Goal: Task Accomplishment & Management: Complete application form

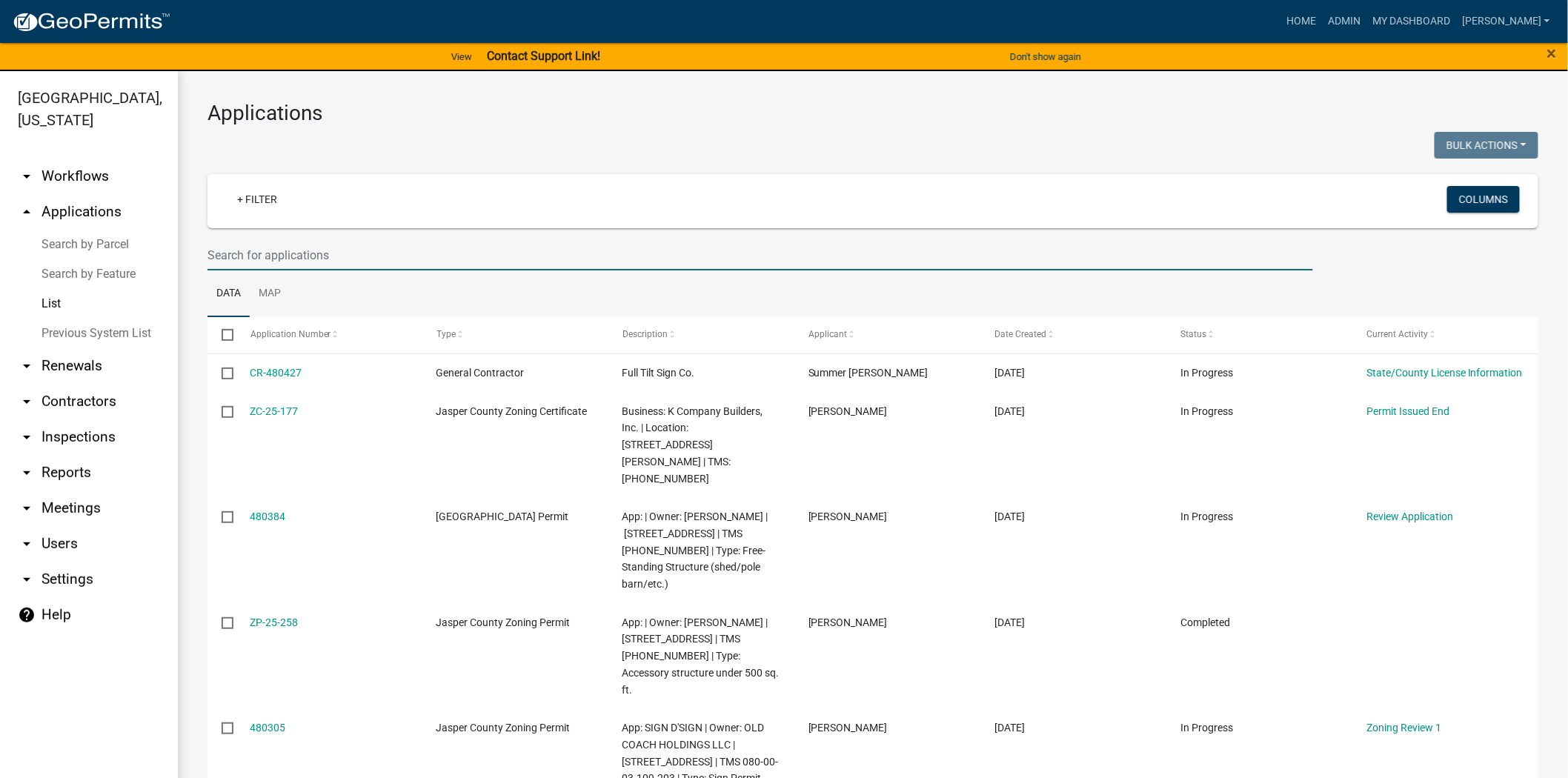
click at [296, 253] on input "text" at bounding box center [760, 255] width 1106 height 30
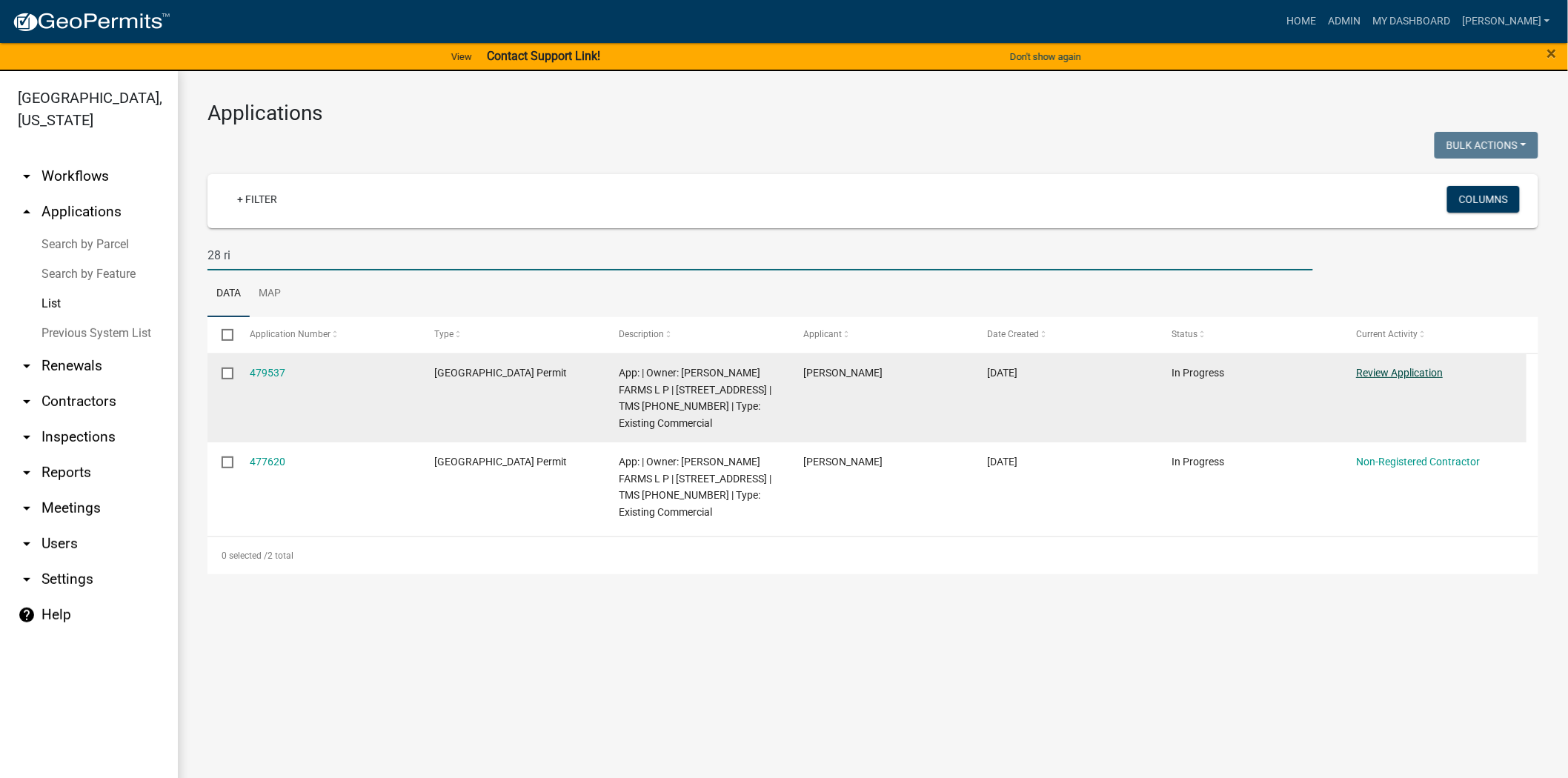
type input "28 ri"
click at [1402, 376] on link "Review Application" at bounding box center [1399, 373] width 86 height 11
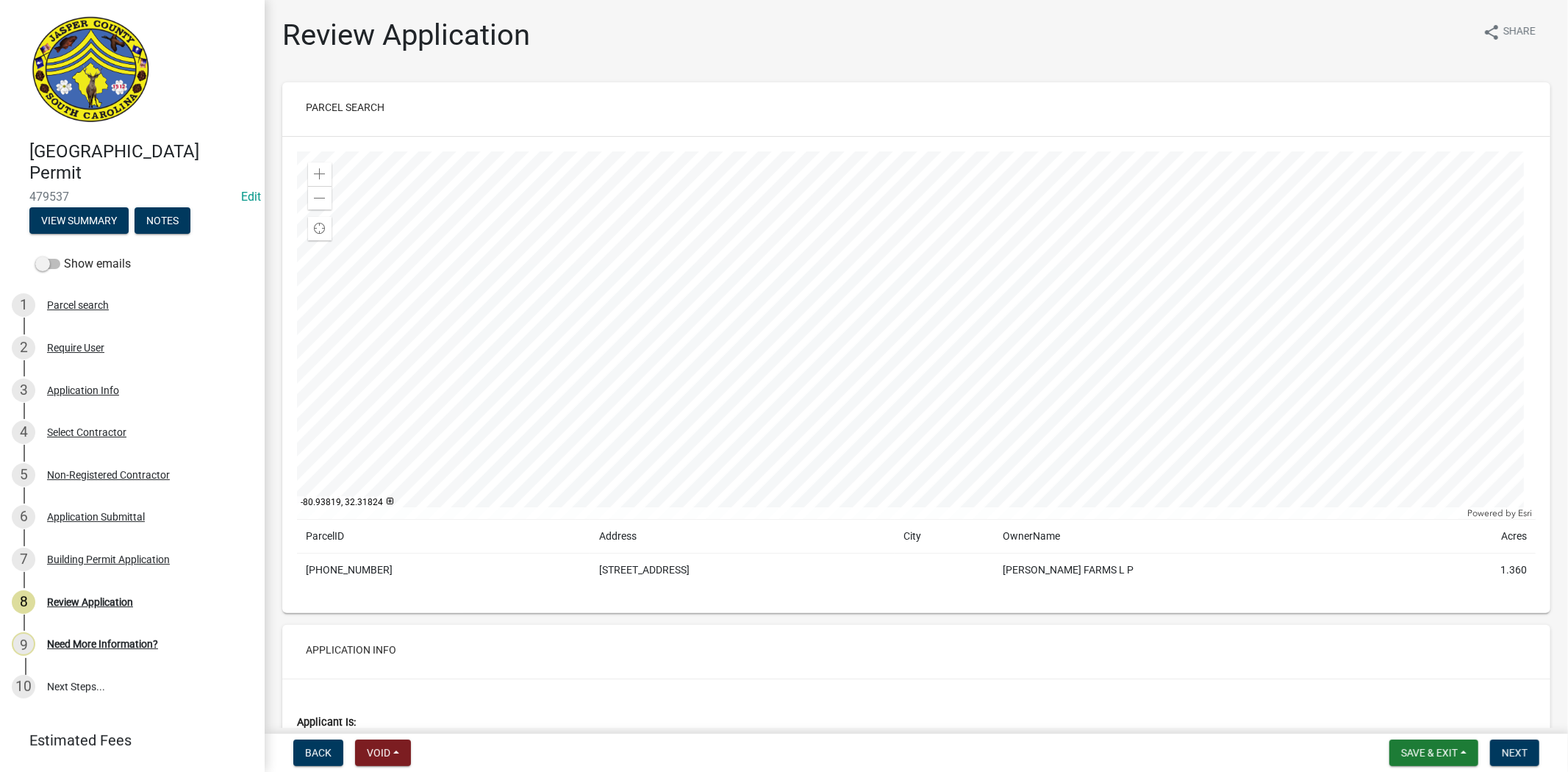
scroll to position [408, 0]
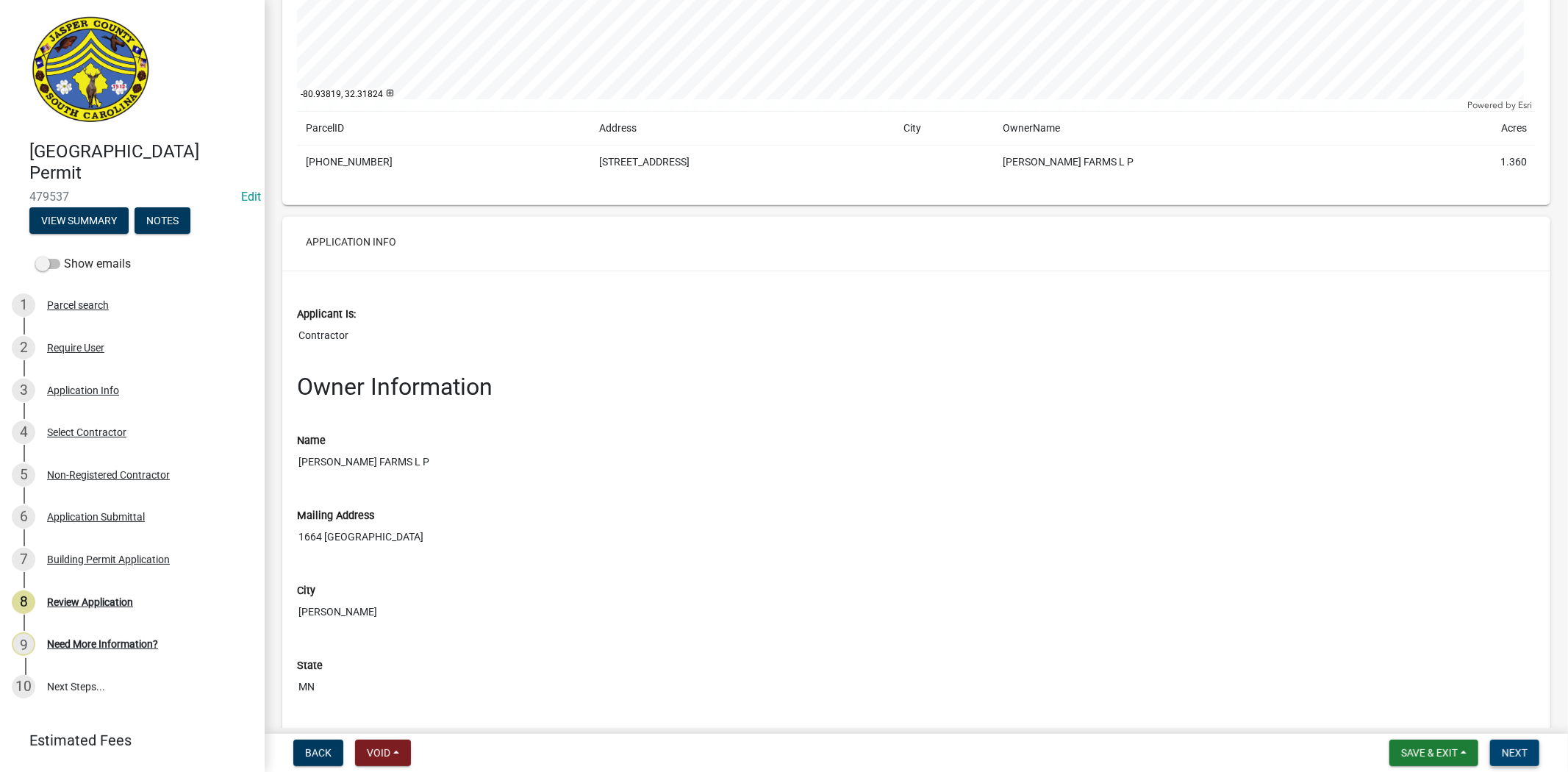
click at [1528, 753] on button "Next" at bounding box center [1514, 753] width 49 height 26
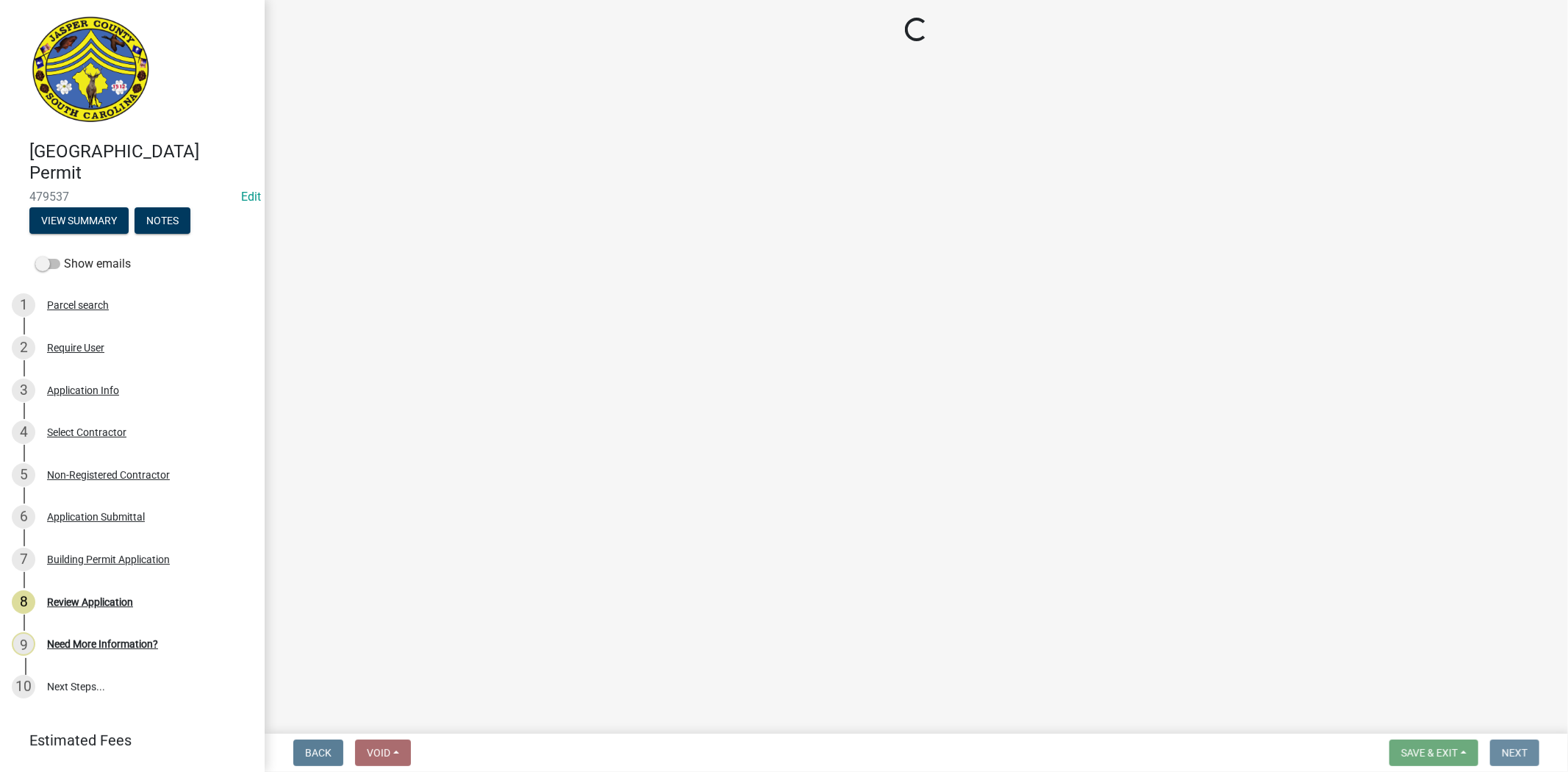
scroll to position [0, 0]
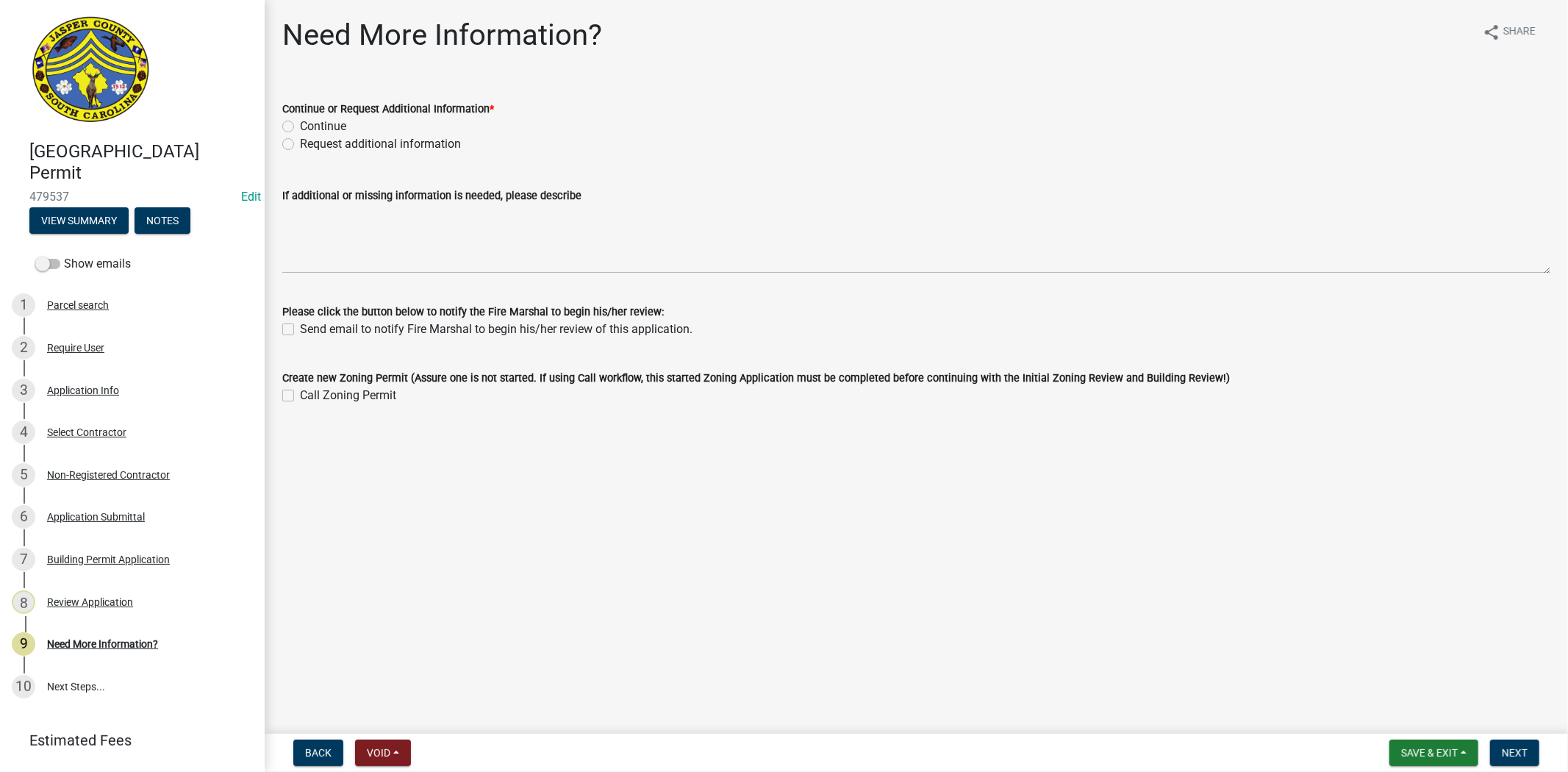
click at [300, 127] on label "Continue" at bounding box center [323, 126] width 46 height 18
click at [300, 127] on input "Continue" at bounding box center [305, 122] width 9 height 9
radio input "true"
click at [1501, 748] on button "Next" at bounding box center [1514, 753] width 49 height 26
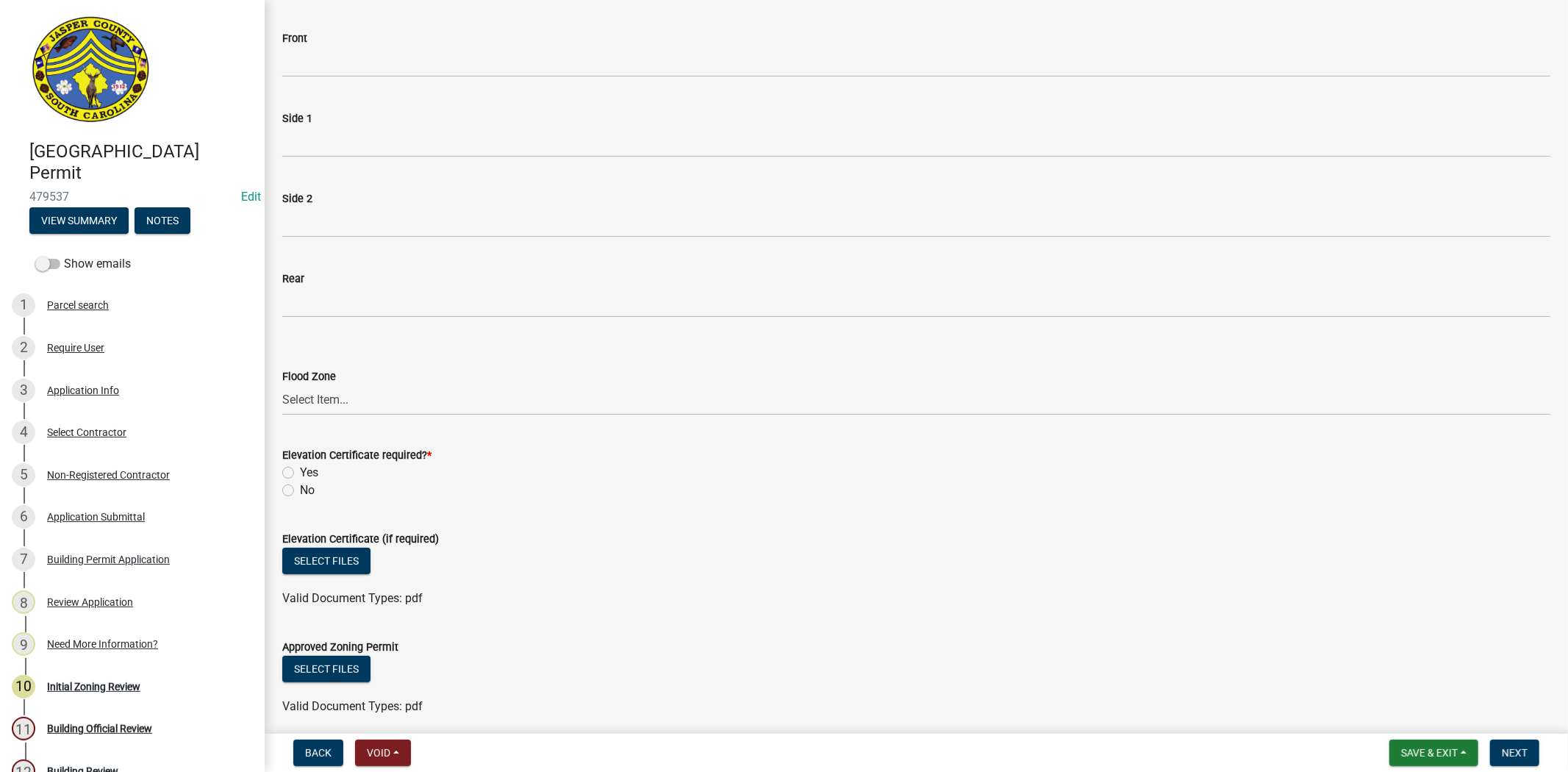
scroll to position [327, 0]
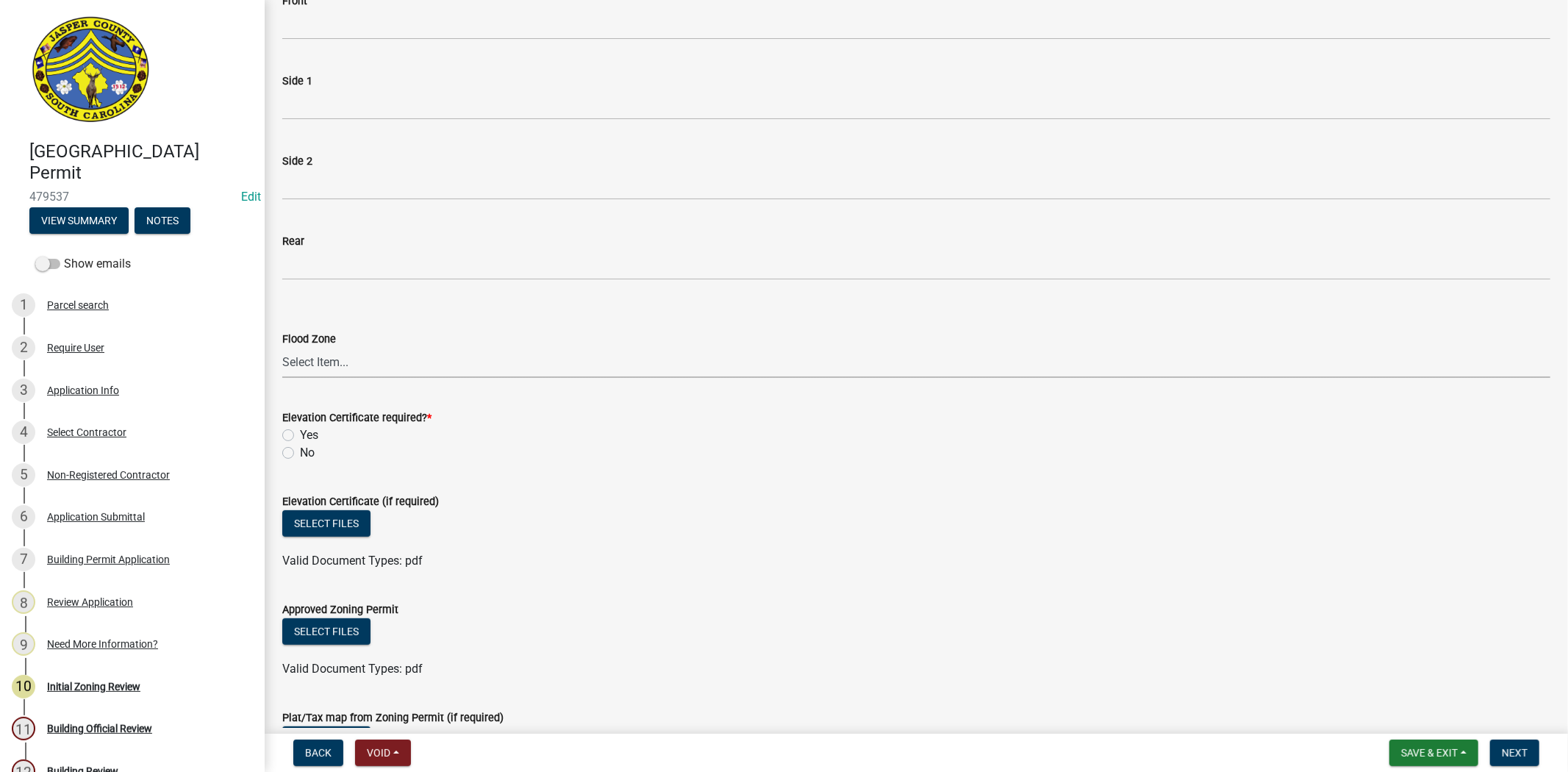
click at [341, 359] on select "Select Item... A AE X Shaded X N/A" at bounding box center [916, 362] width 1268 height 30
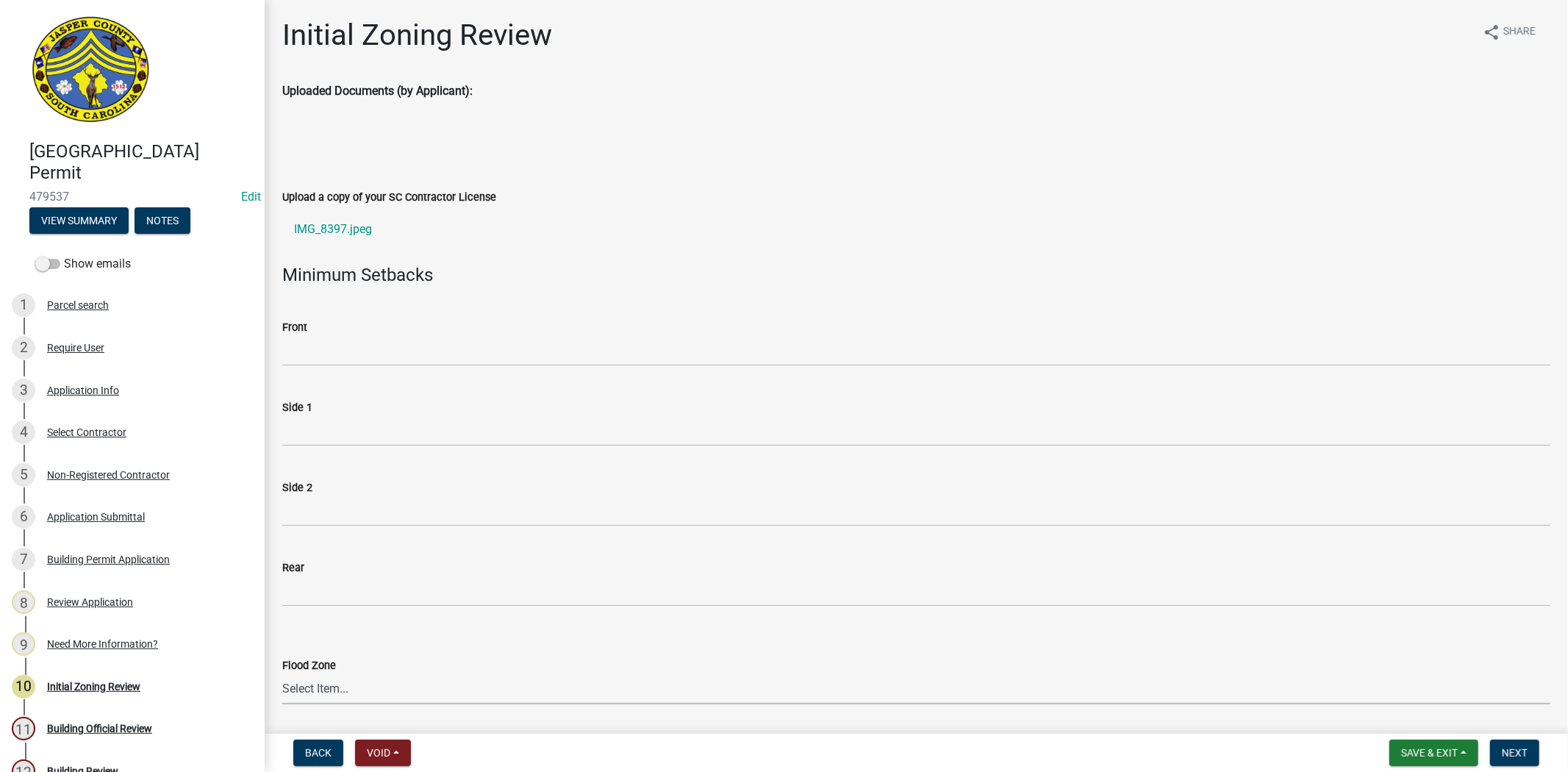
scroll to position [490, 0]
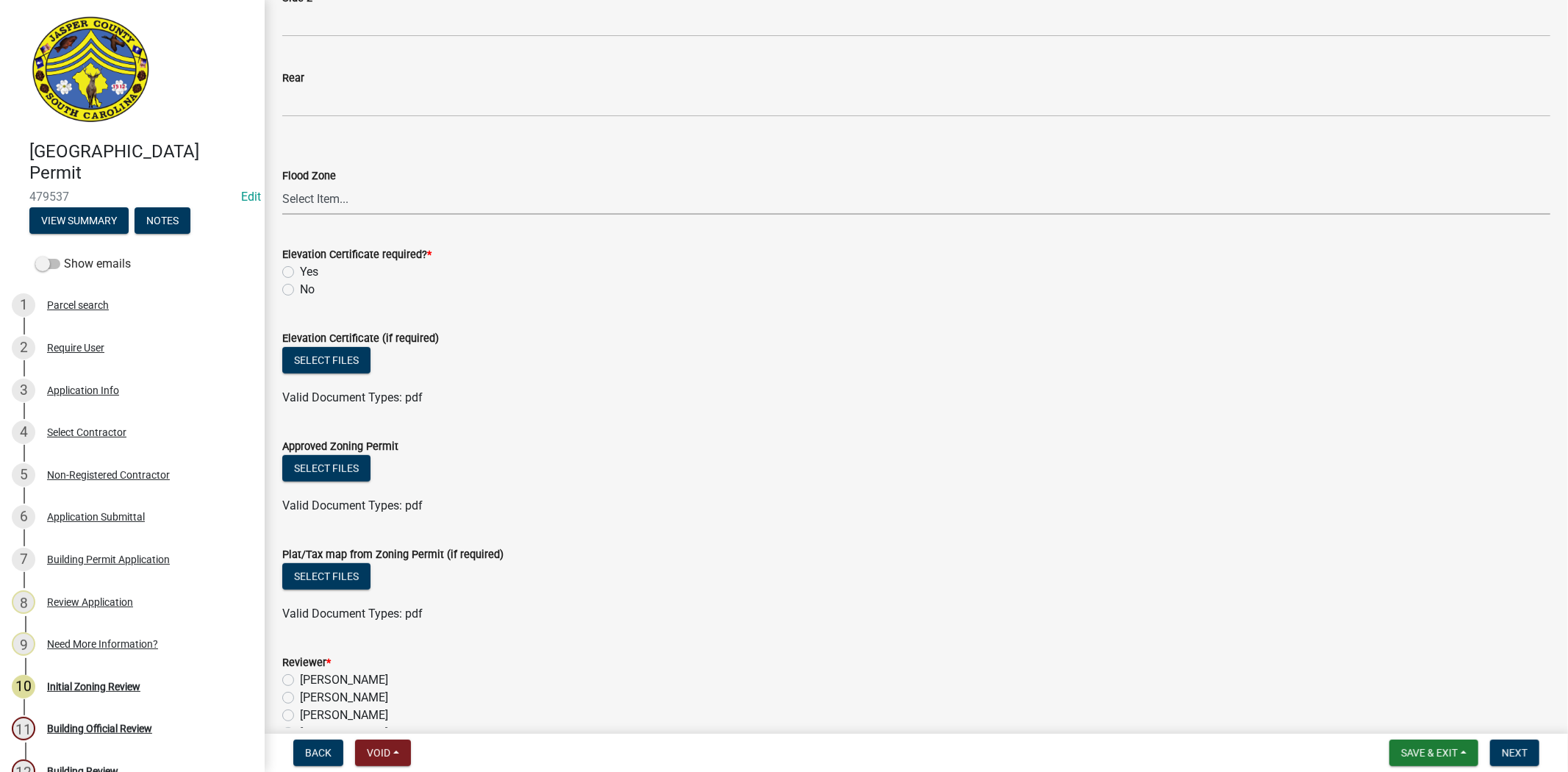
click at [350, 207] on select "Select Item... A AE X Shaded X N/A" at bounding box center [916, 200] width 1268 height 30
click at [282, 185] on select "Select Item... A AE X Shaded X N/A" at bounding box center [916, 200] width 1268 height 30
select select "61611ad6-14f2-499c-805c-58607f11e2fc"
click at [300, 290] on label "No" at bounding box center [308, 289] width 15 height 18
click at [300, 290] on input "No" at bounding box center [305, 285] width 9 height 9
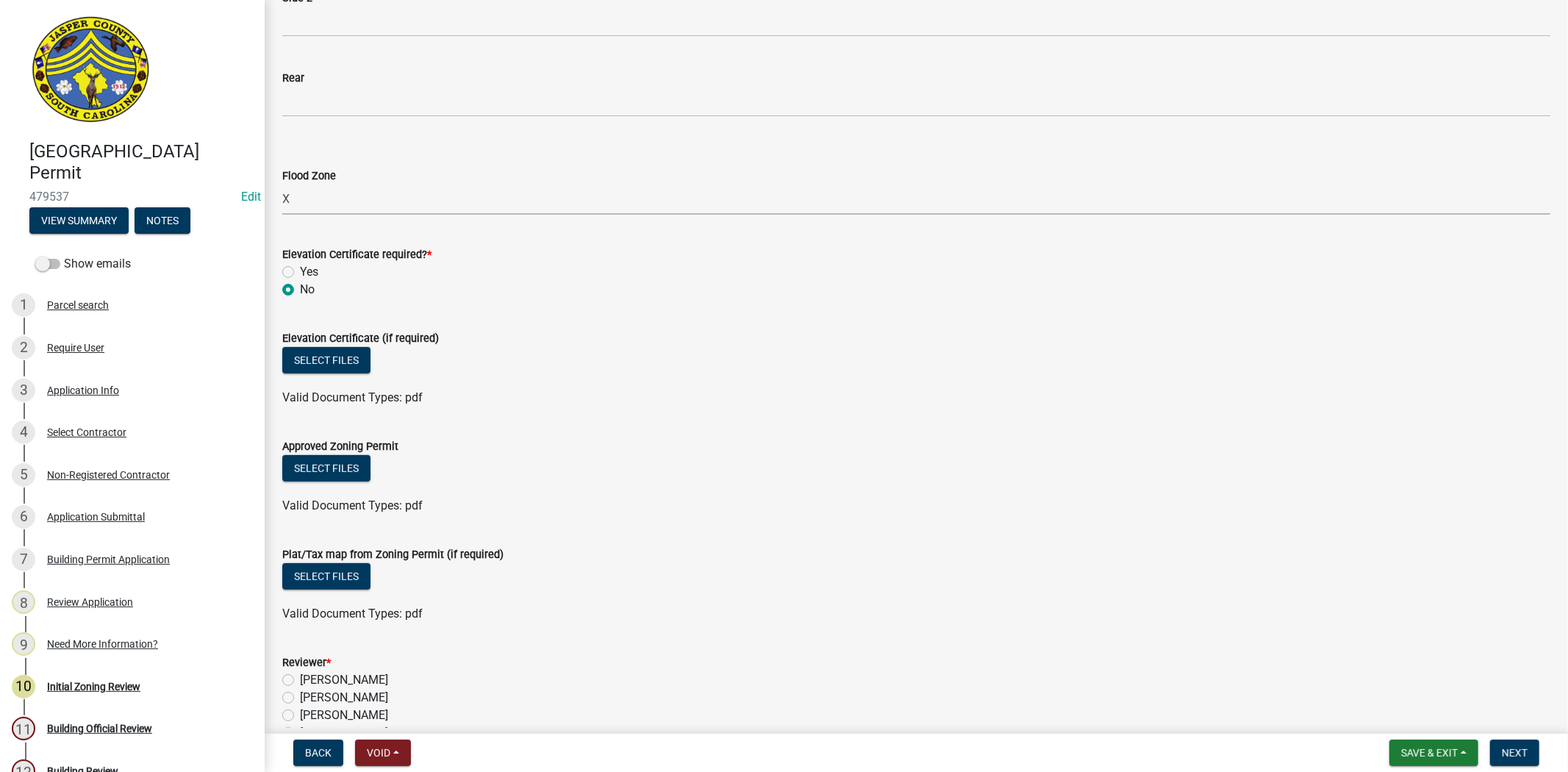
radio input "true"
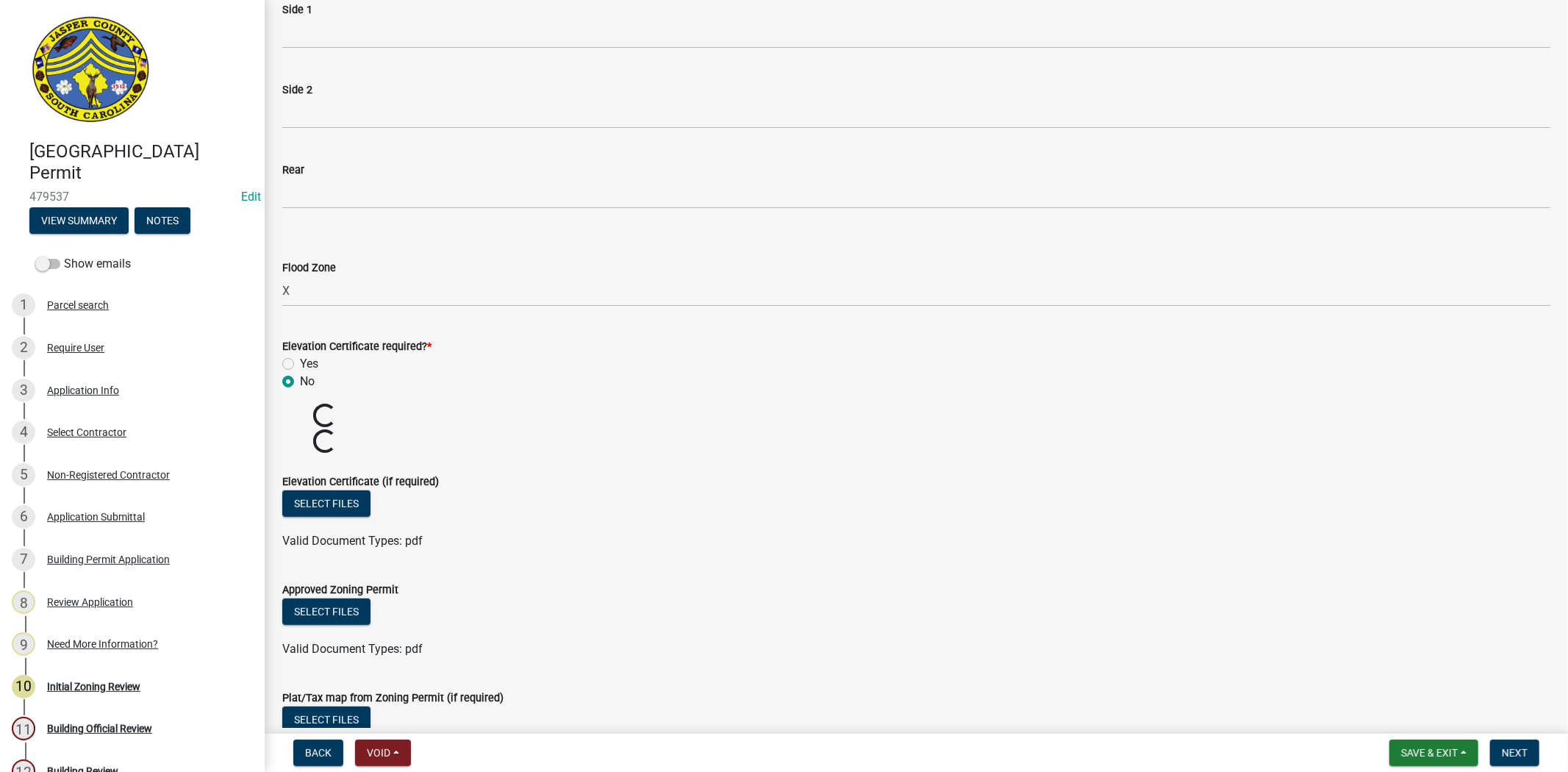
scroll to position [724, 0]
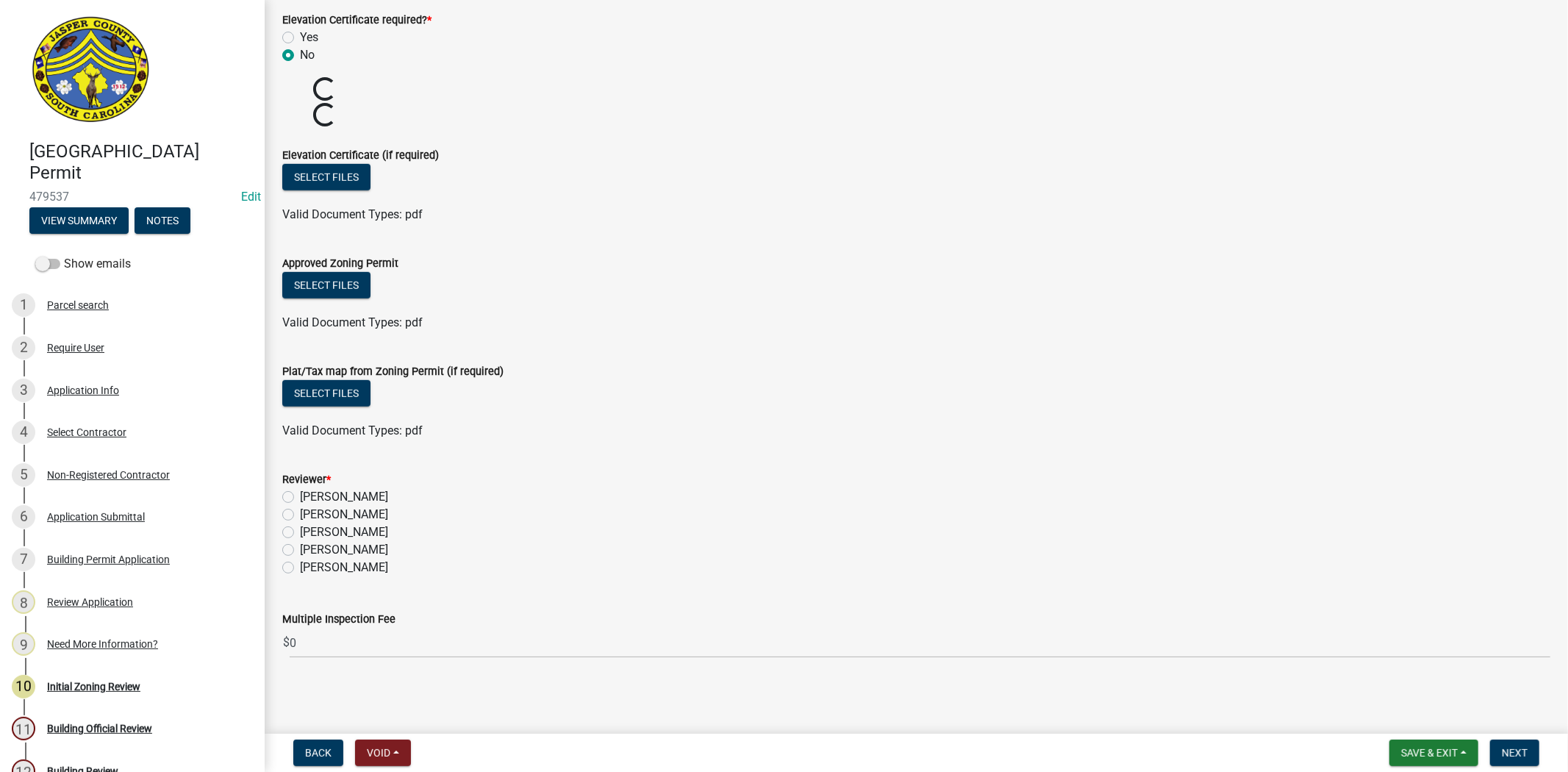
click at [300, 494] on label "[PERSON_NAME]" at bounding box center [344, 497] width 88 height 18
click at [300, 494] on input "[PERSON_NAME]" at bounding box center [305, 493] width 9 height 9
radio input "true"
click at [300, 532] on label "Ryan Campbell" at bounding box center [344, 532] width 88 height 18
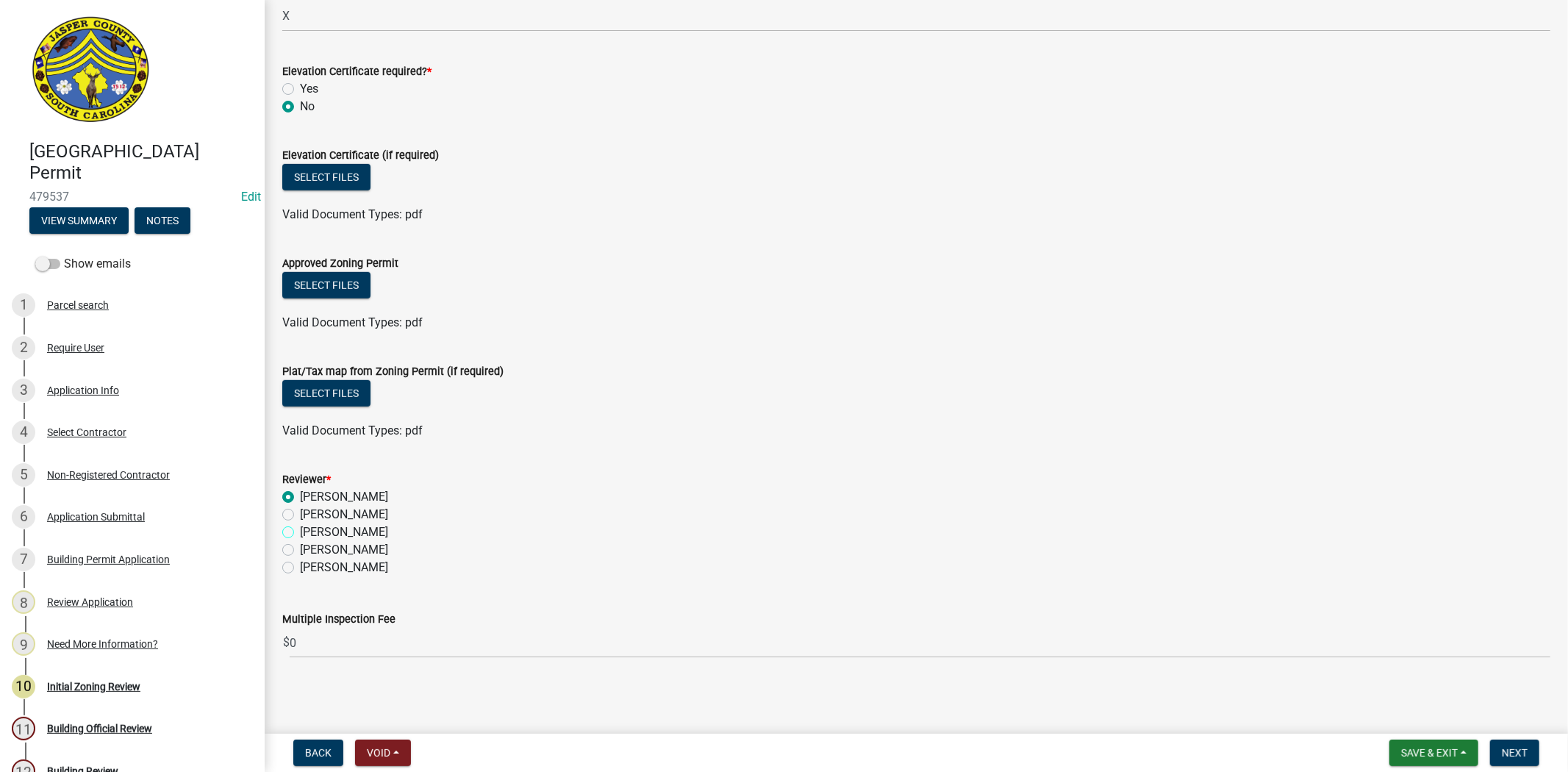
click at [300, 532] on input "Ryan Campbell" at bounding box center [305, 528] width 9 height 9
radio input "true"
click at [1521, 741] on button "Next" at bounding box center [1514, 753] width 49 height 26
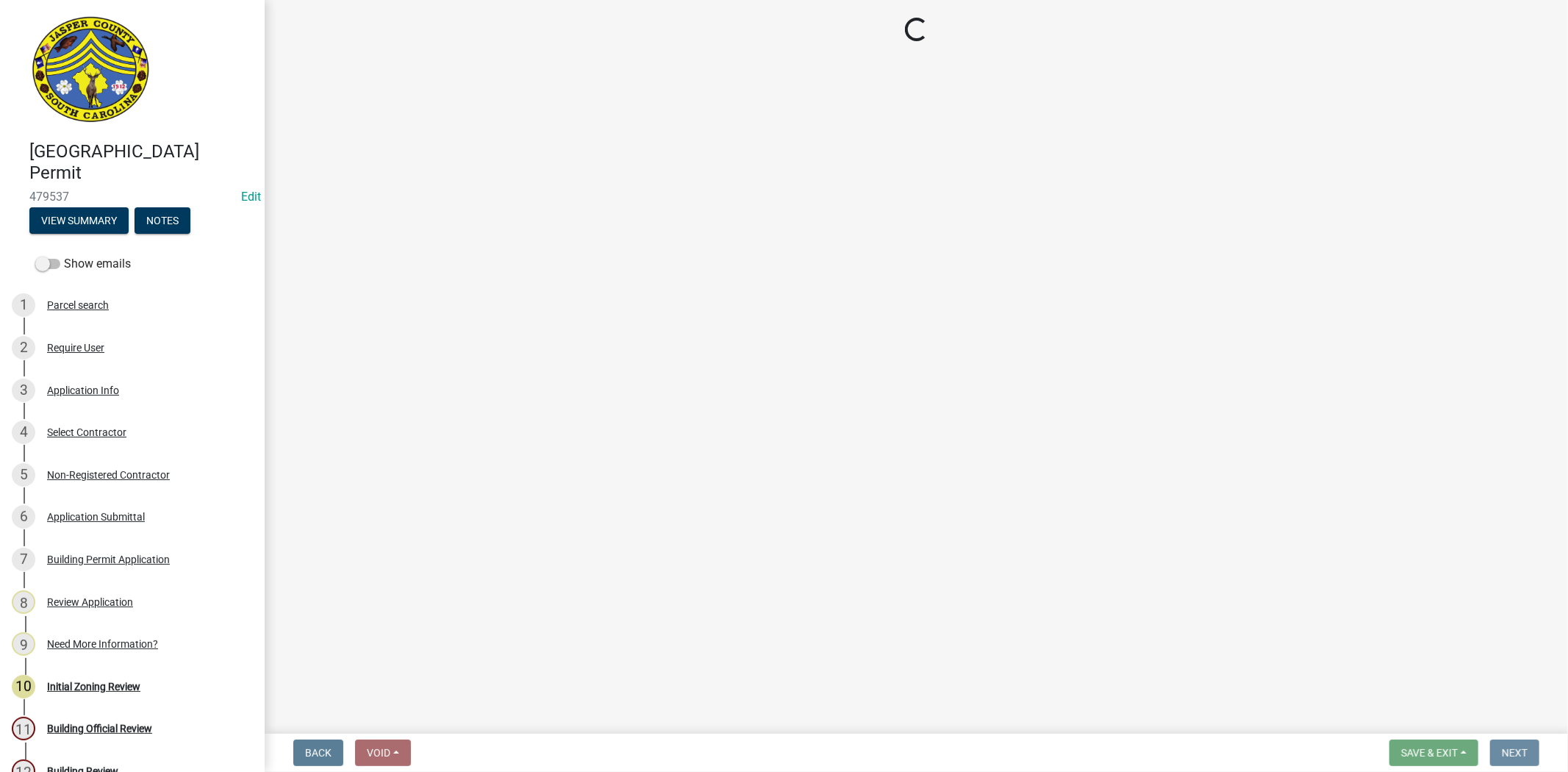
scroll to position [0, 0]
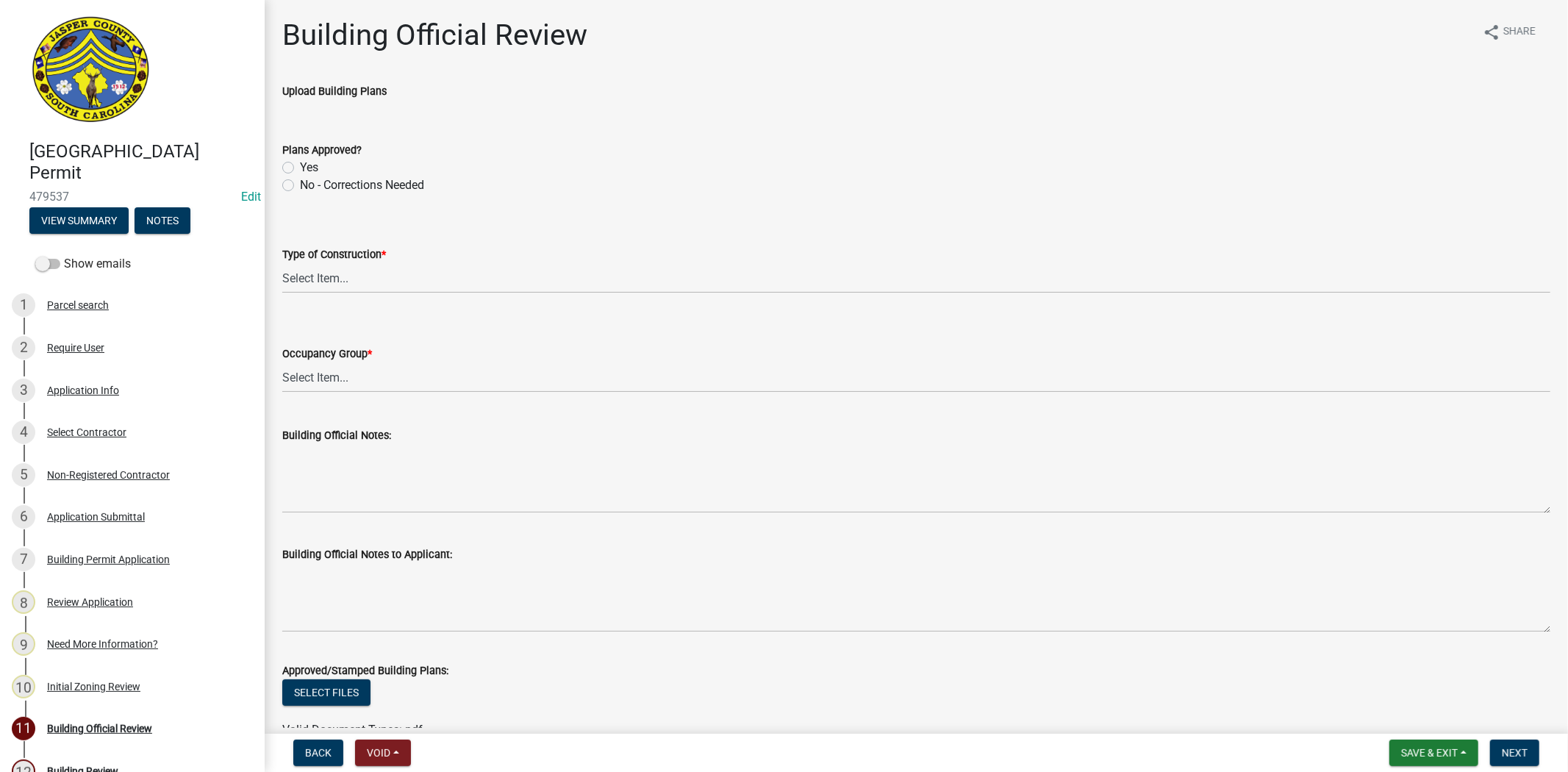
click at [300, 185] on label "No - Corrections Needed" at bounding box center [362, 185] width 124 height 18
click at [300, 185] on input "No - Corrections Needed" at bounding box center [305, 181] width 9 height 9
radio input "true"
click at [340, 283] on select "Select Item... IA IB IIA IIB IIIA IIIB IV VA VB" at bounding box center [916, 279] width 1268 height 30
click at [284, 159] on div "Yes" at bounding box center [916, 168] width 1268 height 18
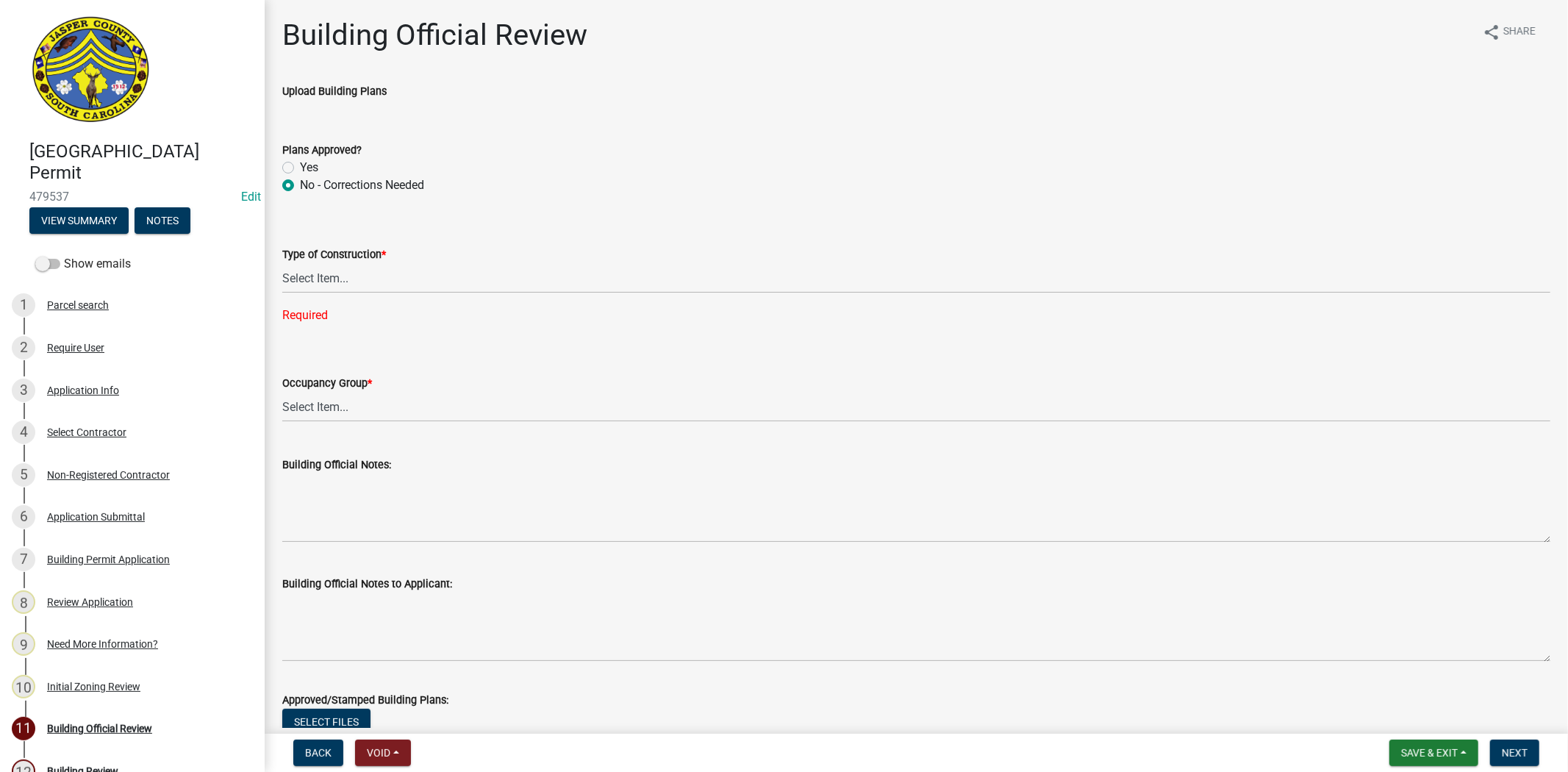
click at [300, 165] on label "Yes" at bounding box center [310, 168] width 19 height 18
click at [300, 165] on input "Yes" at bounding box center [305, 164] width 9 height 9
radio input "true"
drag, startPoint x: 309, startPoint y: 274, endPoint x: 336, endPoint y: 290, distance: 31.4
click at [309, 274] on select "Select Item... IA IB IIA IIB IIIA IIIB IV VA VB" at bounding box center [916, 279] width 1268 height 30
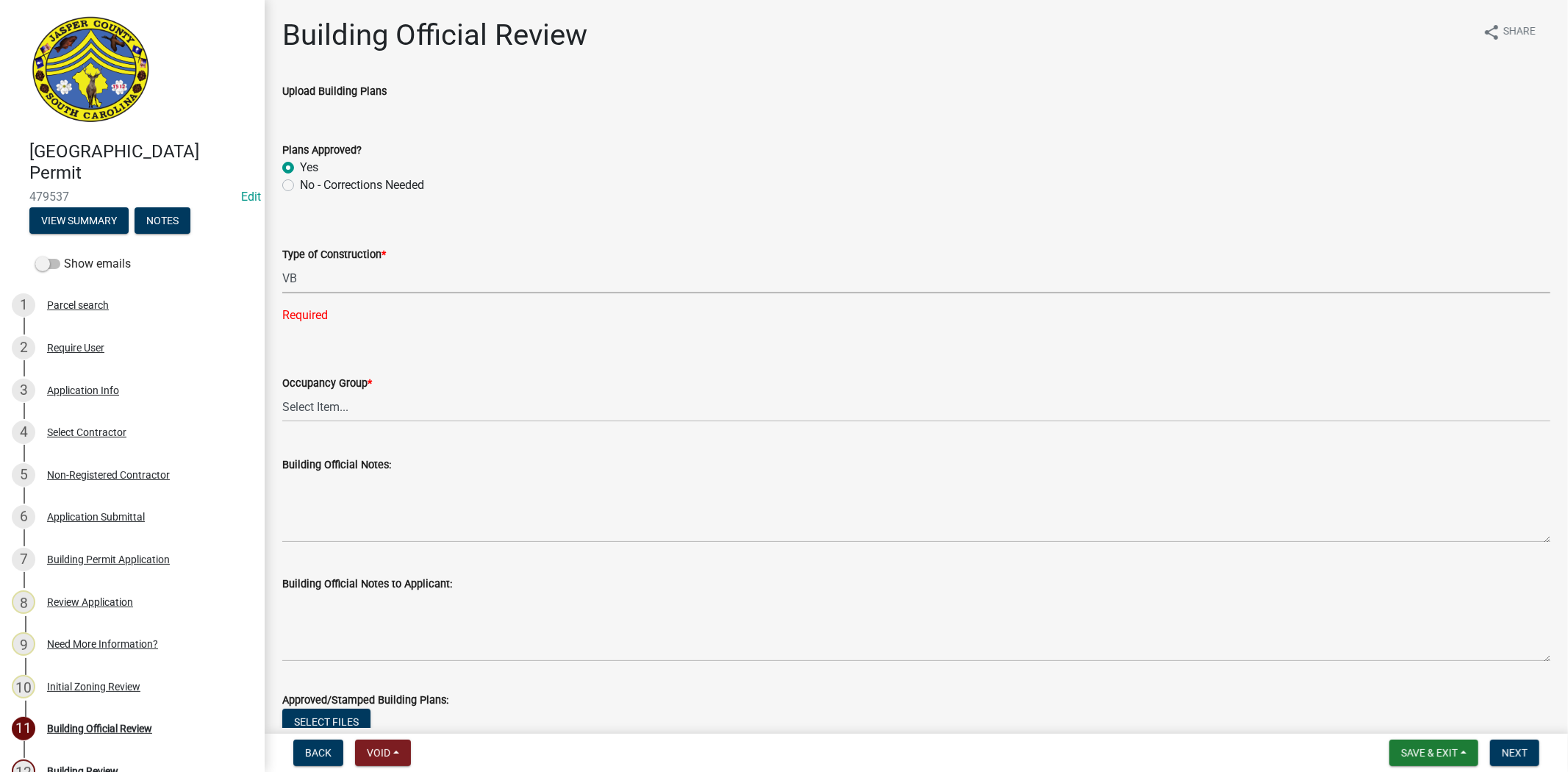
click at [282, 264] on select "Select Item... IA IB IIA IIB IIIA IIIB IV VA VB" at bounding box center [916, 279] width 1268 height 30
select select "5377c7cd-ae48-4ed2-bc38-366ad0c69dab"
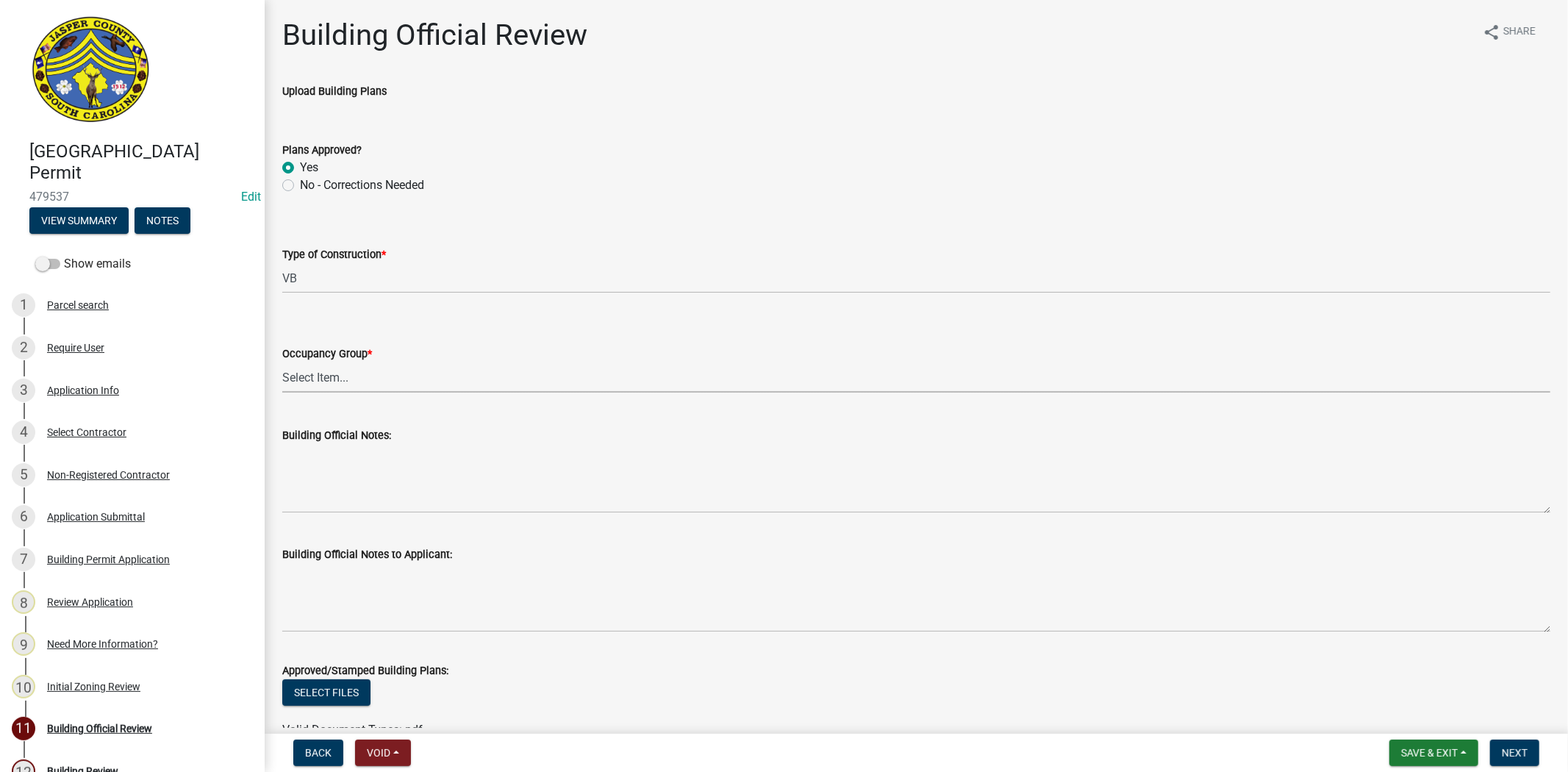
click at [318, 377] on select "Select Item... A-1 A-2 A-3 A-4 B E F-1 F-2 H-1 H-2 H-3 H-4 H-5 I-1 I-2 I-3 I-4 …" at bounding box center [916, 378] width 1268 height 30
click at [282, 362] on select "Select Item... A-1 A-2 A-3 A-4 B E F-1 F-2 H-1 H-2 H-3 H-4 H-5 I-1 I-2 I-3 I-4 …" at bounding box center [916, 378] width 1268 height 30
select select "a775bd88-bb11-4979-9dc9-57cd65166191"
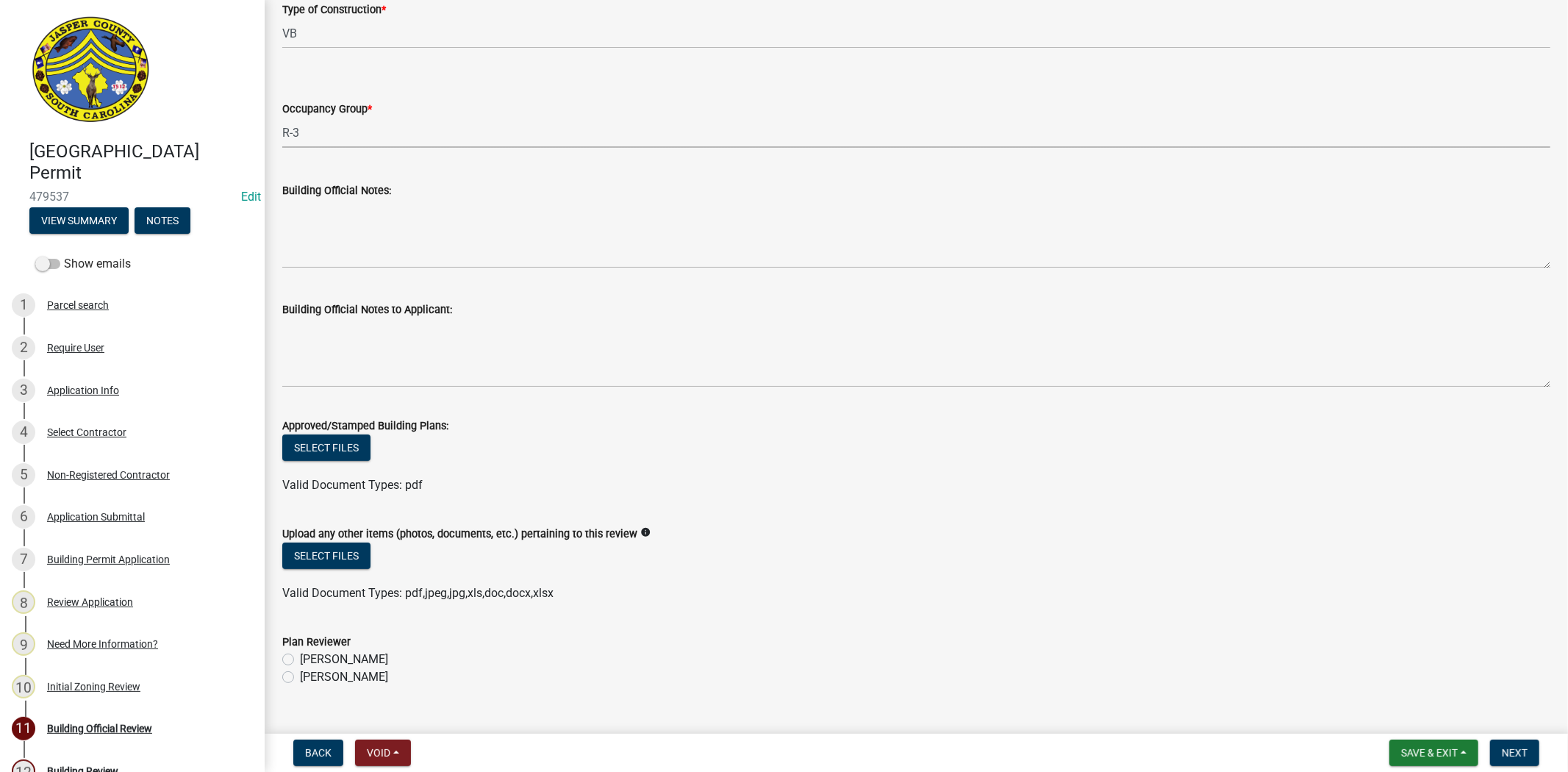
scroll to position [273, 0]
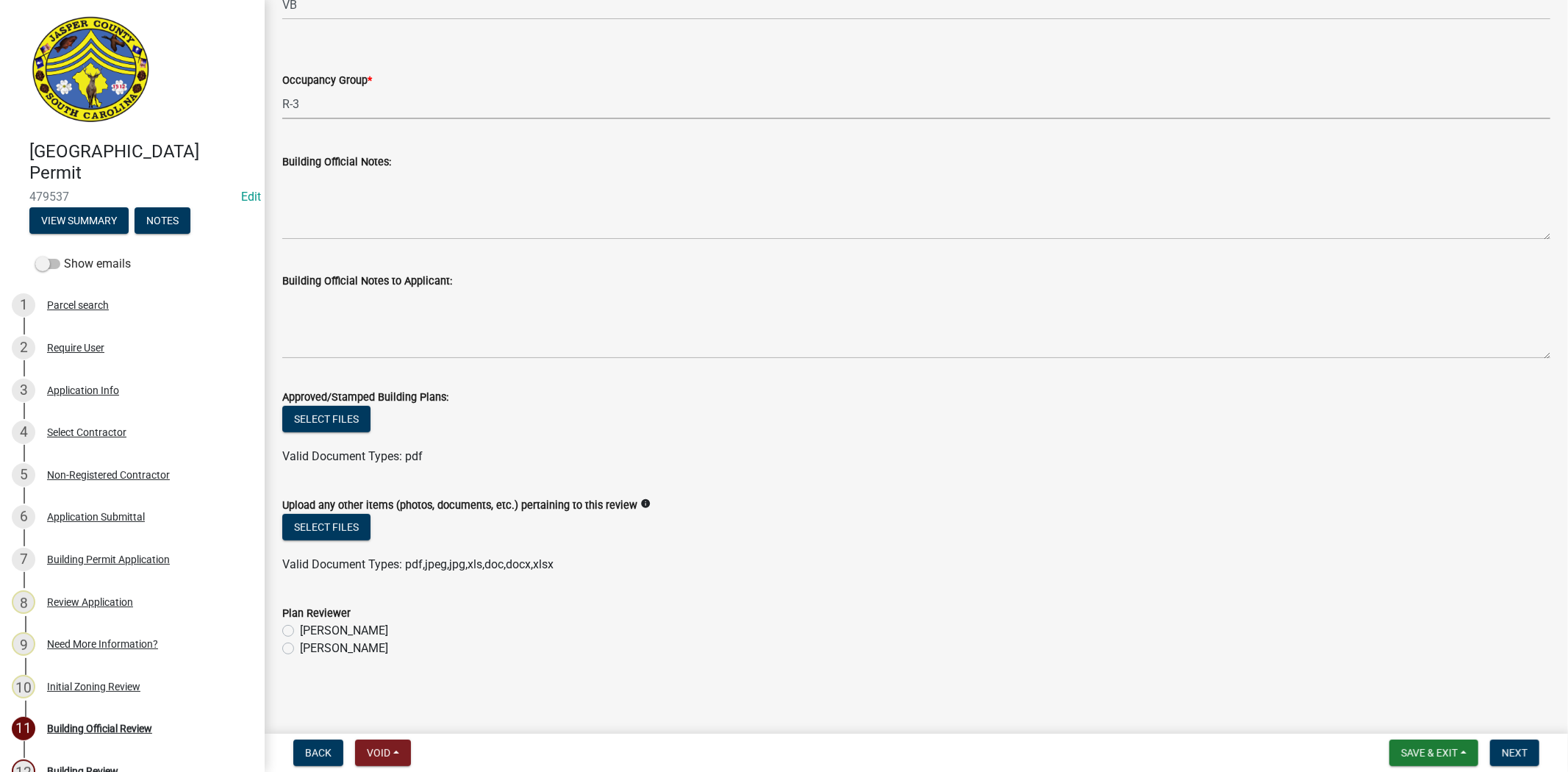
click at [300, 647] on label "Ryan Campbell" at bounding box center [344, 648] width 88 height 18
click at [300, 647] on input "Ryan Campbell" at bounding box center [305, 644] width 9 height 9
radio input "true"
click at [1509, 760] on button "Next" at bounding box center [1514, 753] width 49 height 26
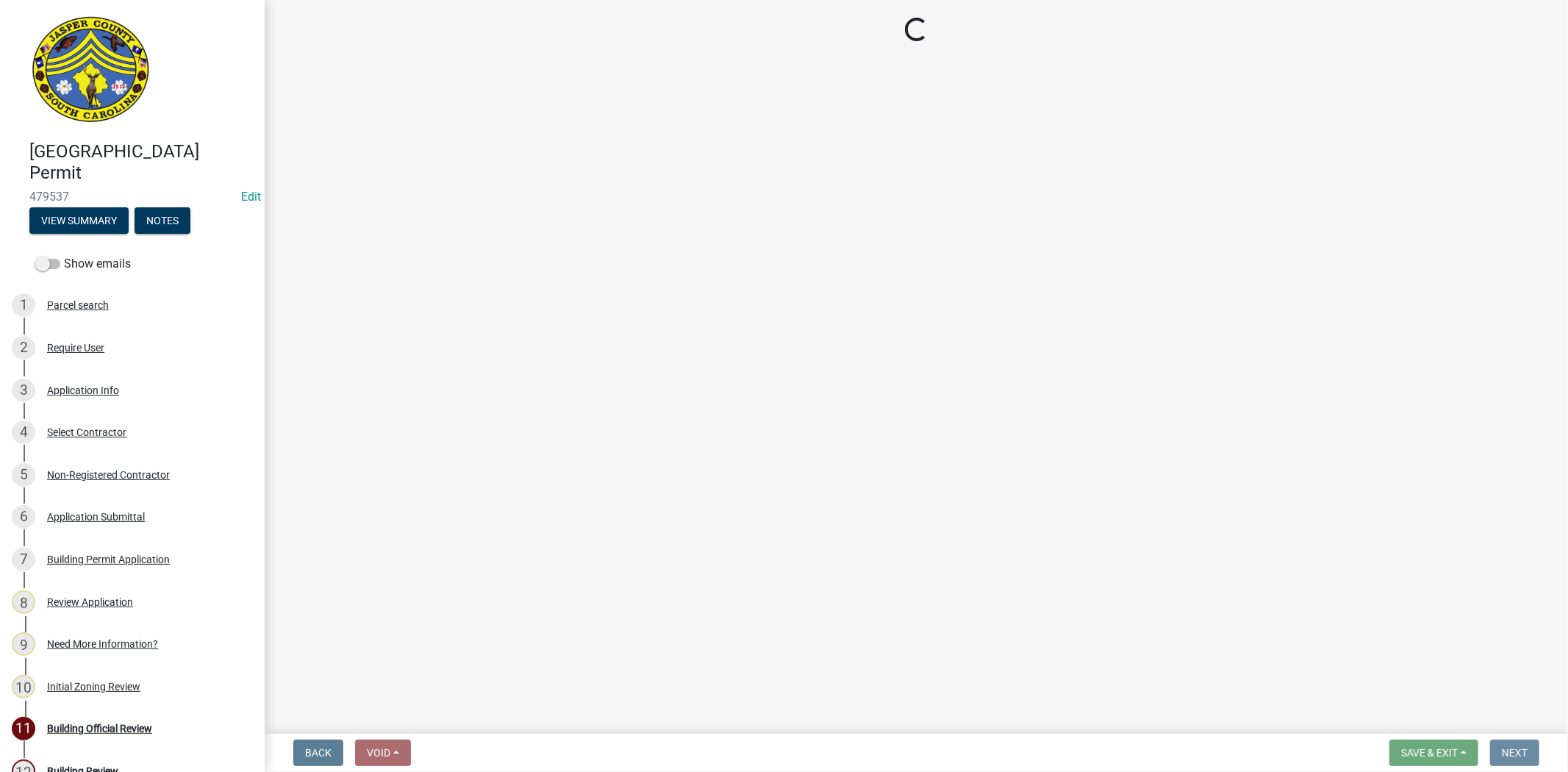
scroll to position [0, 0]
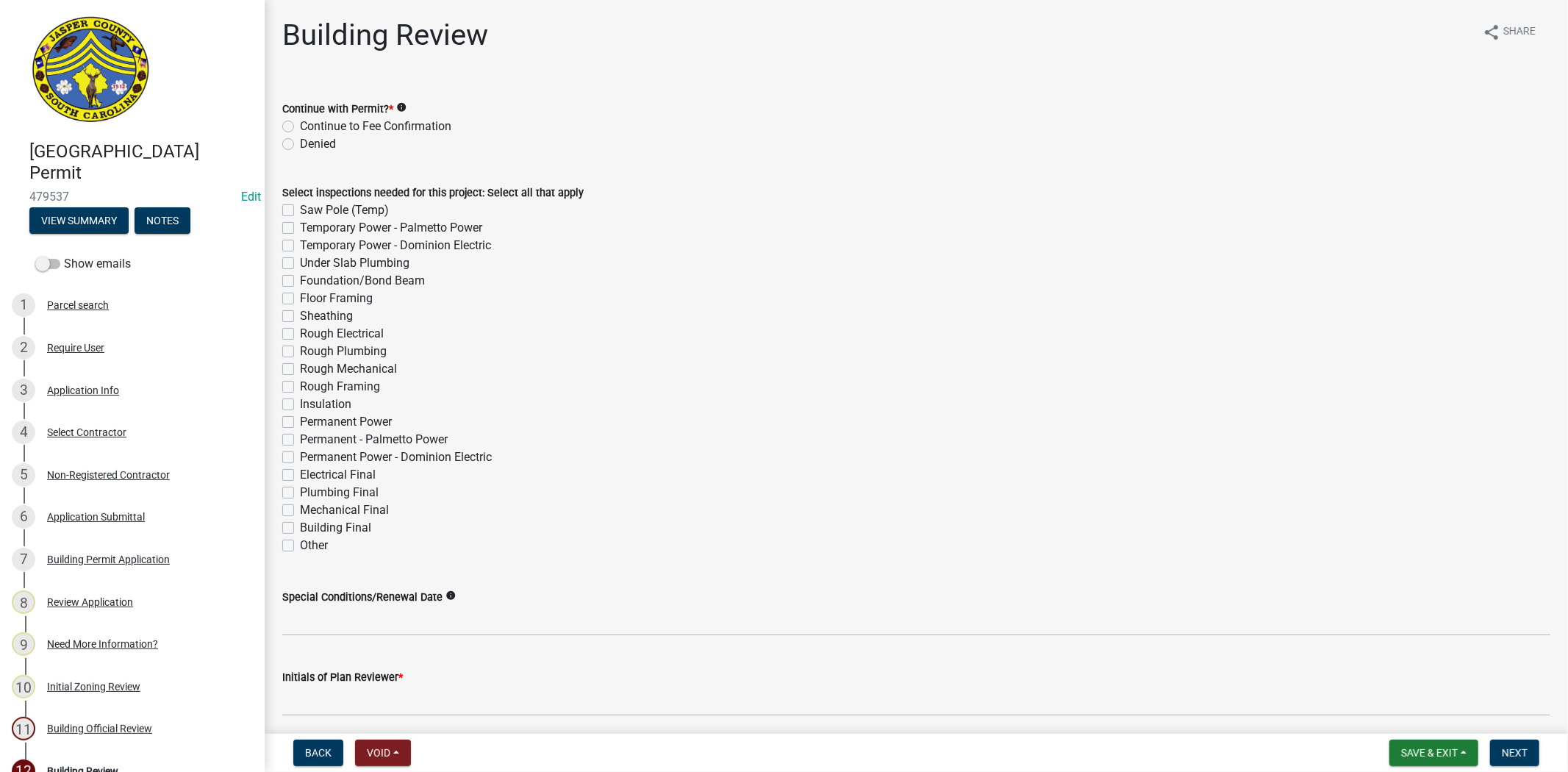
click at [300, 125] on label "Continue to Fee Confirmation" at bounding box center [376, 126] width 152 height 18
click at [300, 125] on input "Continue to Fee Confirmation" at bounding box center [305, 122] width 9 height 9
radio input "true"
click at [300, 546] on label "Other" at bounding box center [314, 545] width 28 height 18
click at [300, 546] on input "Other" at bounding box center [305, 541] width 9 height 9
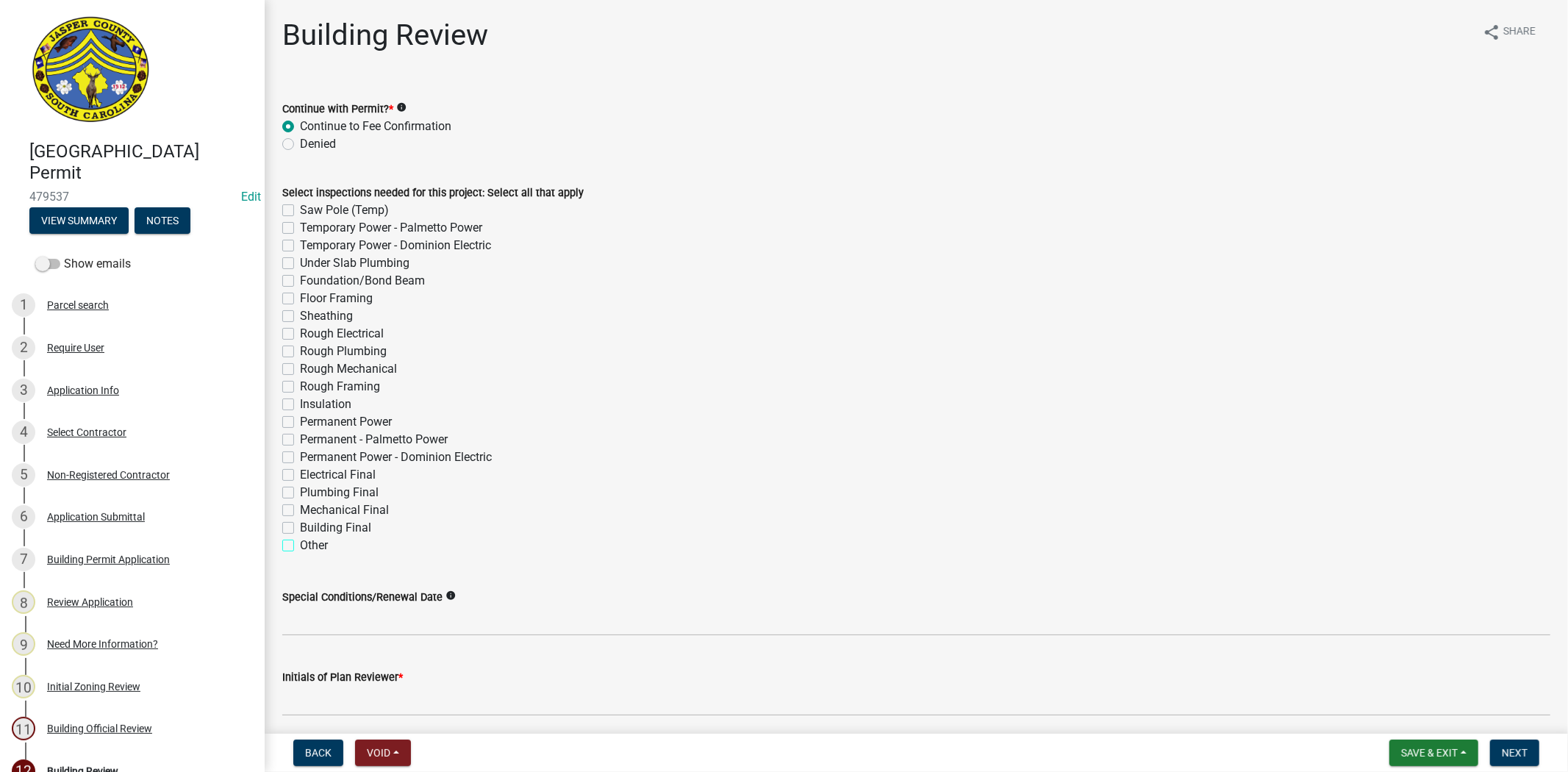
checkbox input "true"
checkbox input "false"
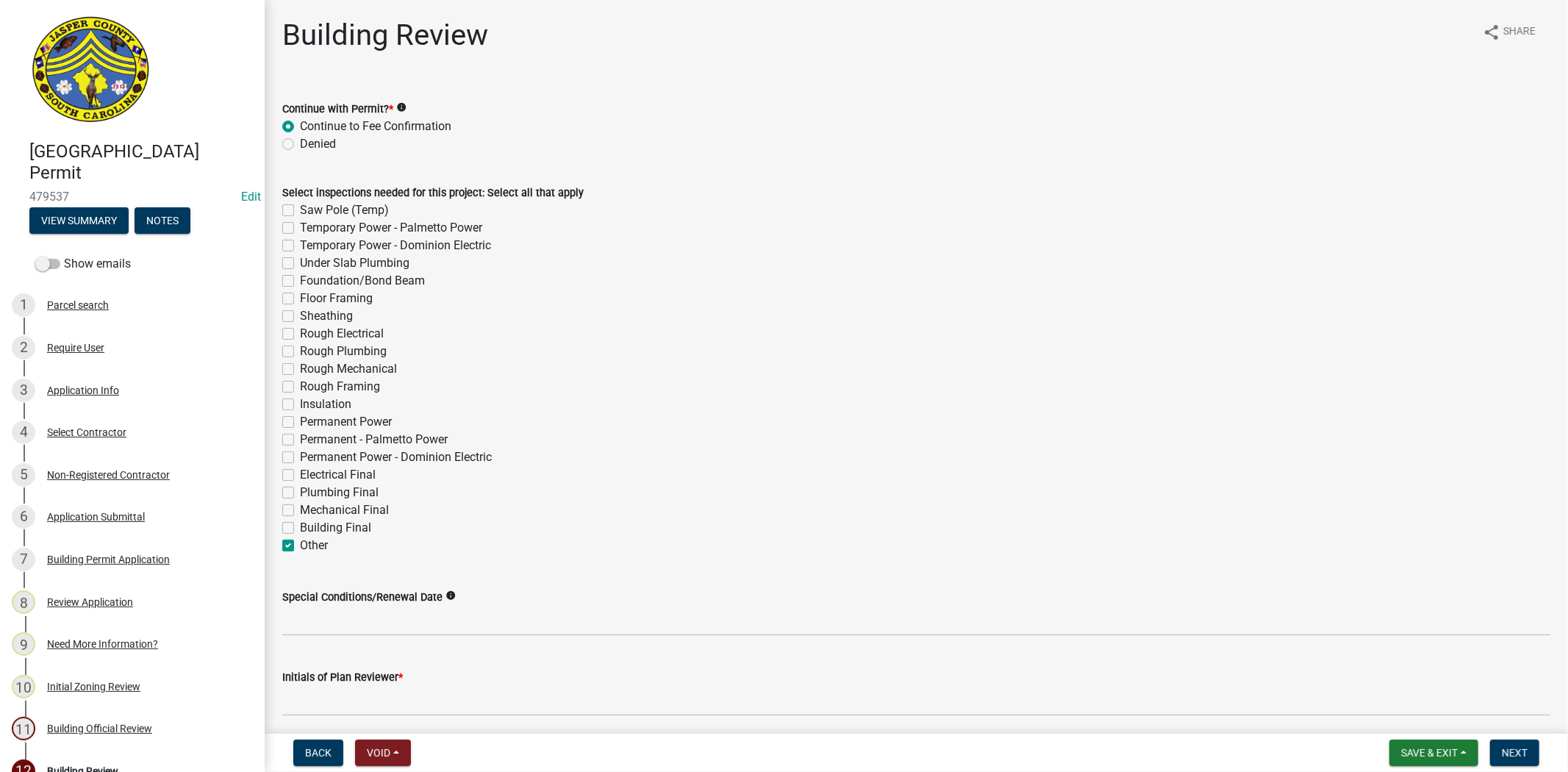
checkbox input "false"
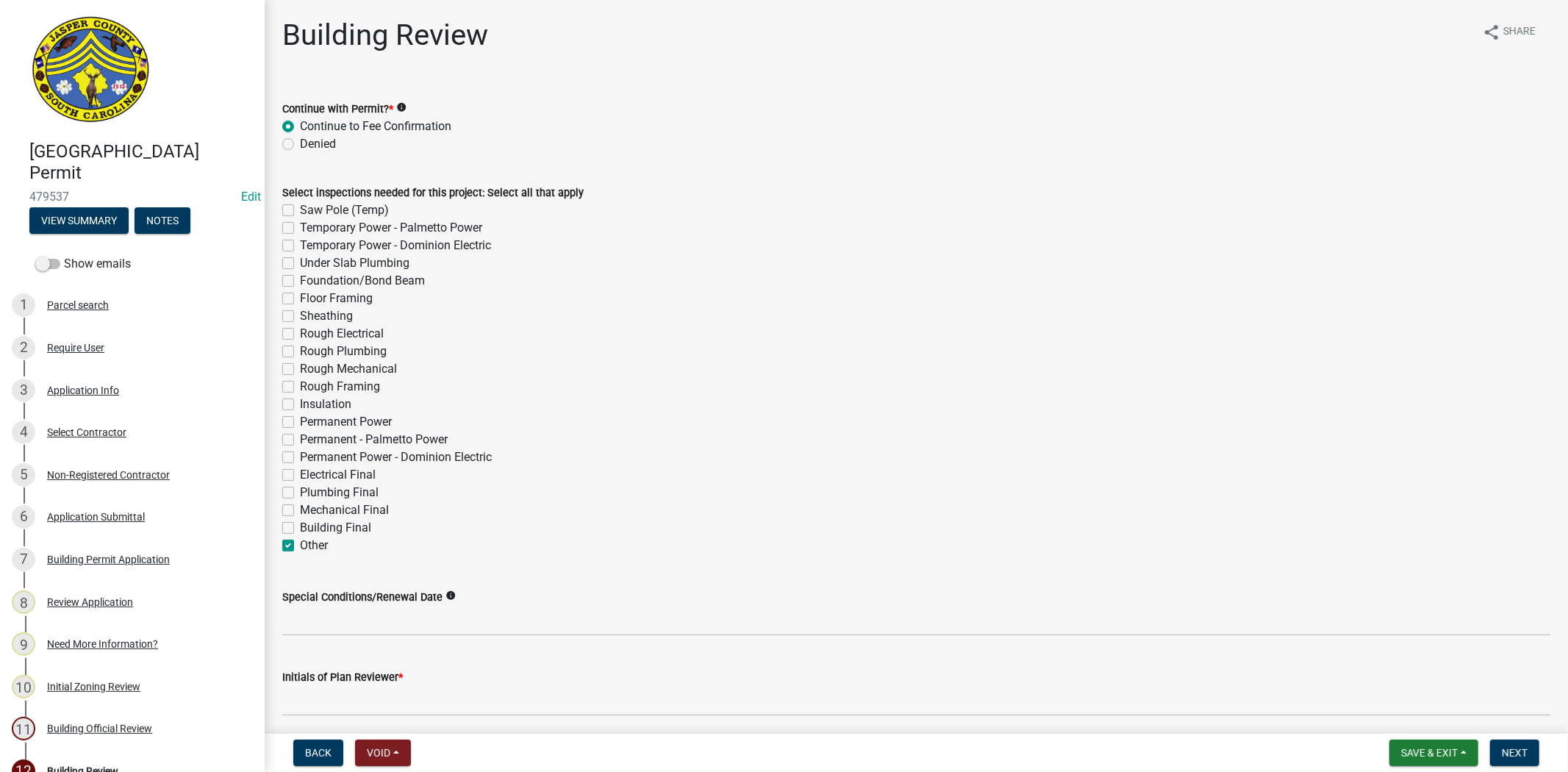
checkbox input "false"
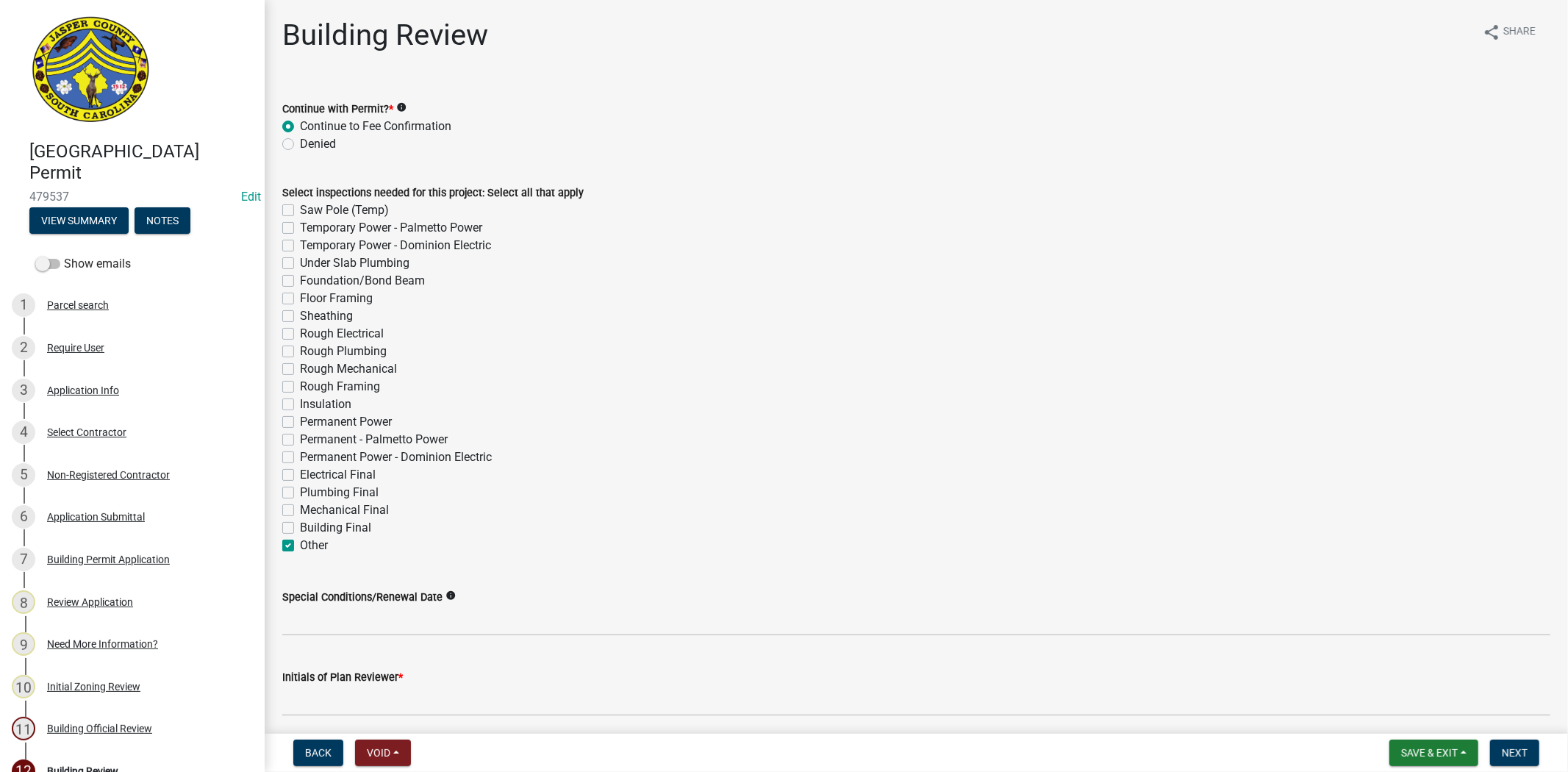
checkbox input "false"
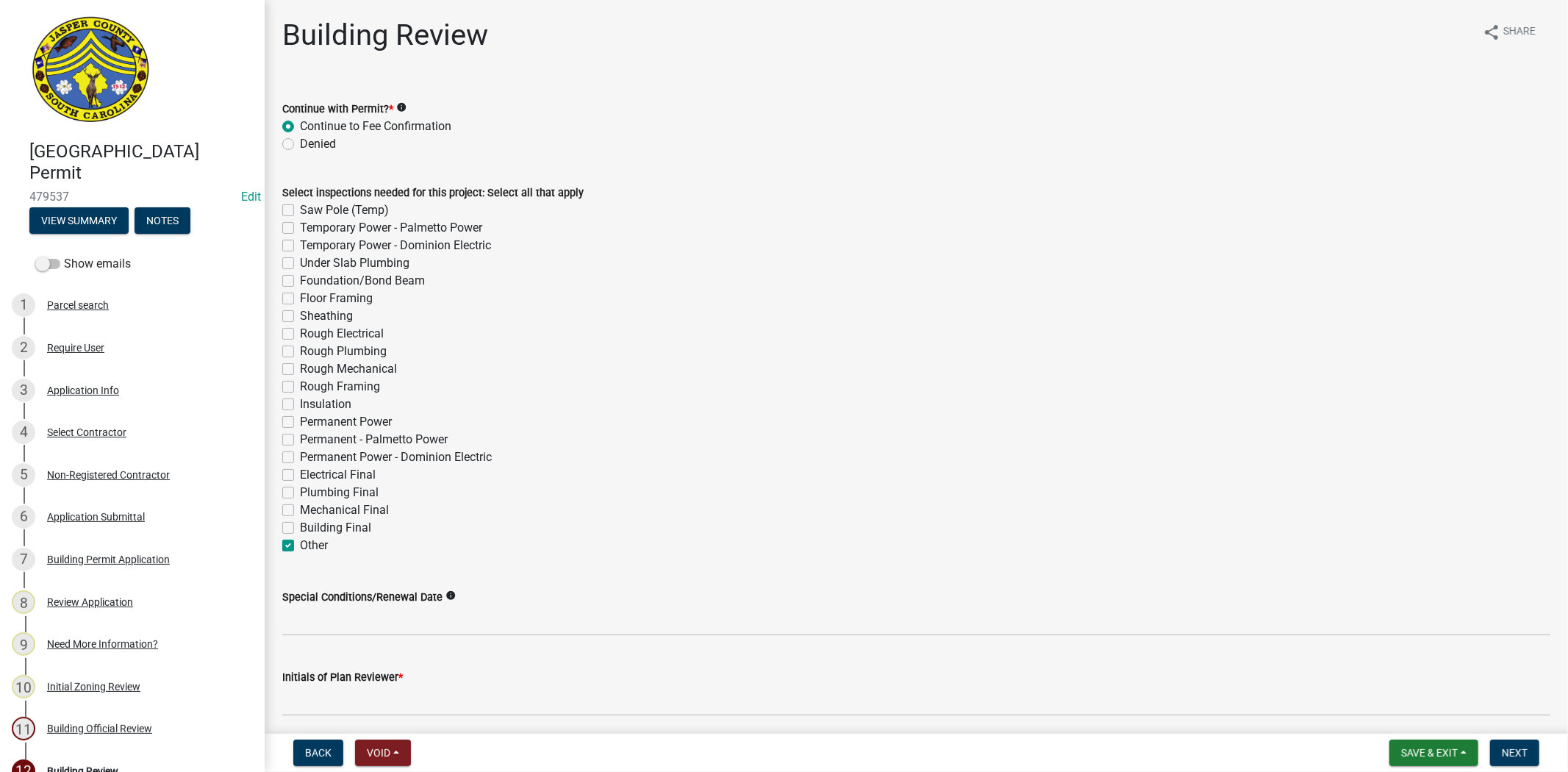
checkbox input "true"
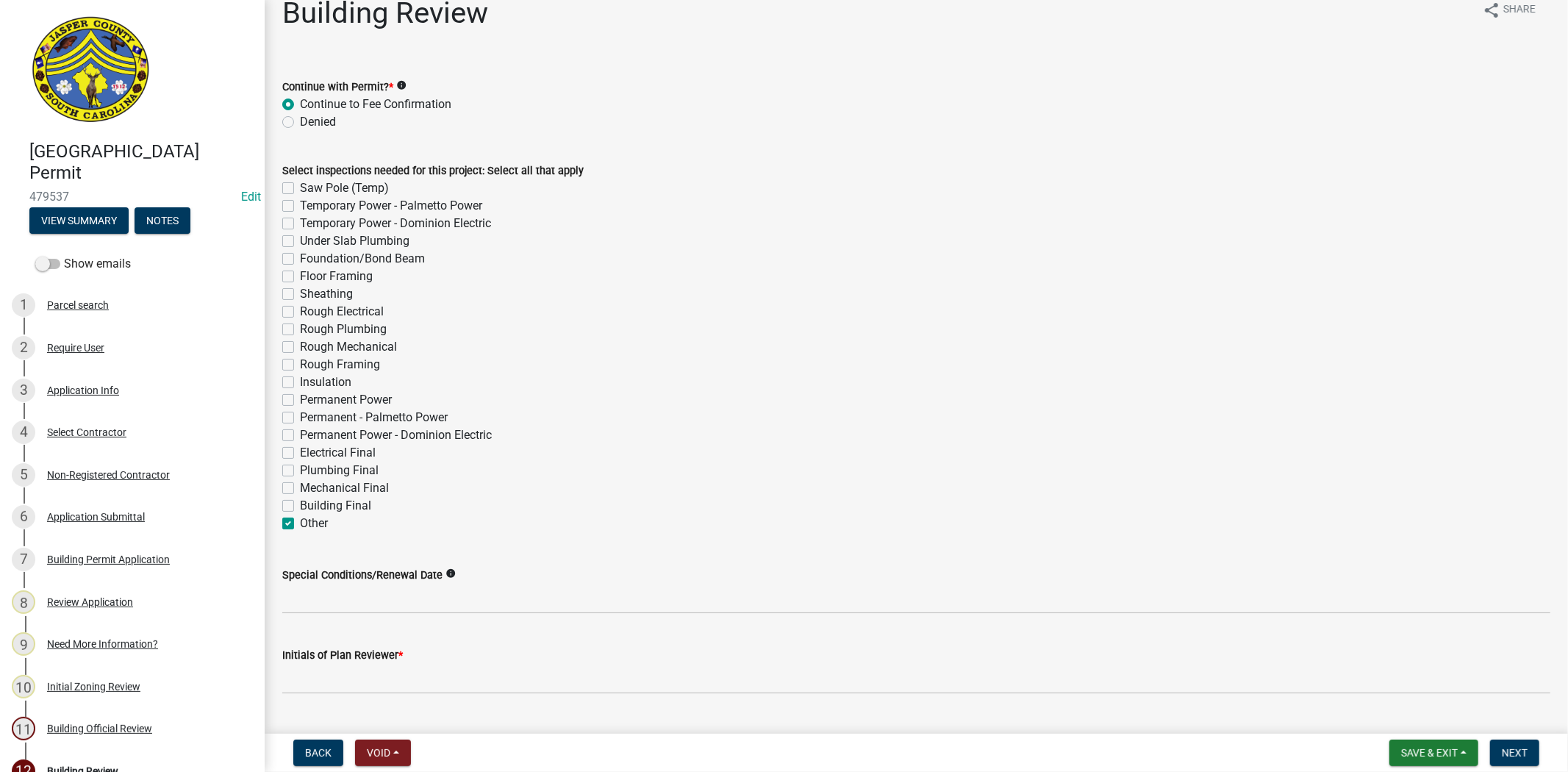
scroll to position [56, 0]
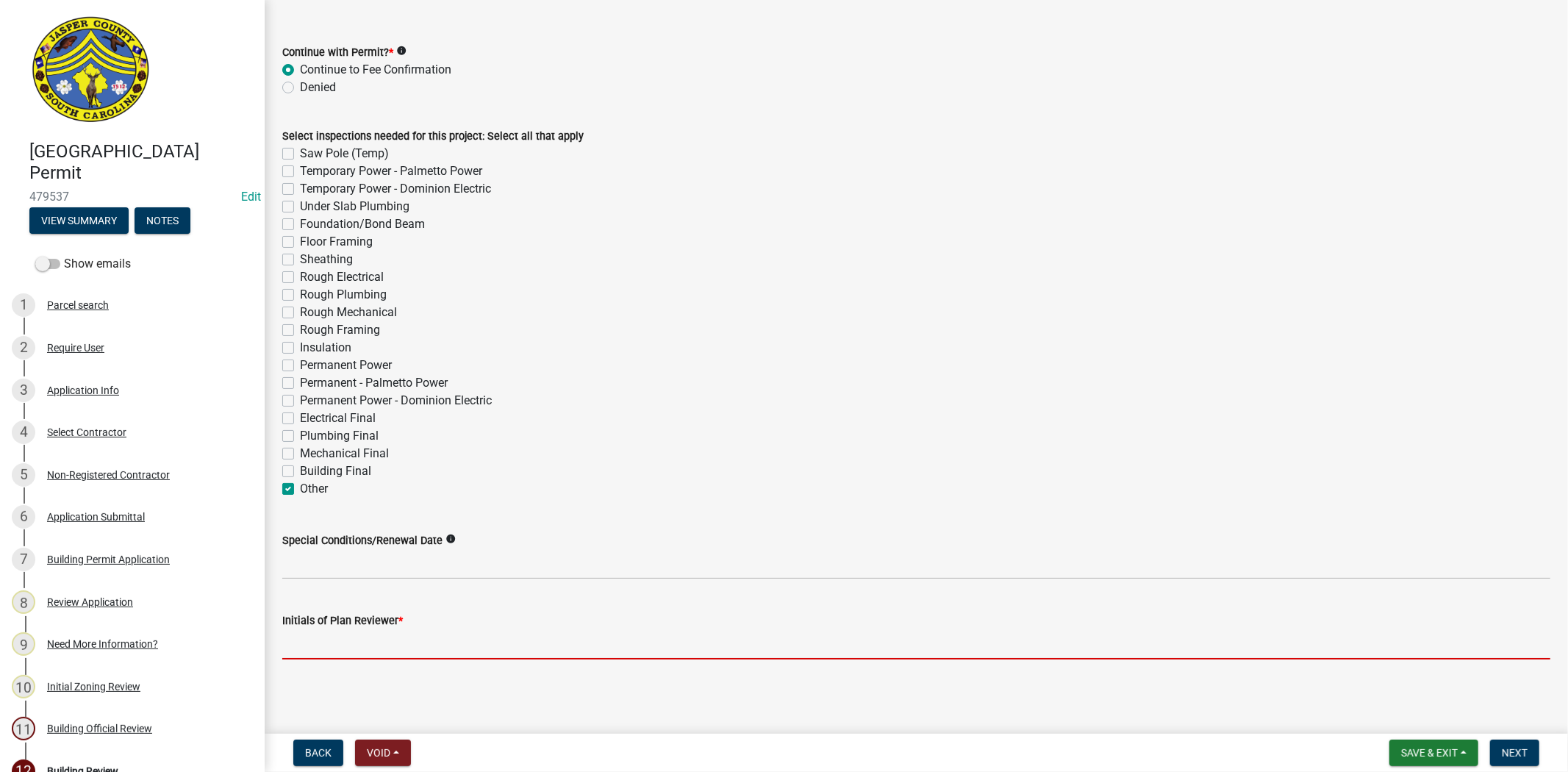
click at [334, 655] on input "Initials of Plan Reviewer *" at bounding box center [916, 644] width 1268 height 30
type input "RC"
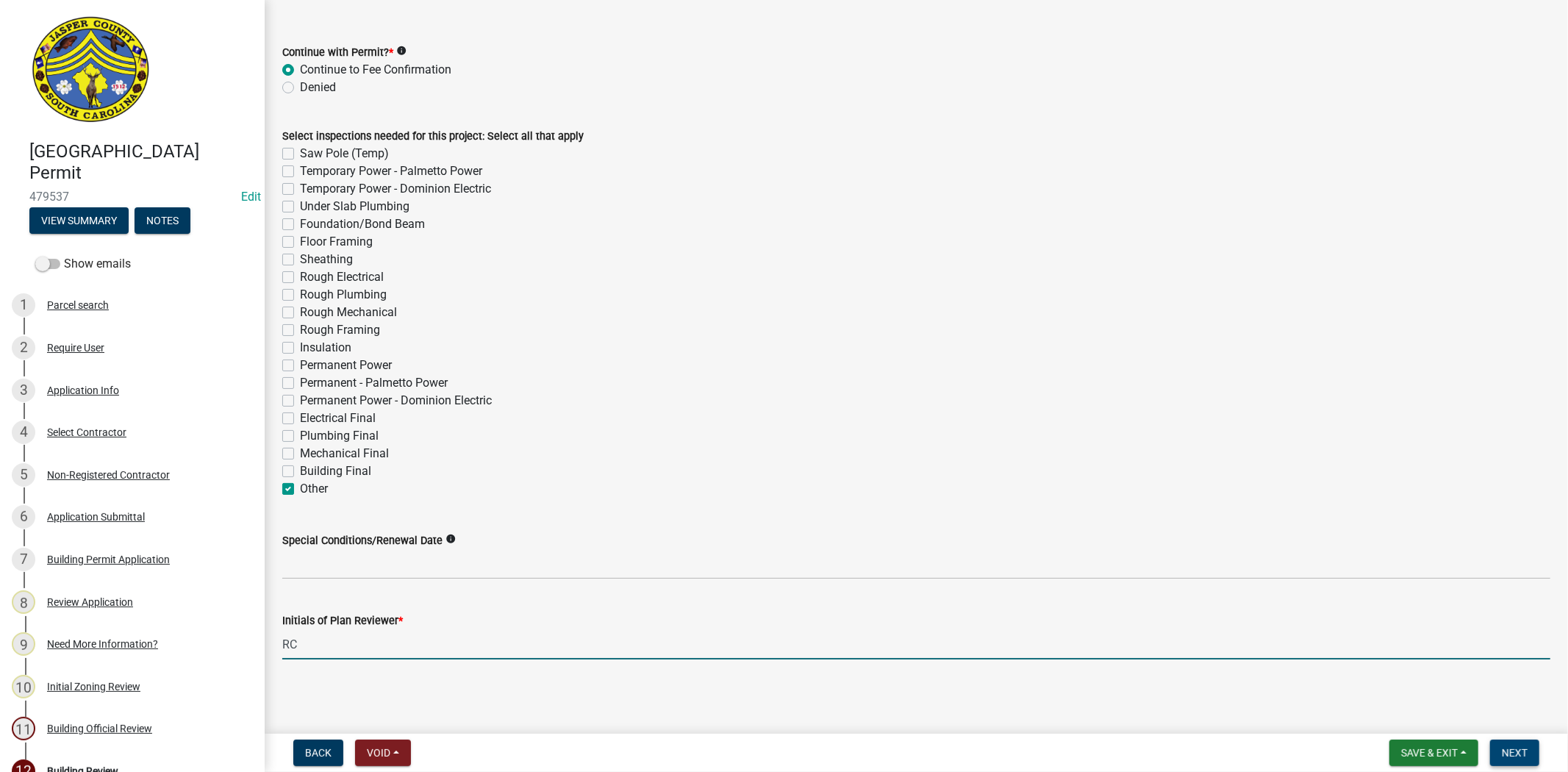
drag, startPoint x: 1511, startPoint y: 755, endPoint x: 1501, endPoint y: 755, distance: 10.0
click at [1509, 755] on span "Next" at bounding box center [1513, 752] width 25 height 11
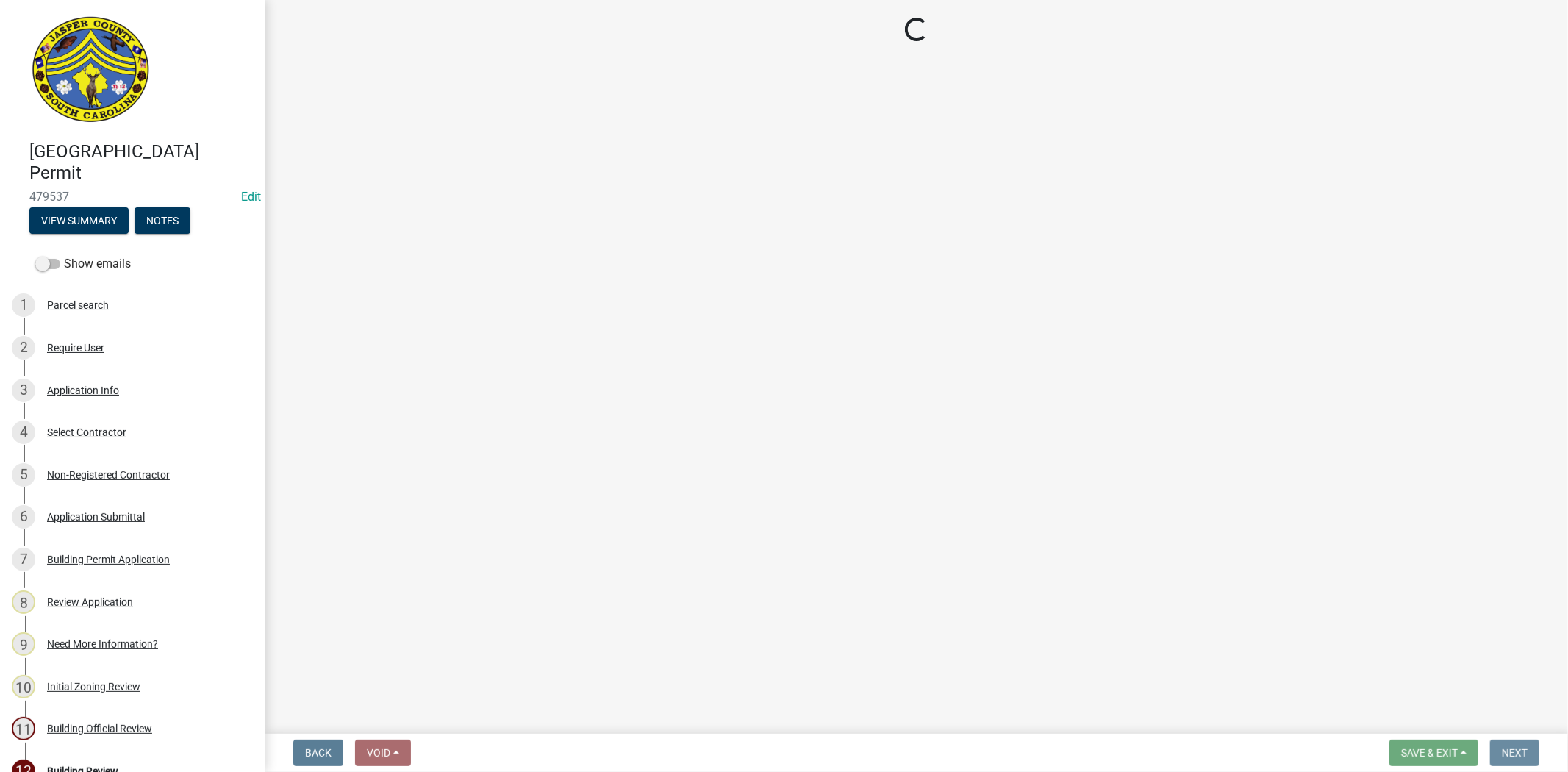
scroll to position [0, 0]
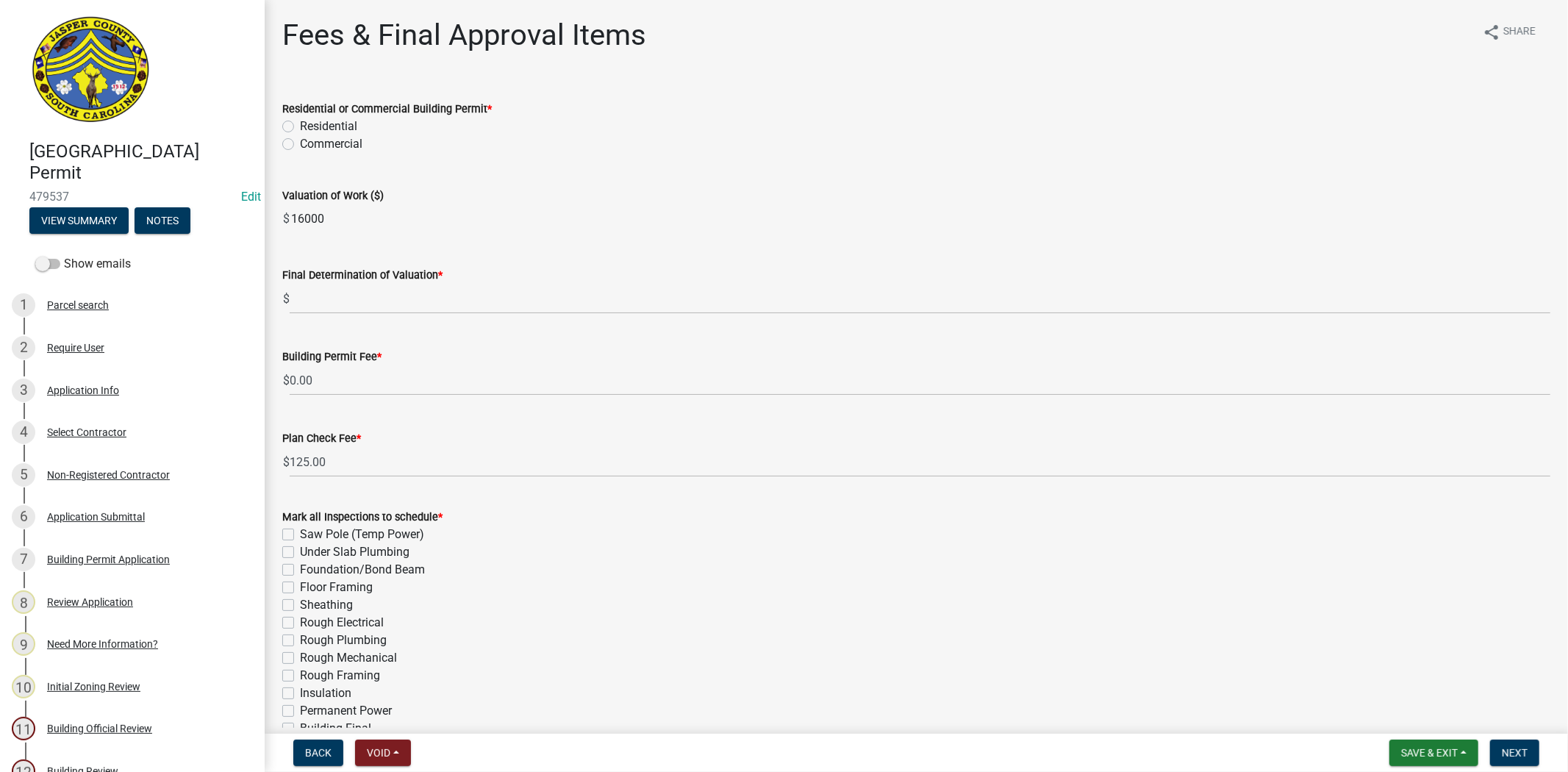
click at [300, 145] on label "Commercial" at bounding box center [331, 144] width 62 height 18
click at [300, 145] on input "Commercial" at bounding box center [305, 140] width 9 height 9
radio input "true"
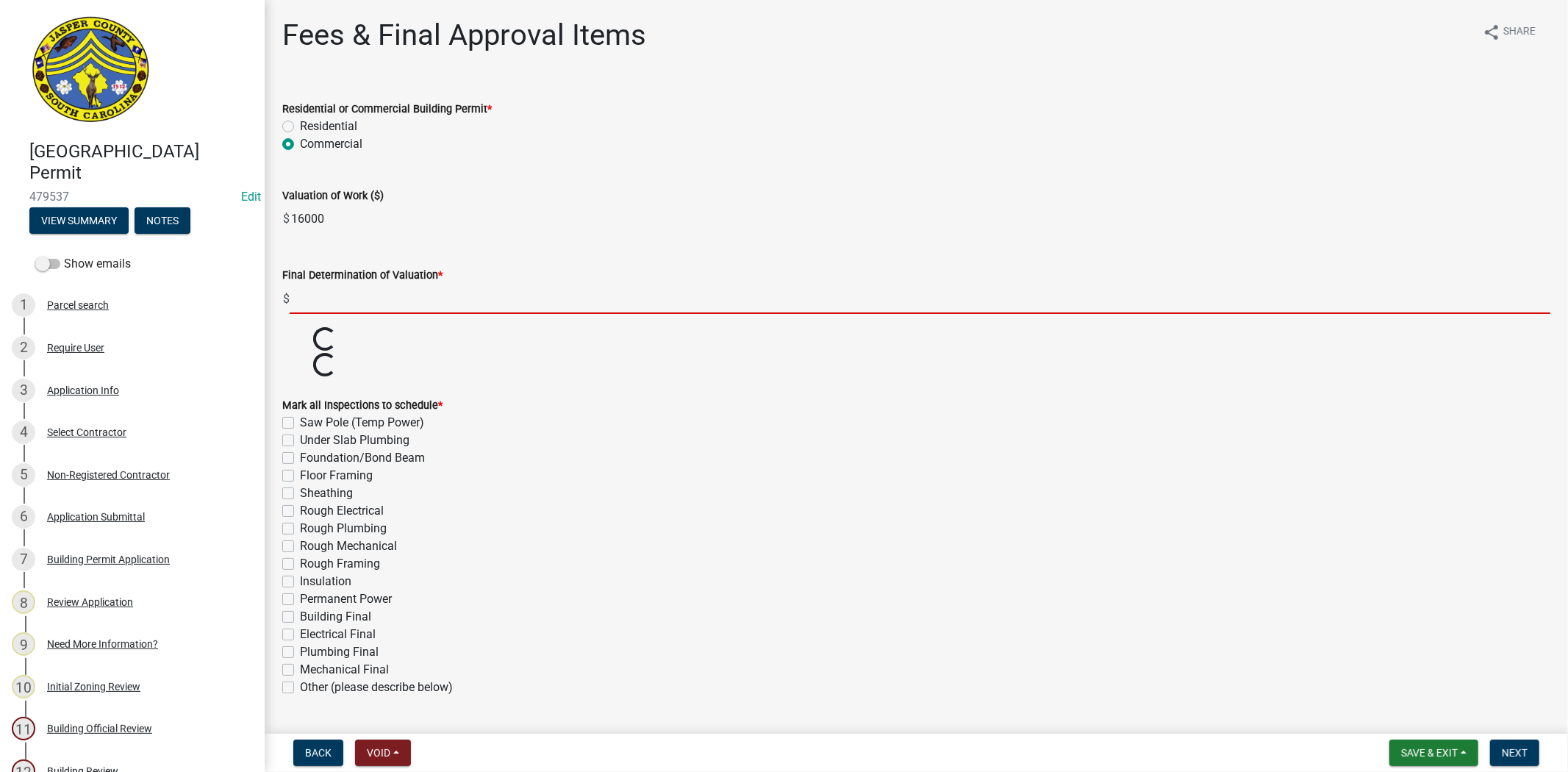
click at [324, 302] on input "text" at bounding box center [920, 298] width 1260 height 30
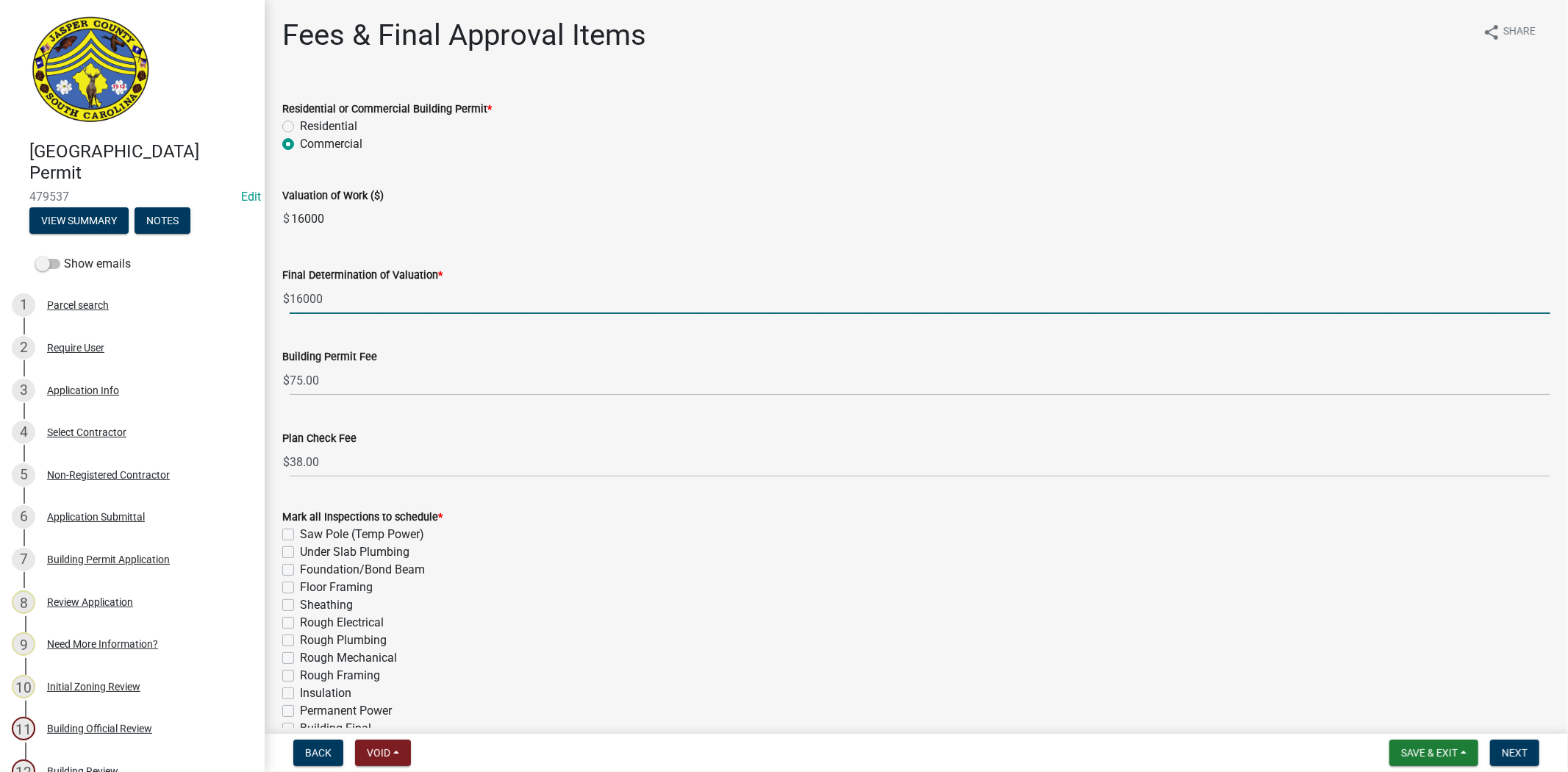
type input "16000"
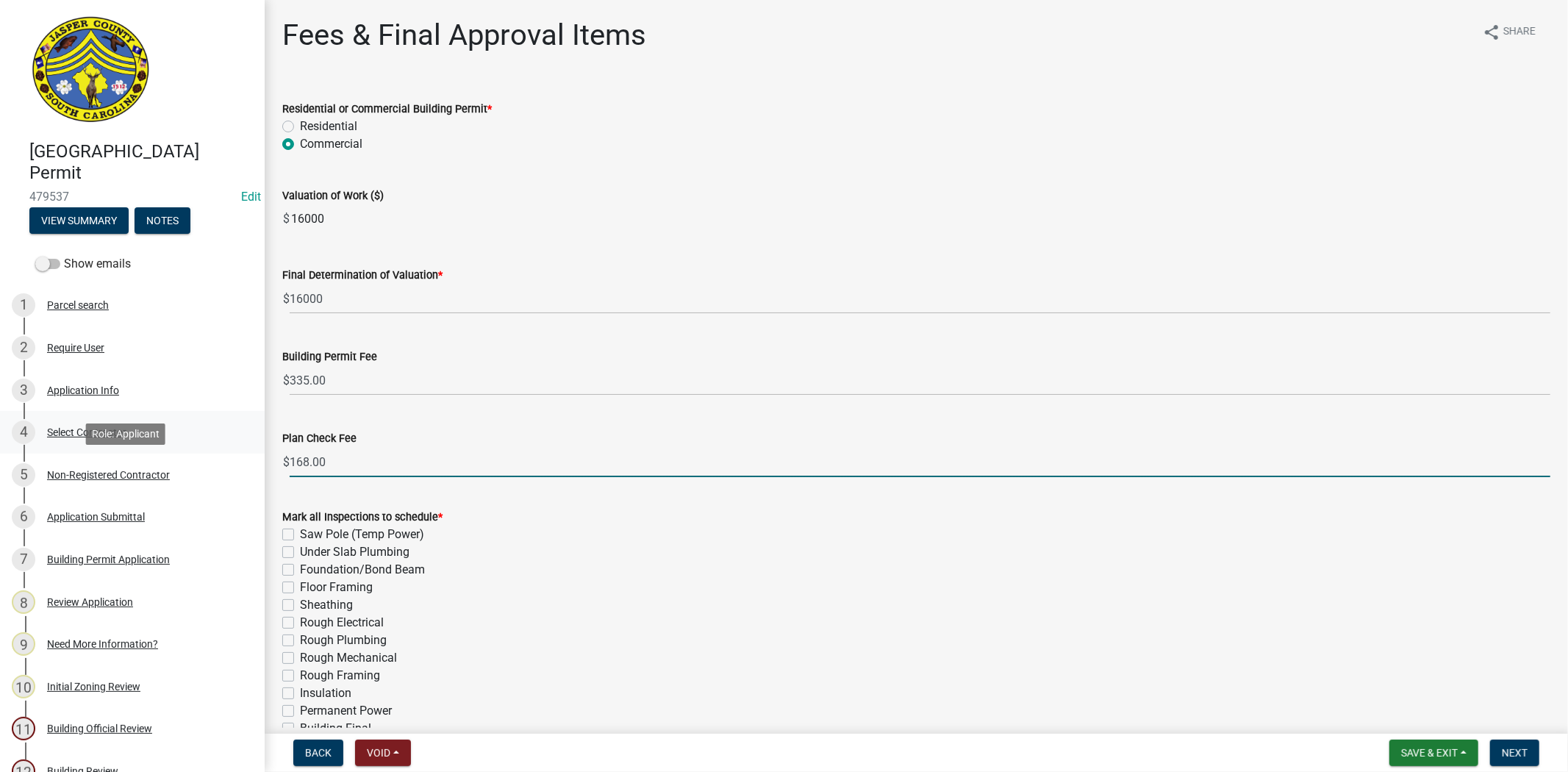
drag, startPoint x: 354, startPoint y: 459, endPoint x: 189, endPoint y: 435, distance: 166.7
click at [218, 460] on div "Jasper County Building Permit 479537 Edit View Summary Notes Show emails 1 Parc…" at bounding box center [784, 386] width 1568 height 772
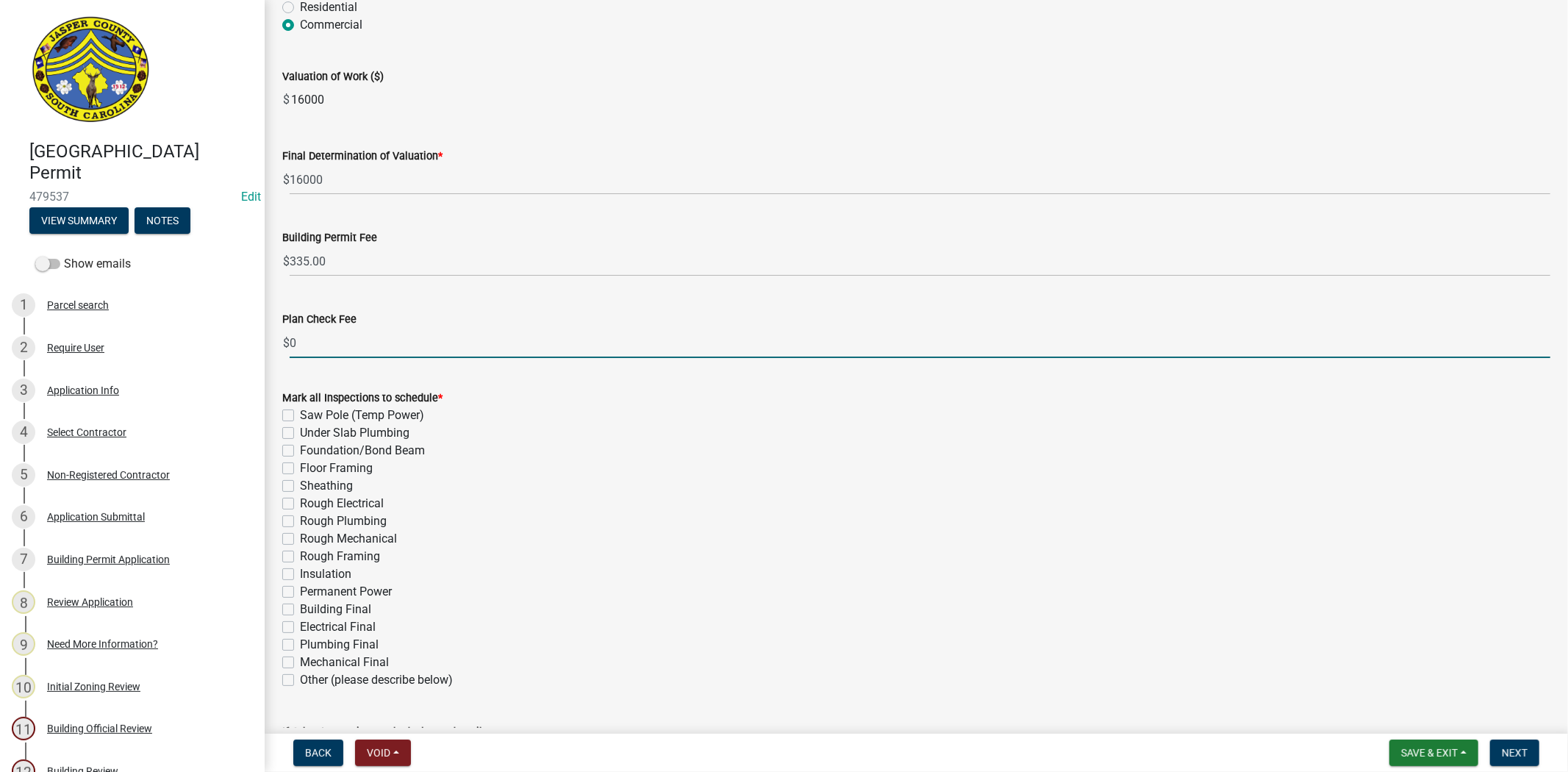
scroll to position [231, 0]
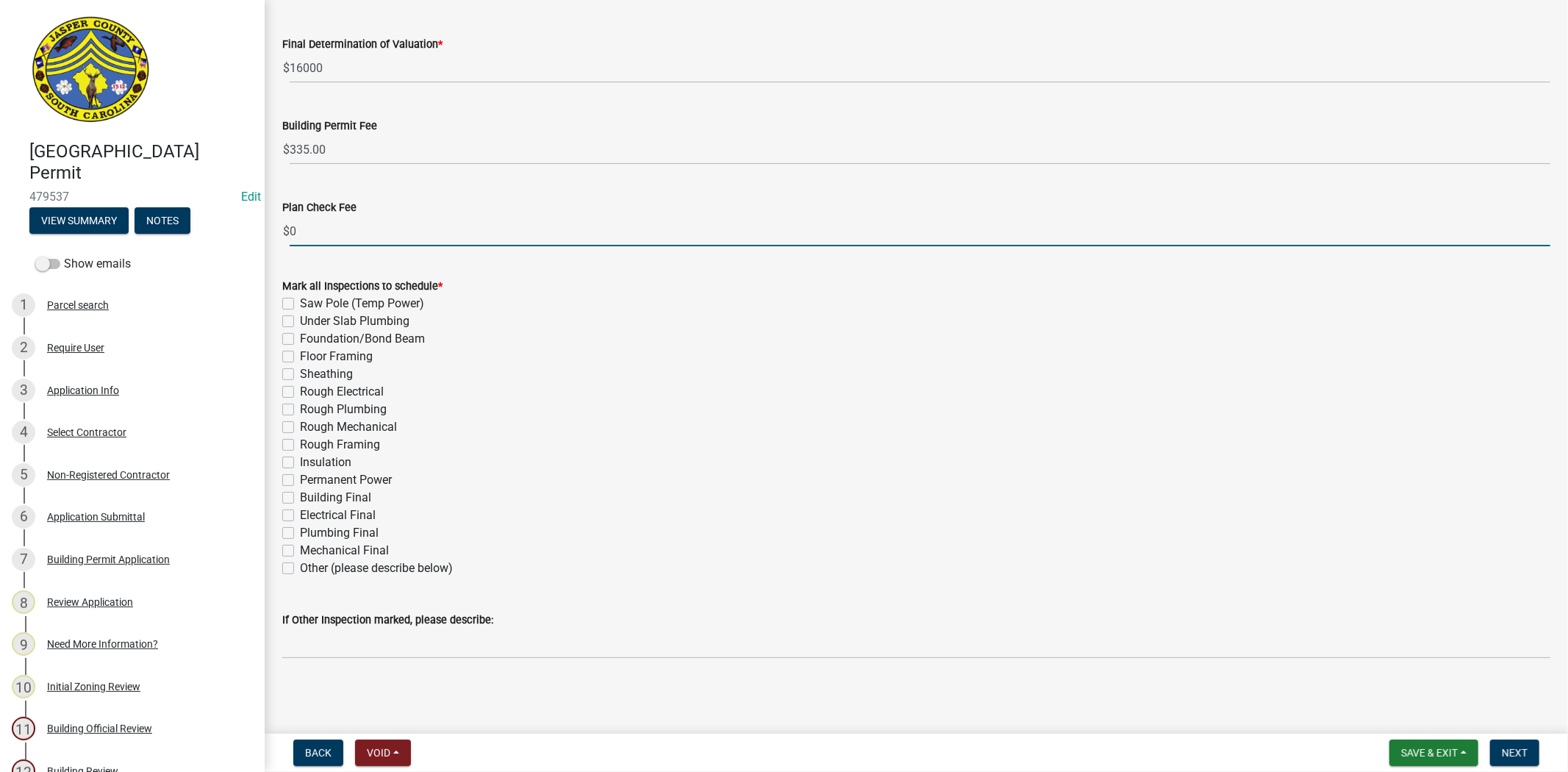
type input "0"
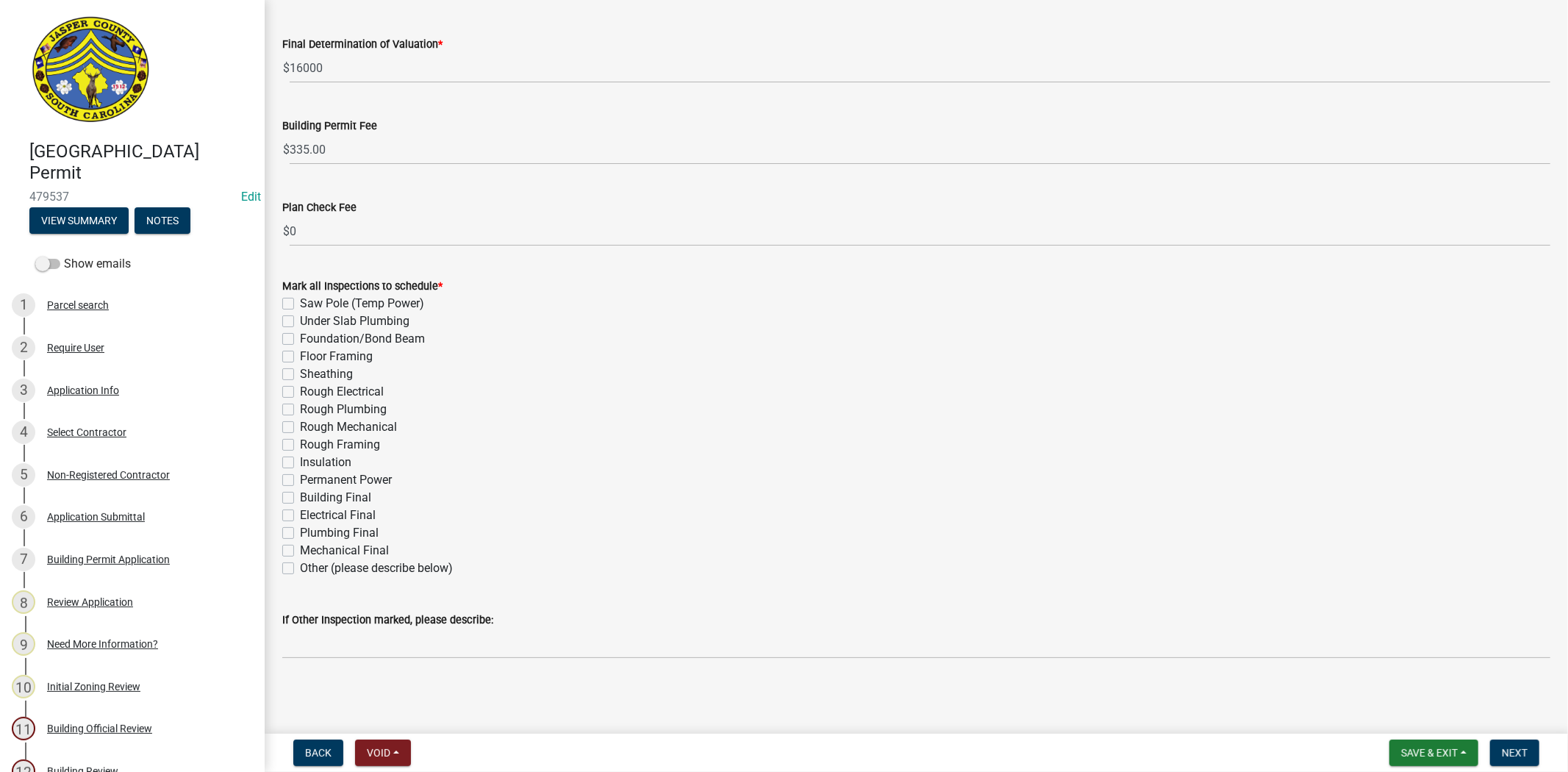
click at [300, 567] on label "Other (please describe below)" at bounding box center [376, 568] width 152 height 18
click at [300, 567] on input "Other (please describe below)" at bounding box center [305, 564] width 9 height 9
checkbox input "true"
checkbox input "false"
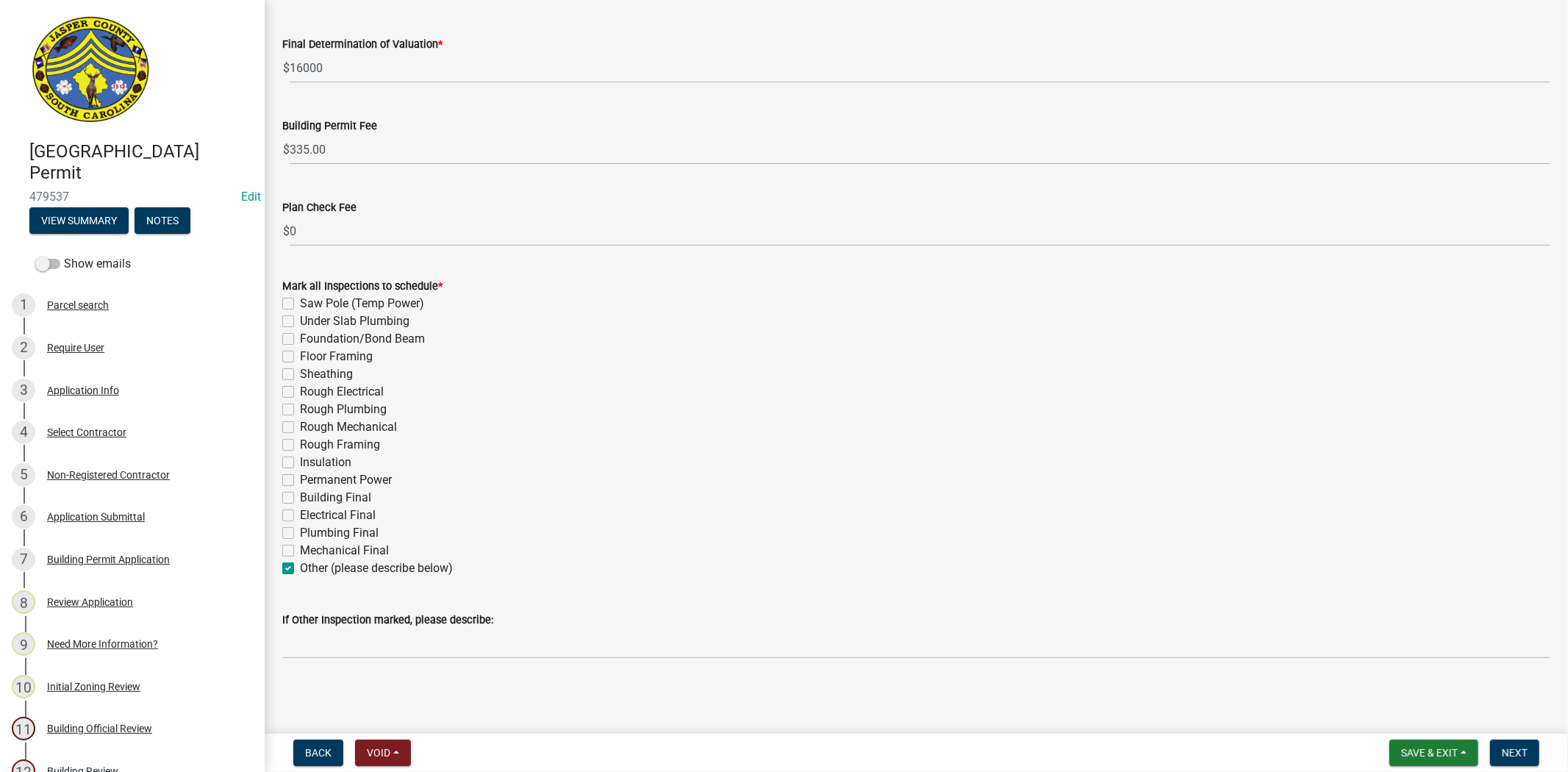
checkbox input "false"
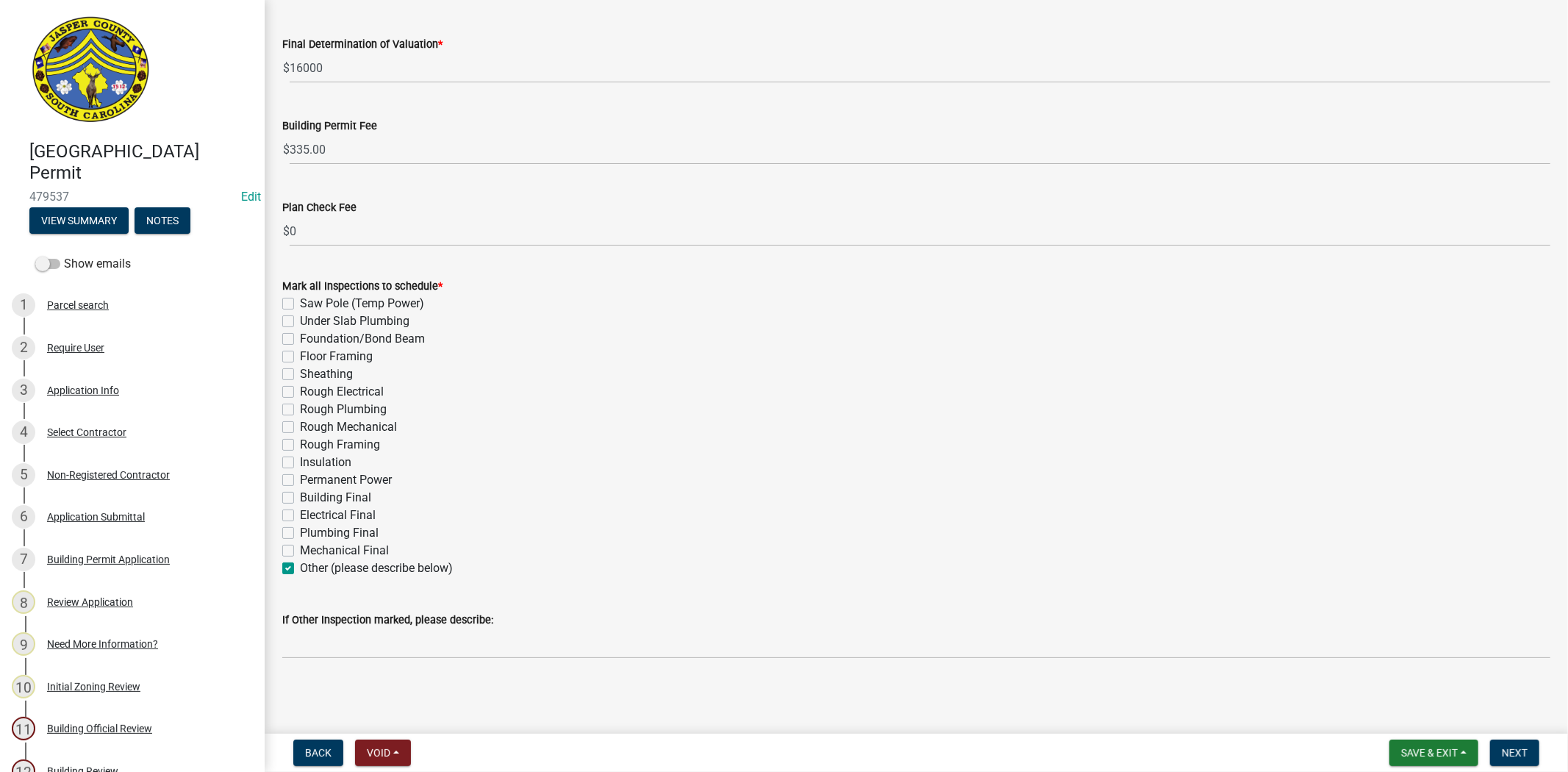
checkbox input "false"
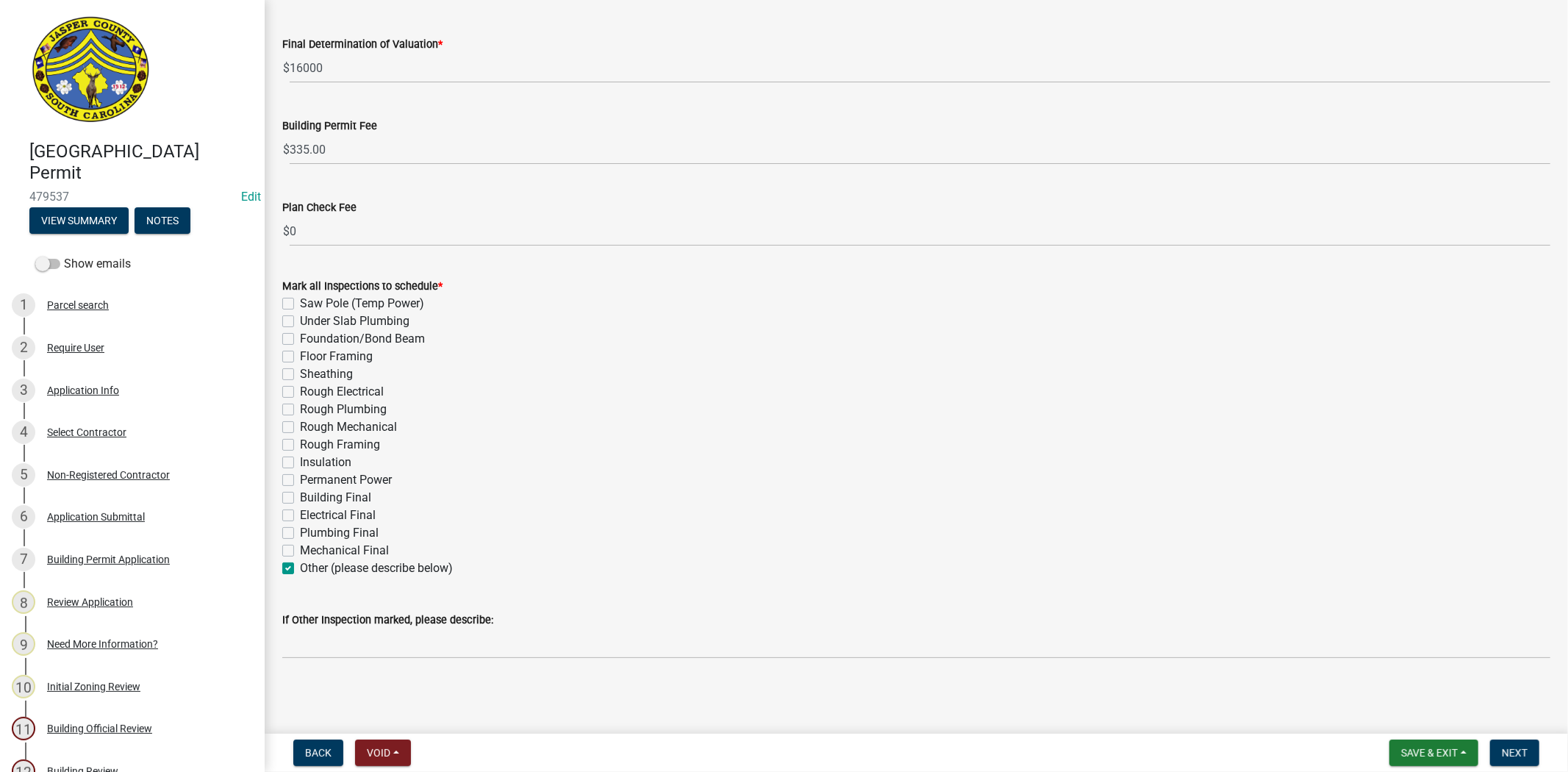
checkbox input "false"
checkbox input "true"
click at [1516, 757] on span "Next" at bounding box center [1513, 752] width 25 height 11
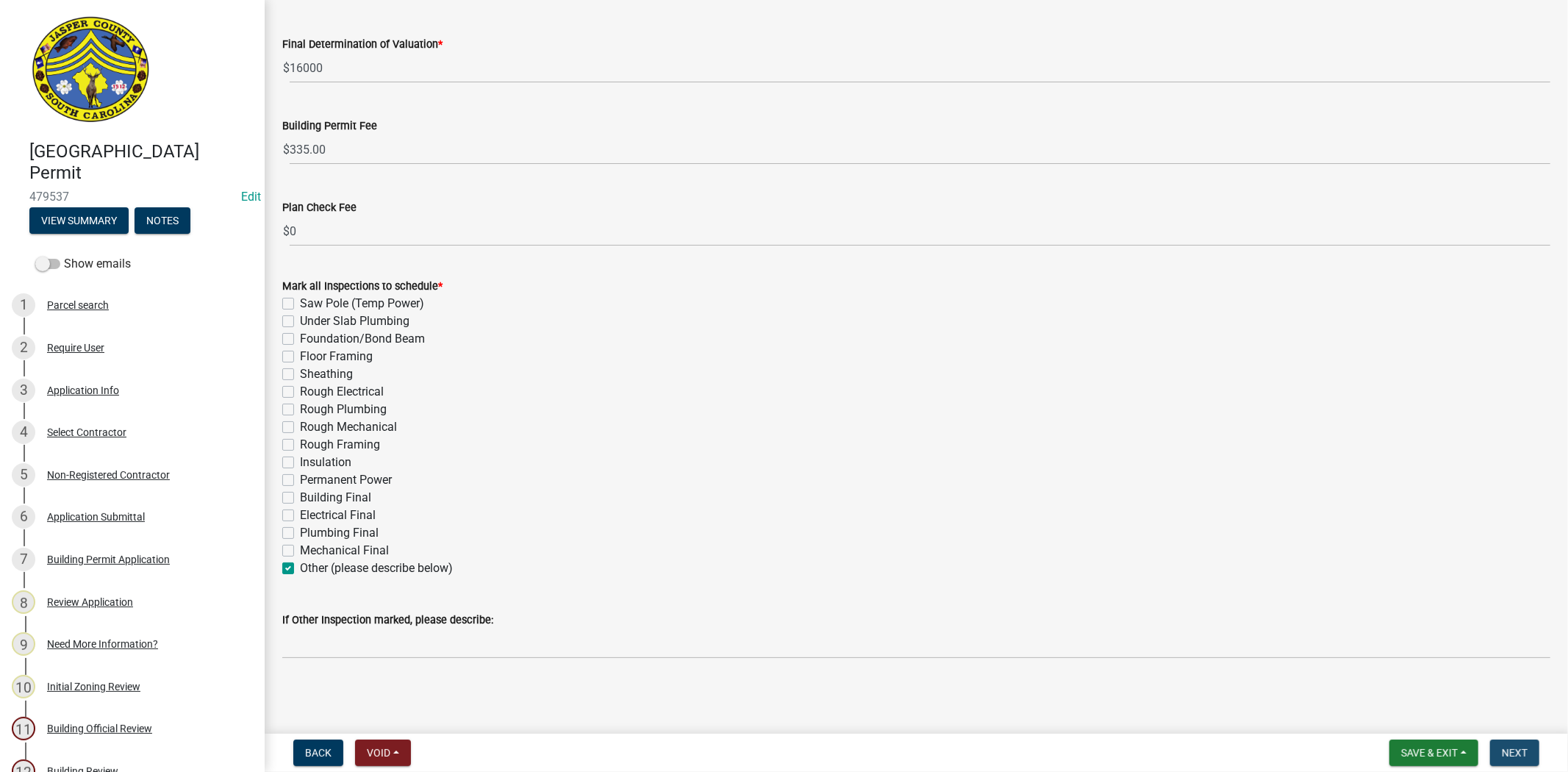
scroll to position [0, 0]
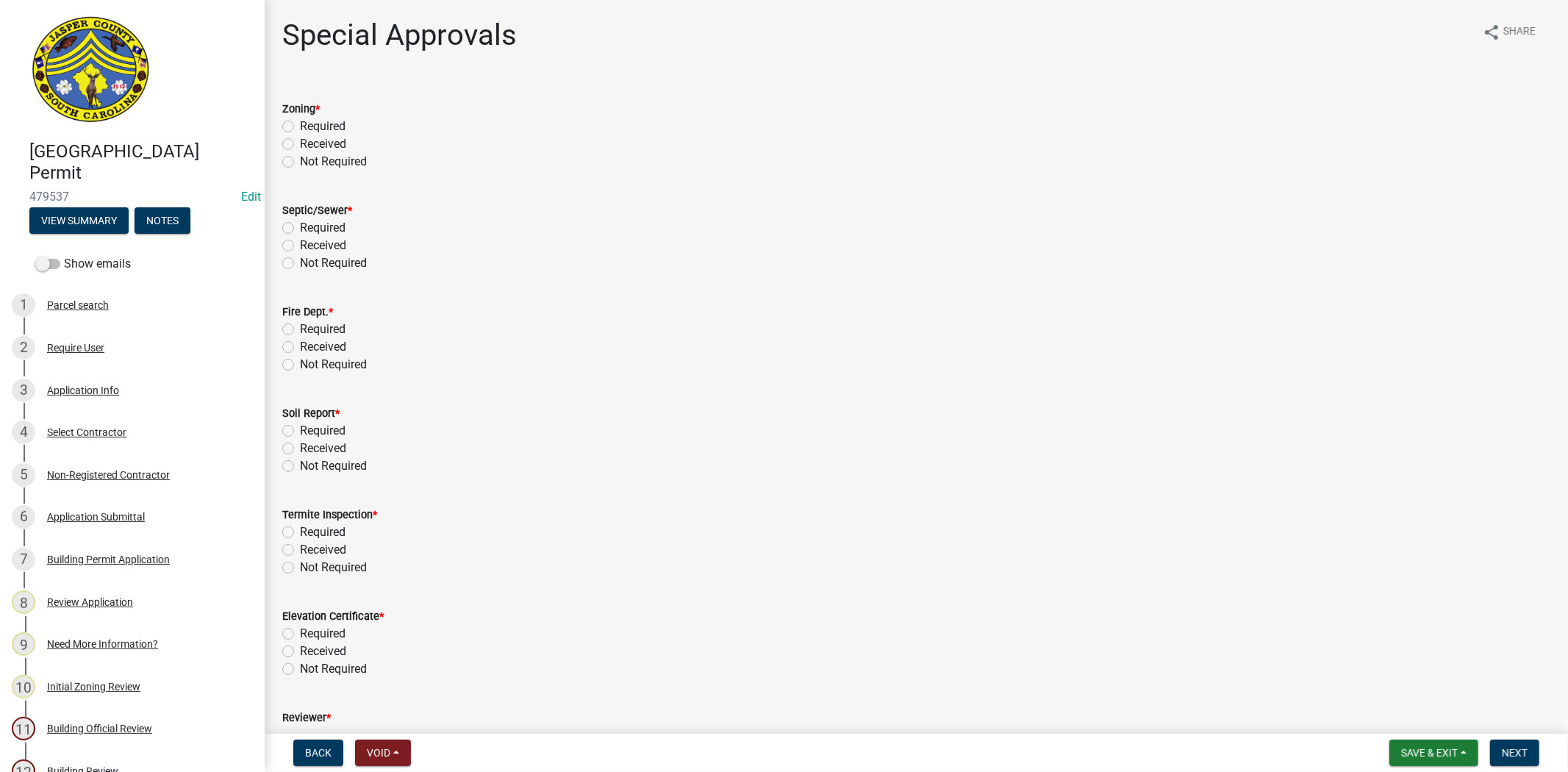
click at [300, 159] on label "Not Required" at bounding box center [333, 161] width 67 height 18
click at [300, 159] on input "Not Required" at bounding box center [305, 157] width 9 height 9
radio input "true"
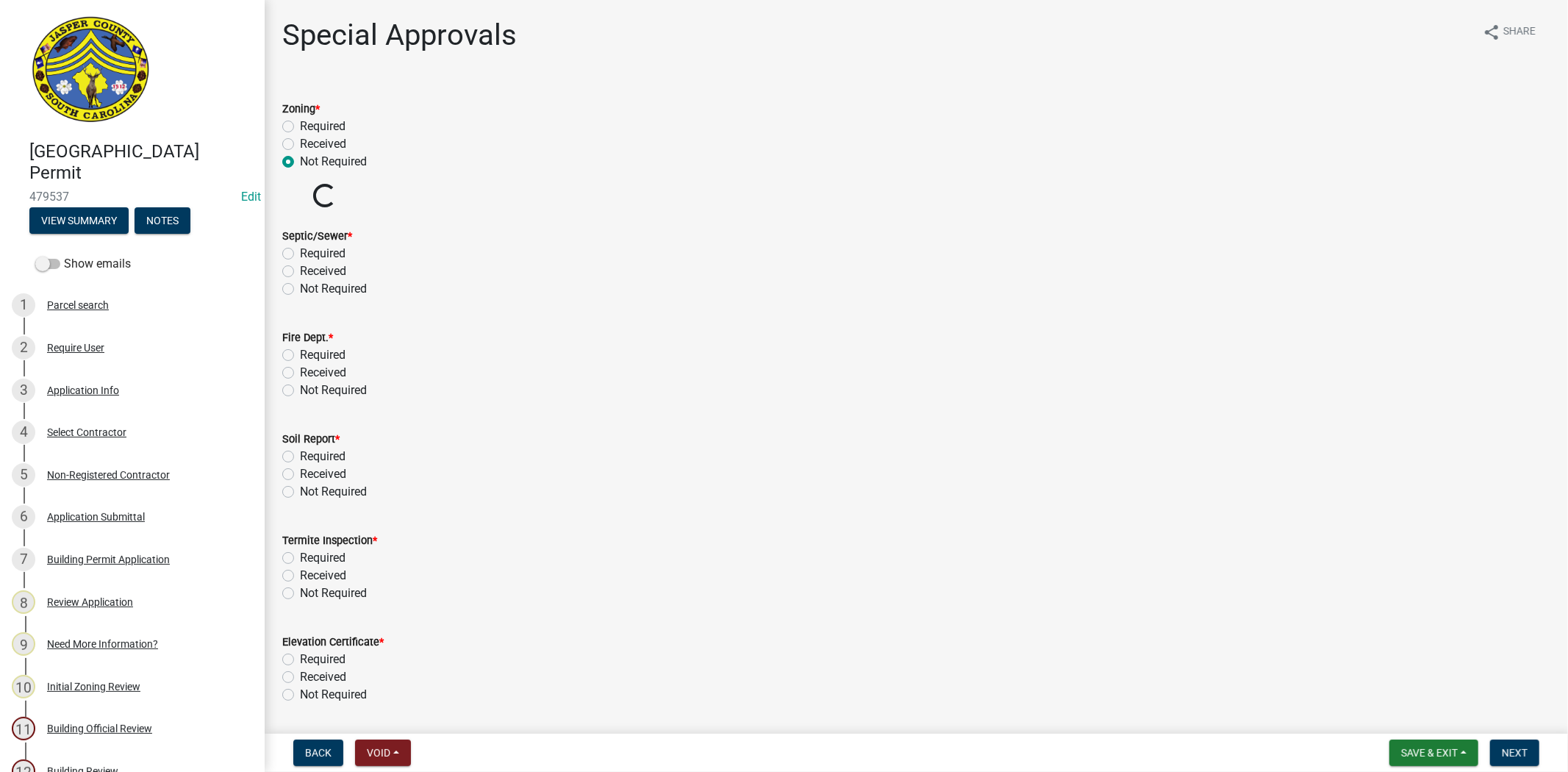
click at [300, 290] on label "Not Required" at bounding box center [333, 289] width 67 height 18
click at [300, 290] on input "Not Required" at bounding box center [305, 285] width 9 height 9
radio input "true"
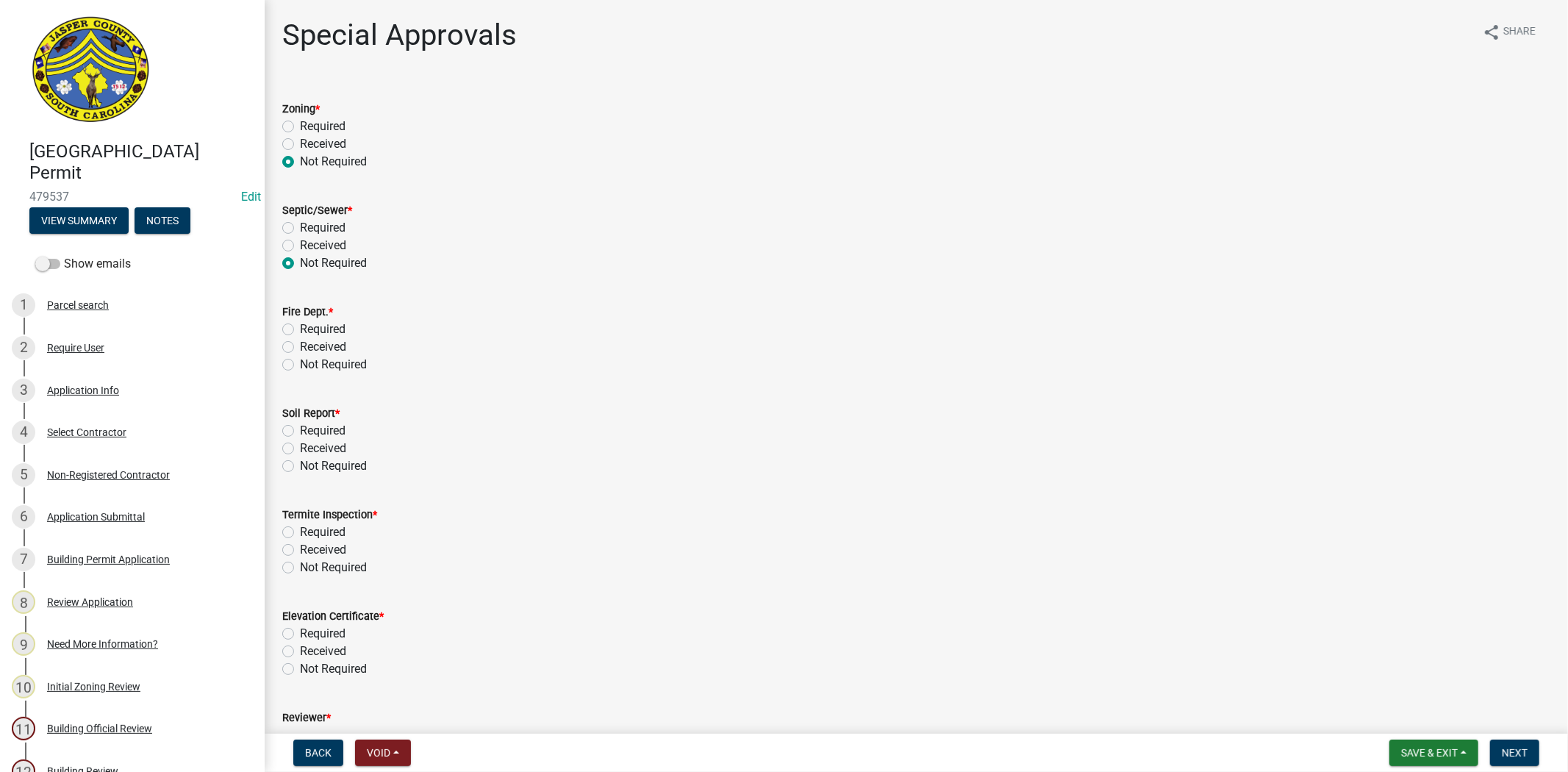
click at [300, 361] on label "Not Required" at bounding box center [333, 364] width 67 height 18
click at [300, 361] on input "Not Required" at bounding box center [305, 361] width 9 height 9
radio input "true"
click at [300, 465] on label "Not Required" at bounding box center [333, 466] width 67 height 18
click at [300, 465] on input "Not Required" at bounding box center [305, 462] width 9 height 9
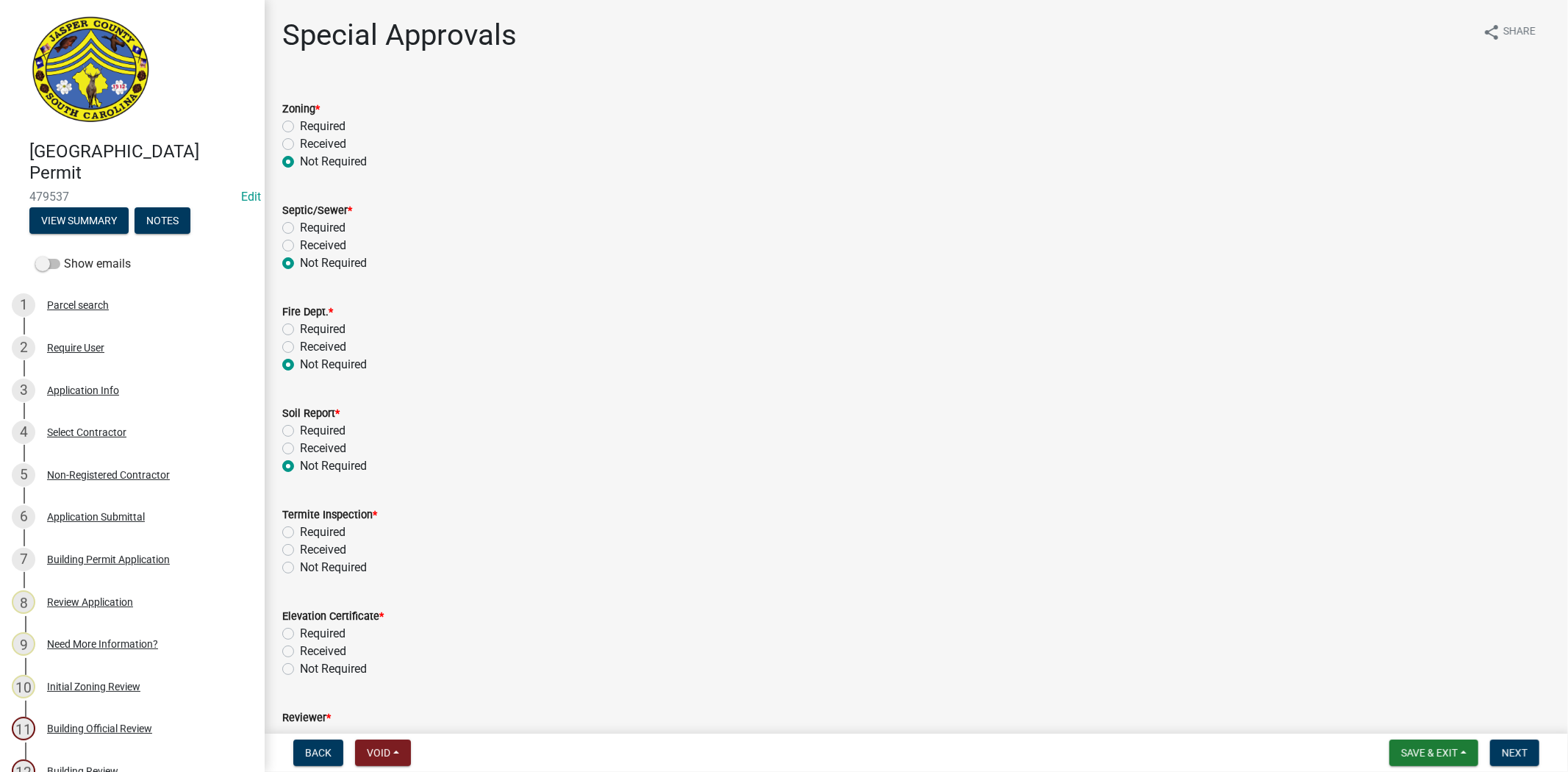
radio input "true"
click at [300, 563] on label "Not Required" at bounding box center [333, 567] width 67 height 18
click at [300, 563] on input "Not Required" at bounding box center [305, 563] width 9 height 9
radio input "true"
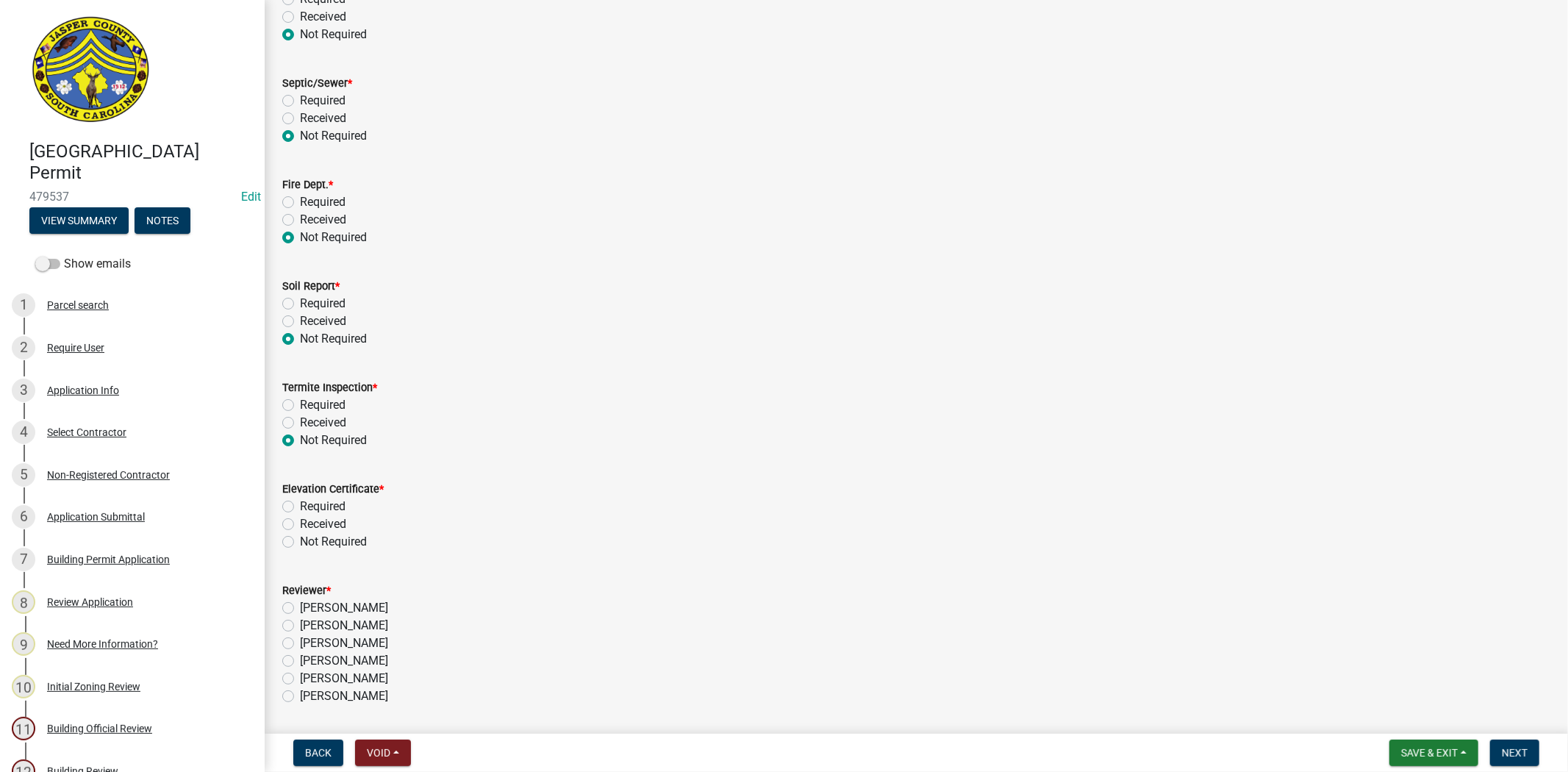
scroll to position [163, 0]
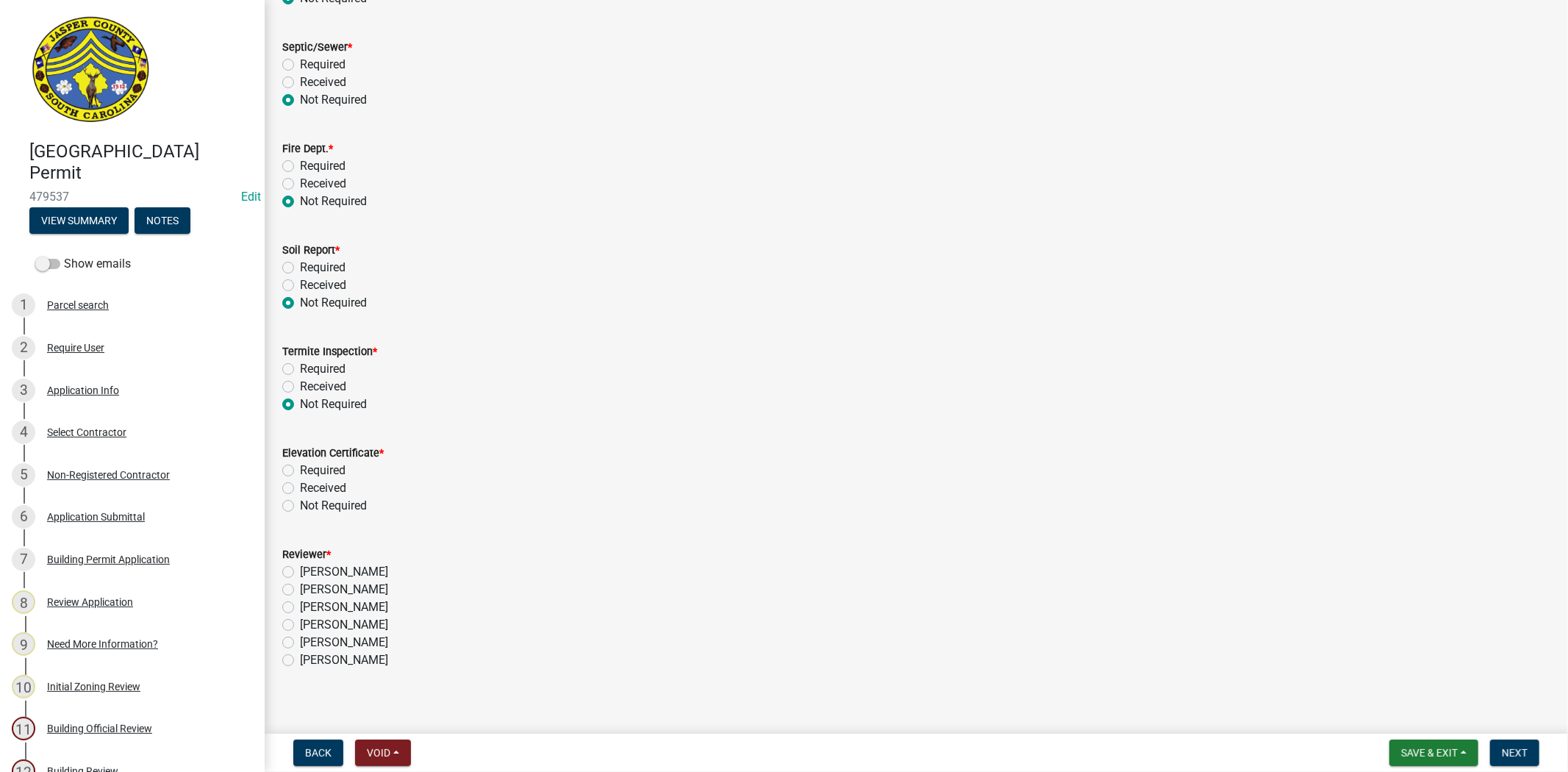
click at [300, 506] on label "Not Required" at bounding box center [333, 506] width 67 height 18
click at [300, 506] on input "Not Required" at bounding box center [305, 502] width 9 height 9
radio input "true"
click at [300, 623] on label "[PERSON_NAME]" at bounding box center [344, 624] width 88 height 18
click at [300, 623] on input "[PERSON_NAME]" at bounding box center [305, 620] width 9 height 9
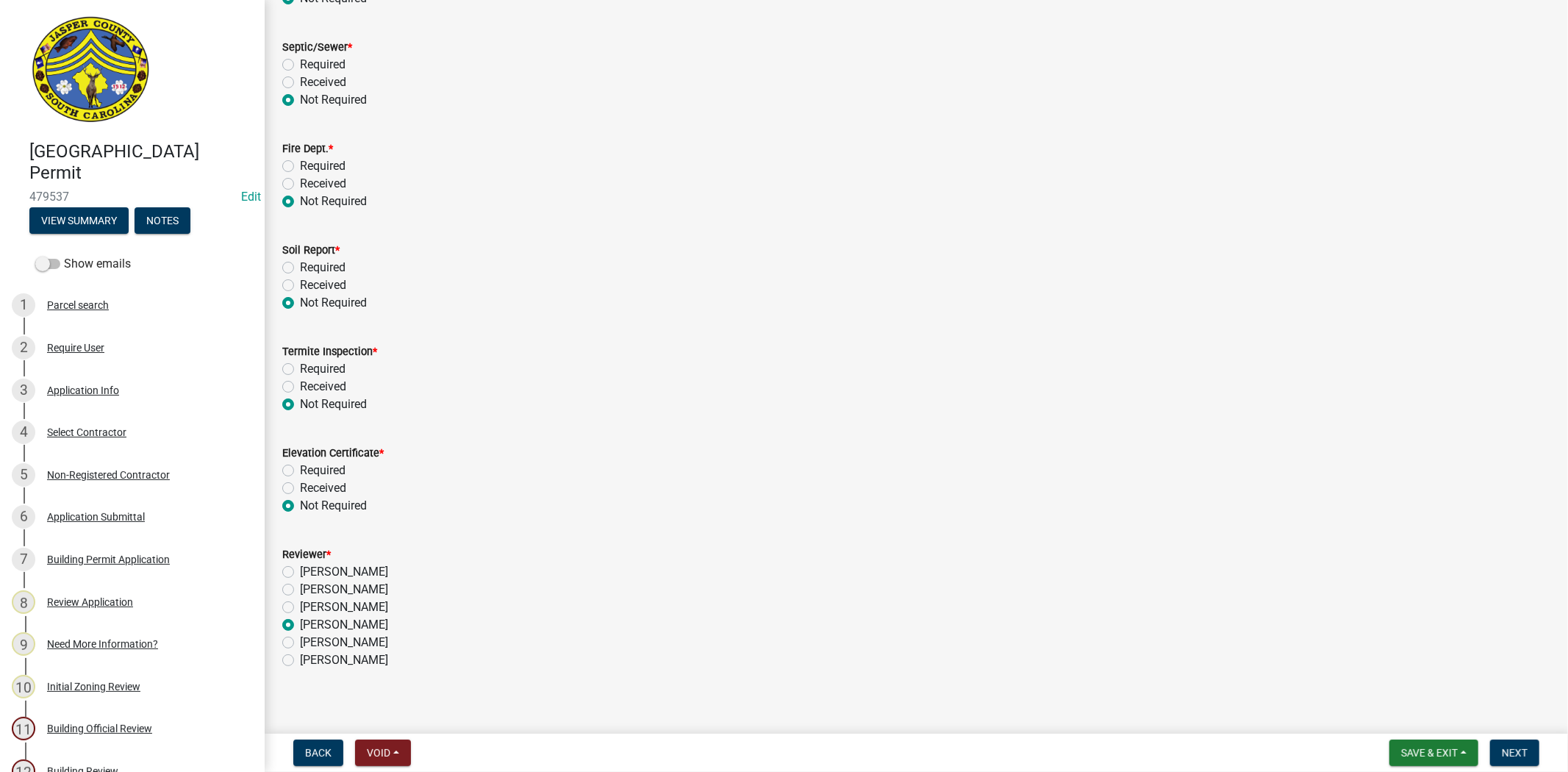
radio input "true"
click at [1501, 748] on button "Next" at bounding box center [1514, 753] width 49 height 26
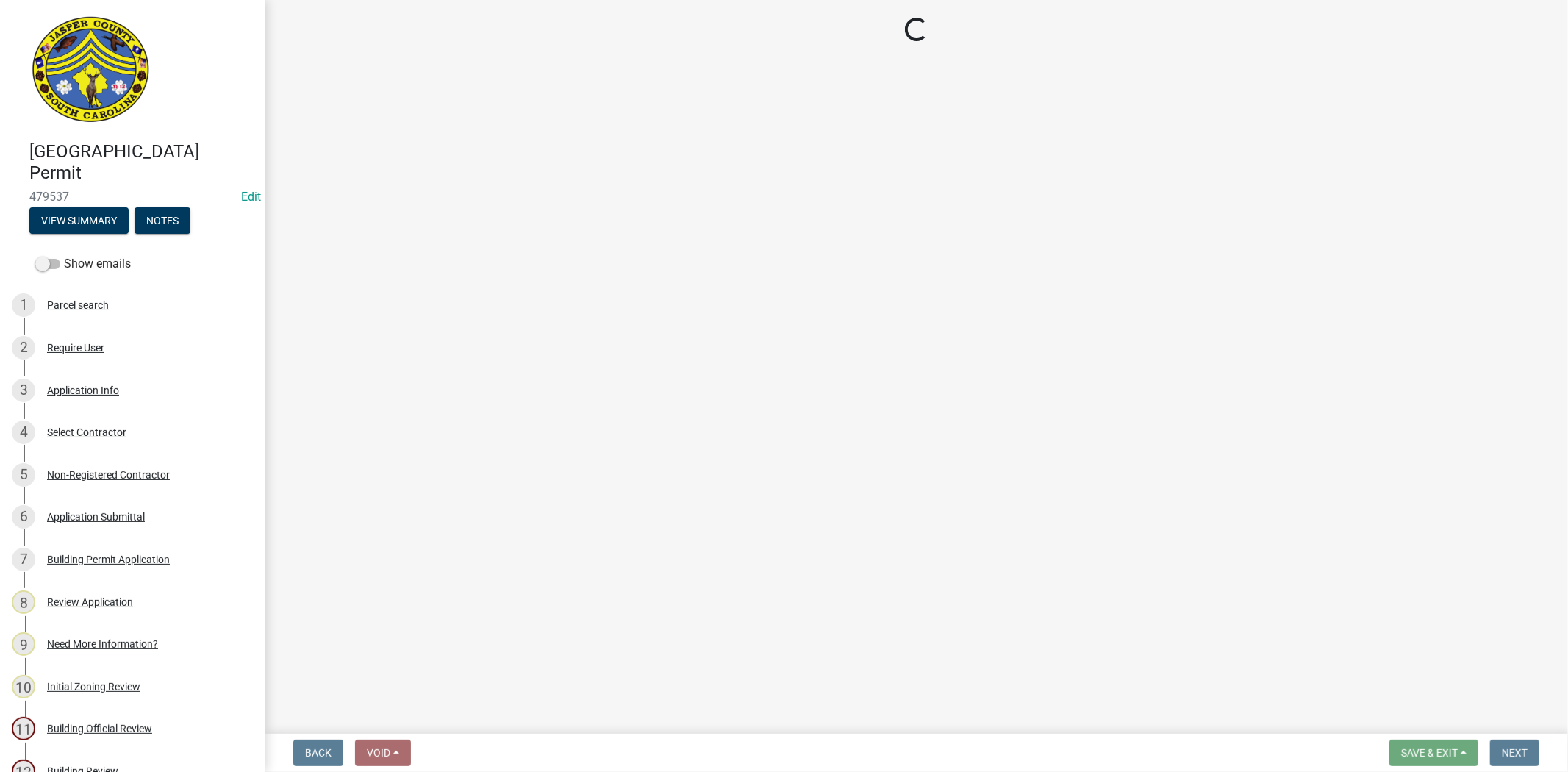
select select "3: 3"
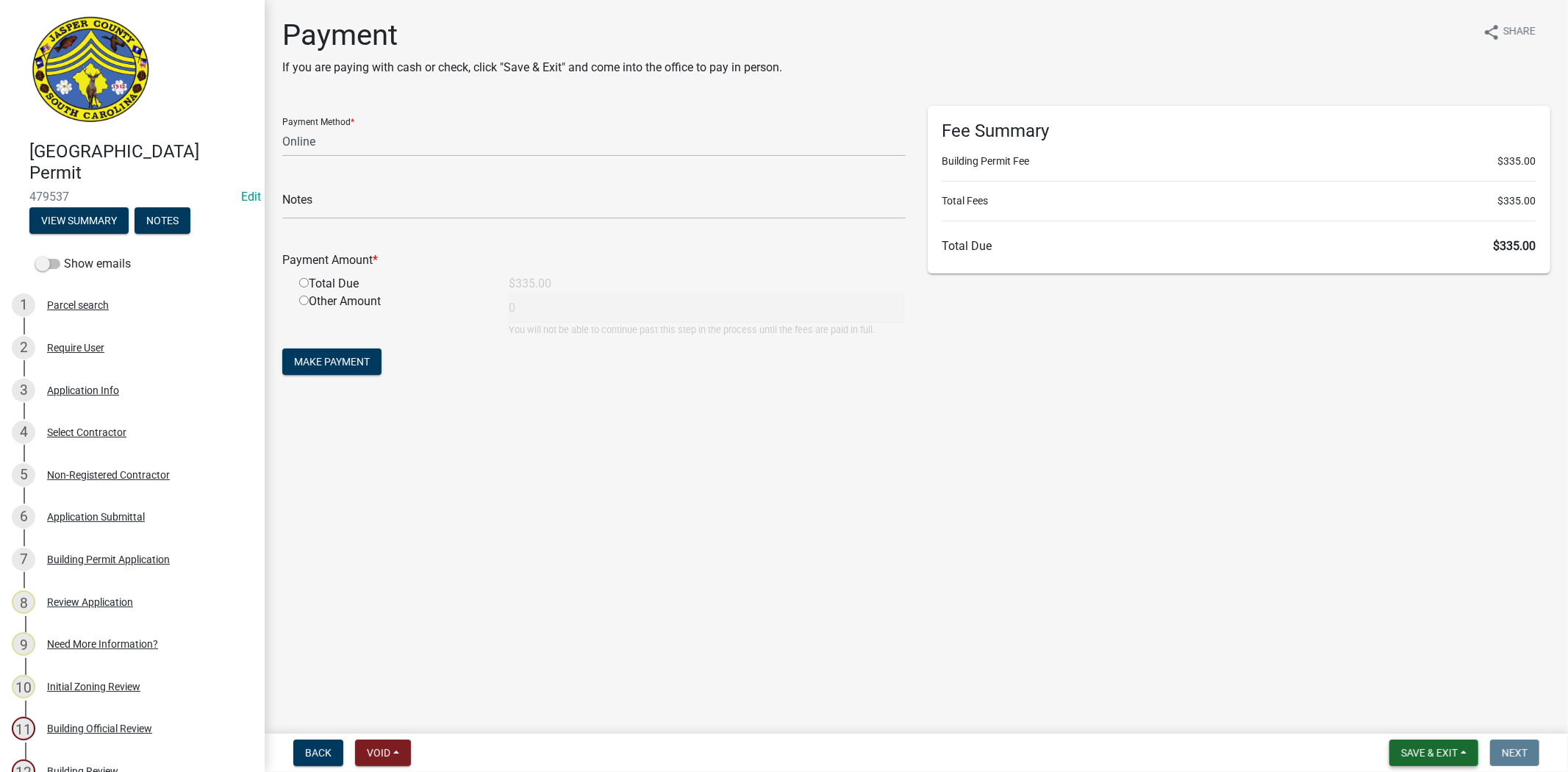
click at [1443, 753] on span "Save & Exit" at bounding box center [1429, 752] width 56 height 11
click at [1395, 722] on button "Save & Exit" at bounding box center [1418, 714] width 118 height 35
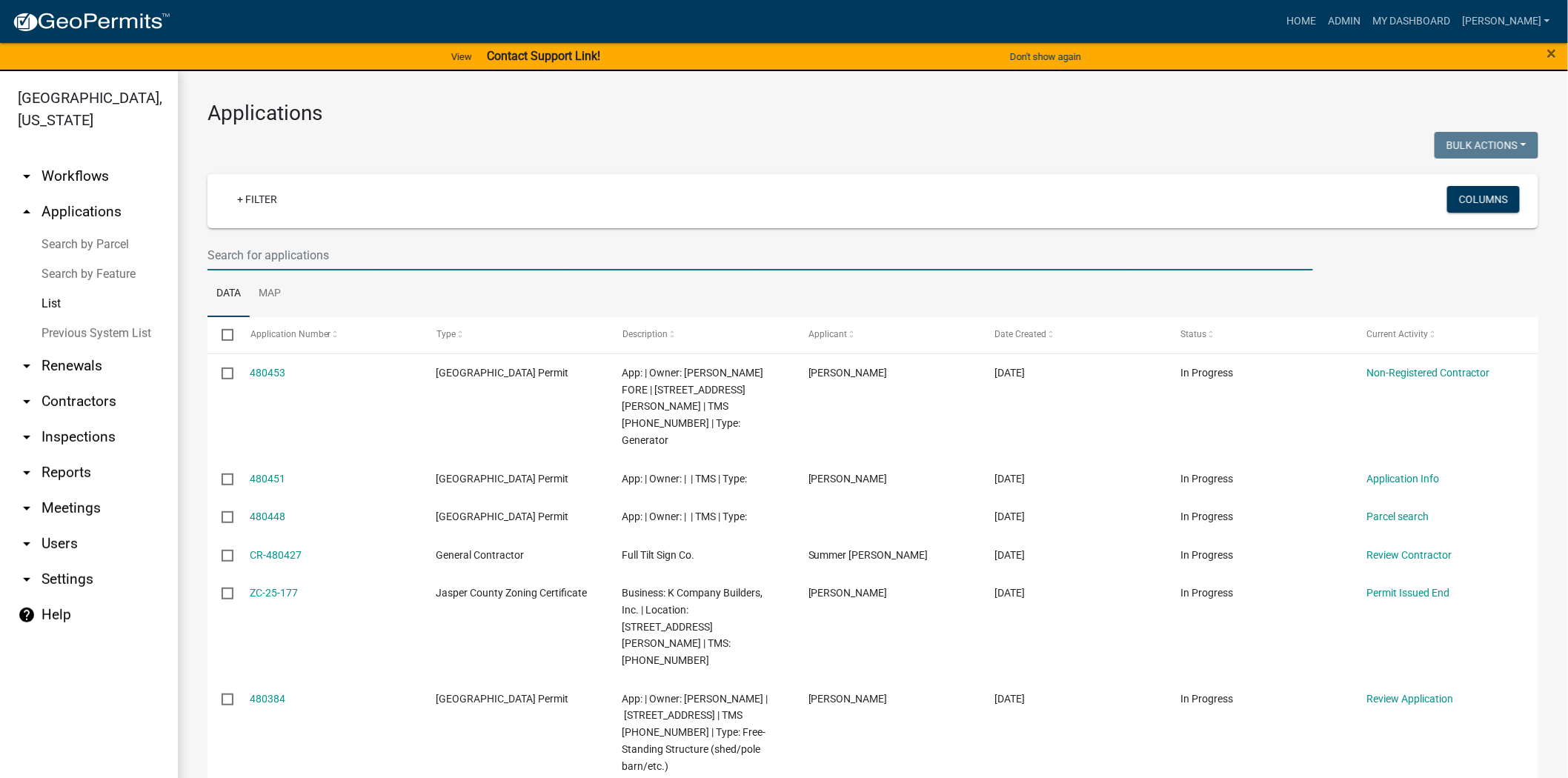
drag, startPoint x: 232, startPoint y: 259, endPoint x: 225, endPoint y: 250, distance: 11.4
click at [232, 259] on input "text" at bounding box center [760, 255] width 1106 height 30
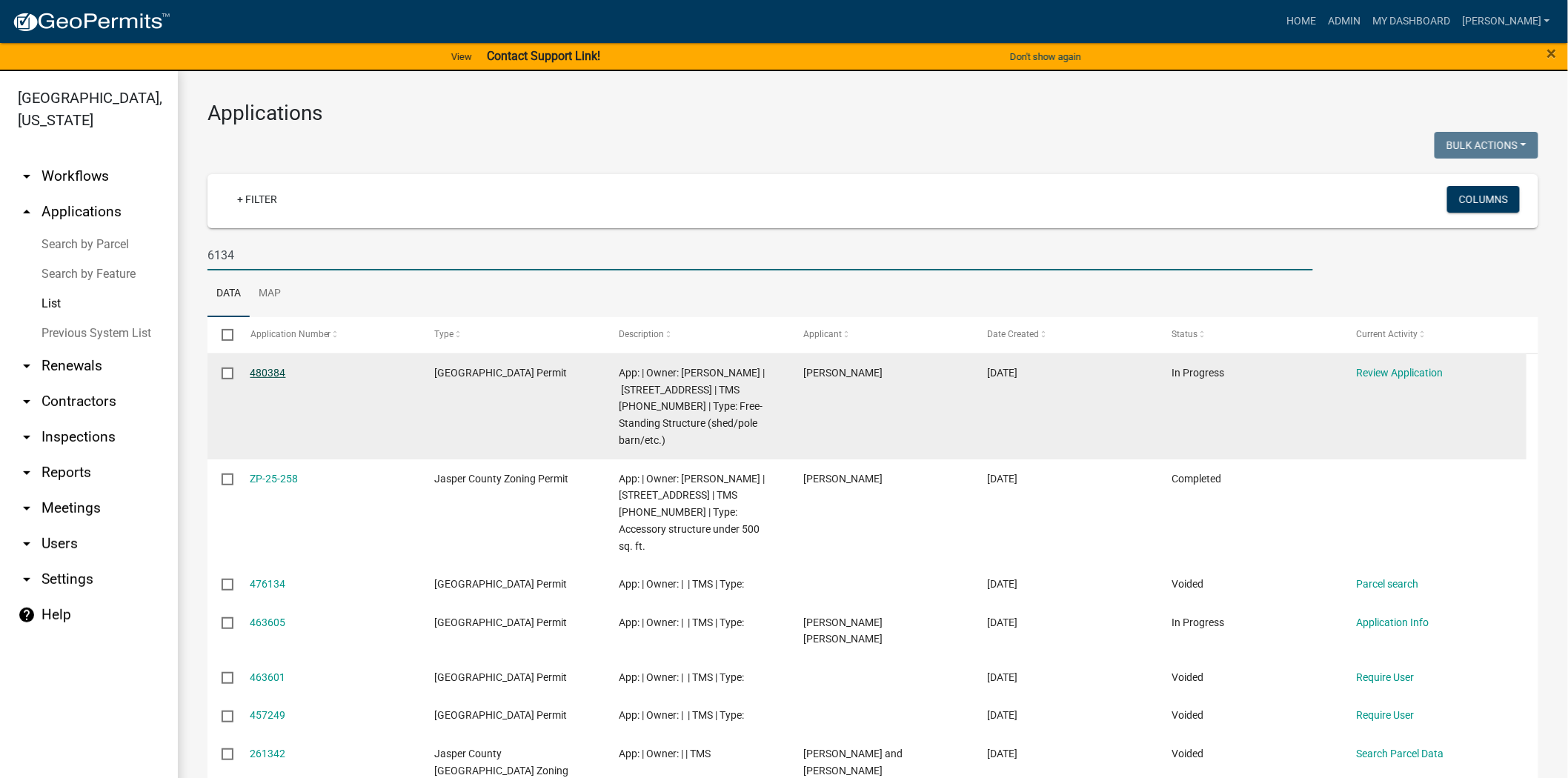
type input "6134"
click at [279, 371] on link "480384" at bounding box center [268, 373] width 35 height 11
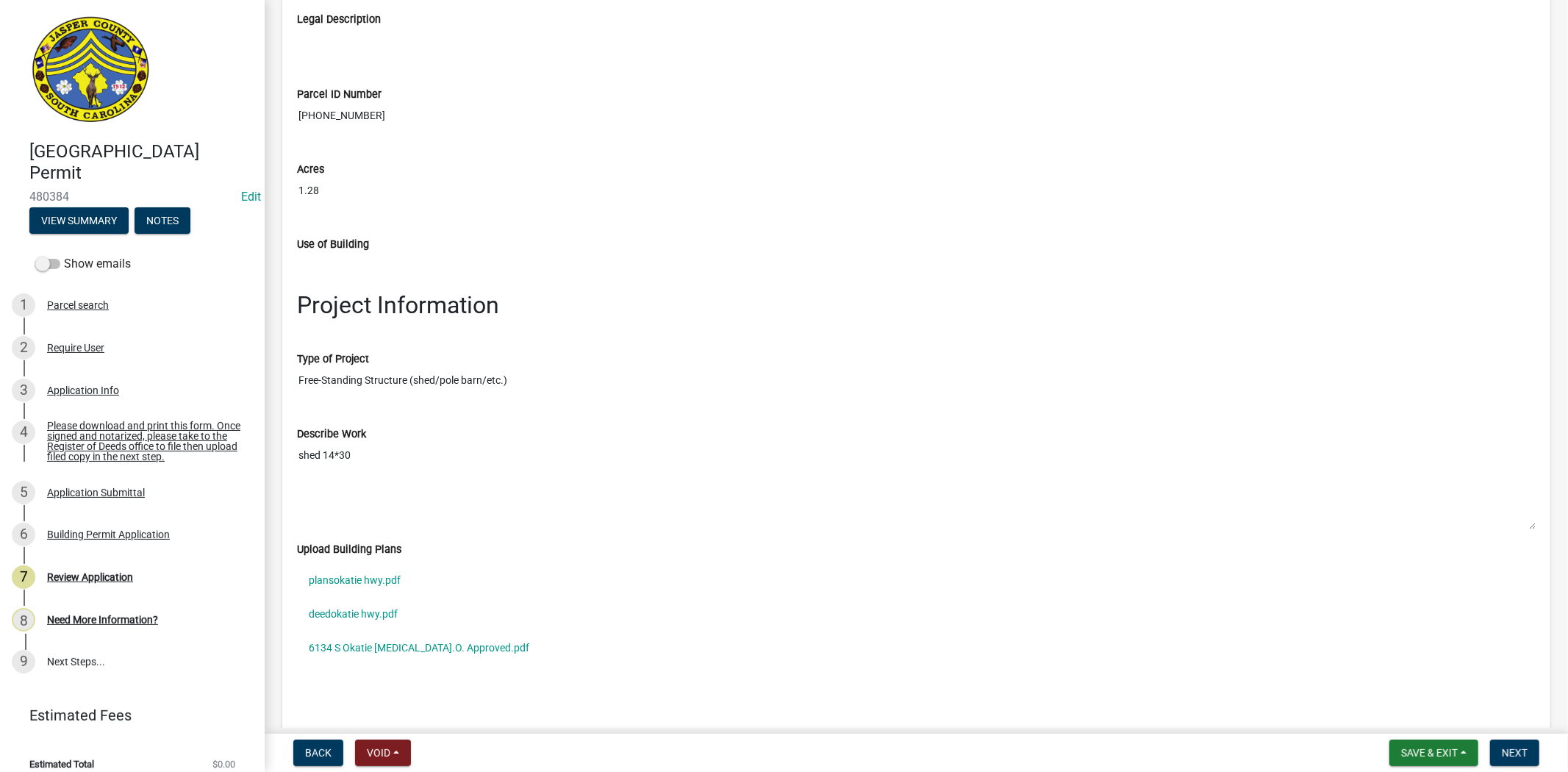
scroll to position [1878, 0]
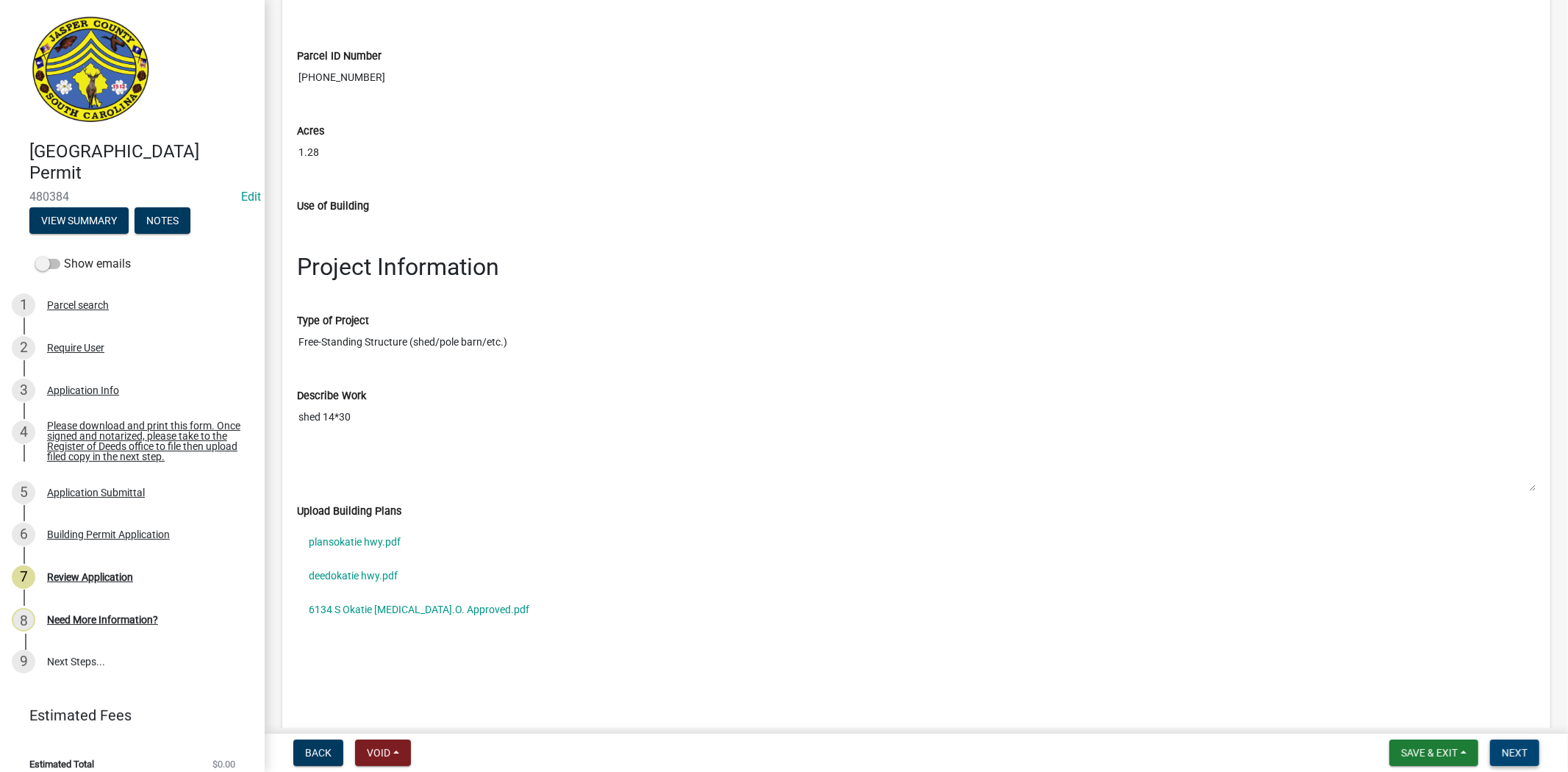
click at [1520, 752] on span "Next" at bounding box center [1513, 752] width 25 height 11
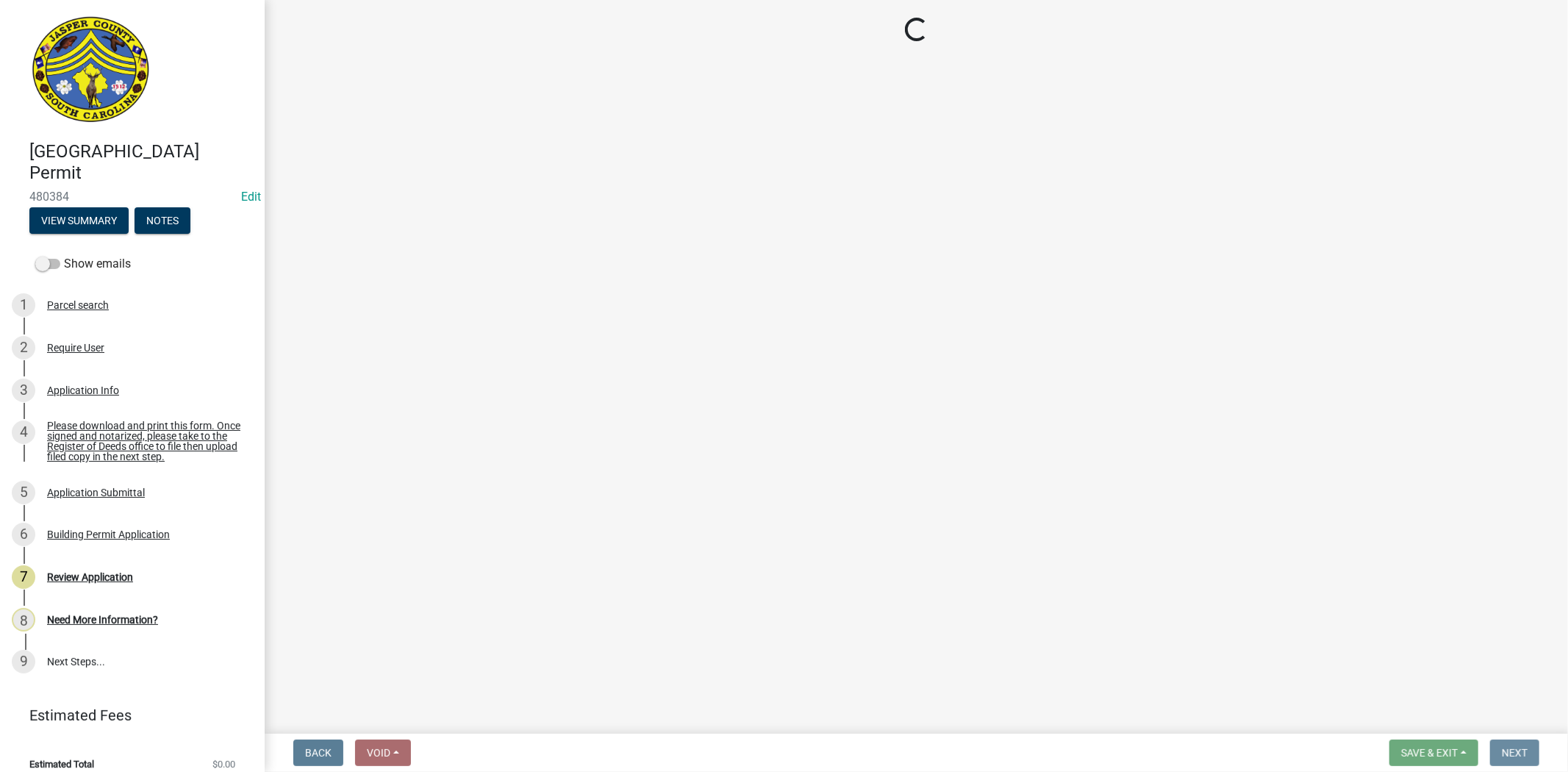
scroll to position [0, 0]
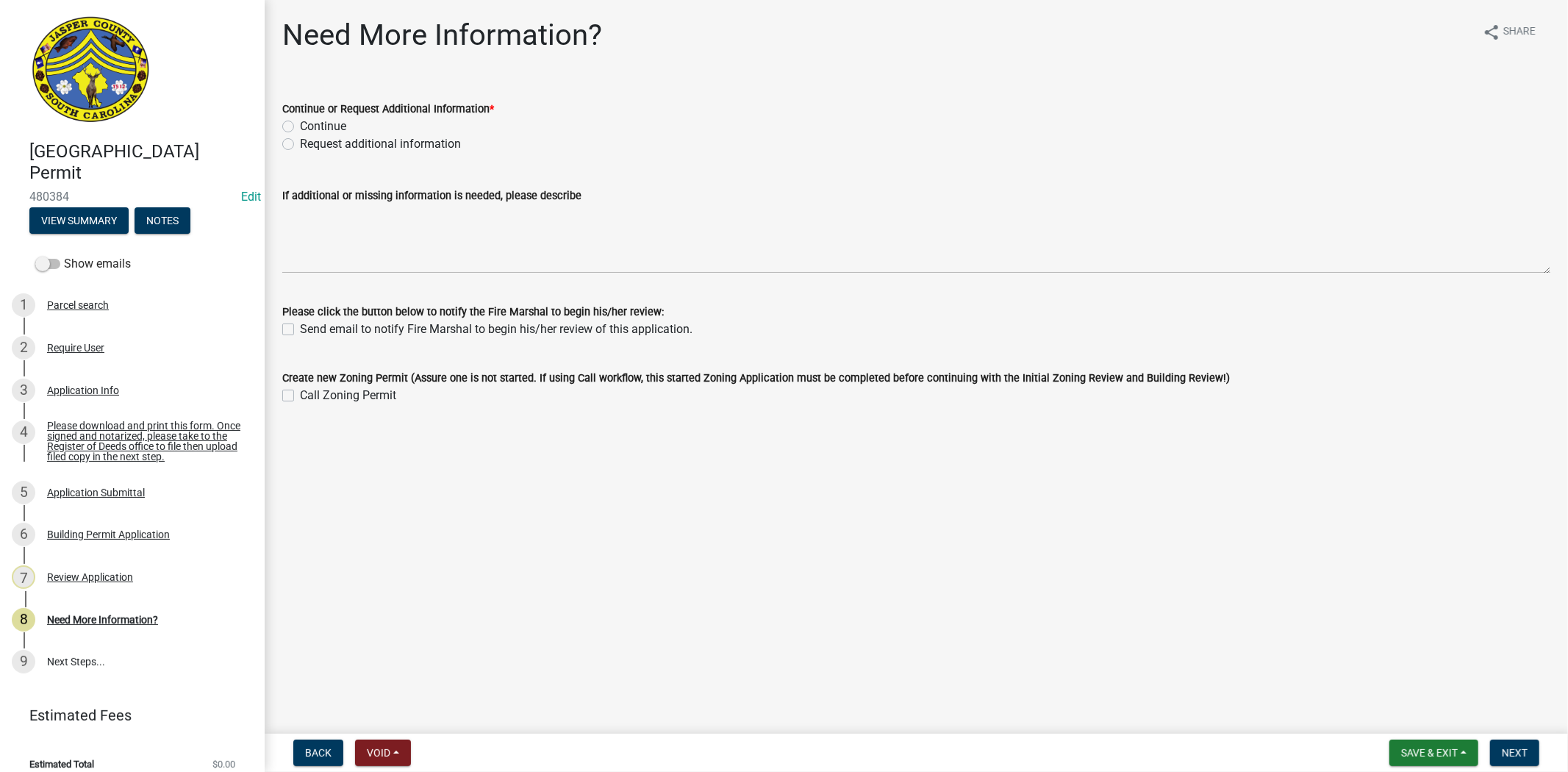
drag, startPoint x: 282, startPoint y: 126, endPoint x: 891, endPoint y: 298, distance: 632.8
click at [300, 126] on label "Continue" at bounding box center [323, 126] width 46 height 18
click at [300, 126] on input "Continue" at bounding box center [305, 122] width 9 height 9
radio input "true"
click at [1512, 753] on span "Next" at bounding box center [1513, 752] width 25 height 11
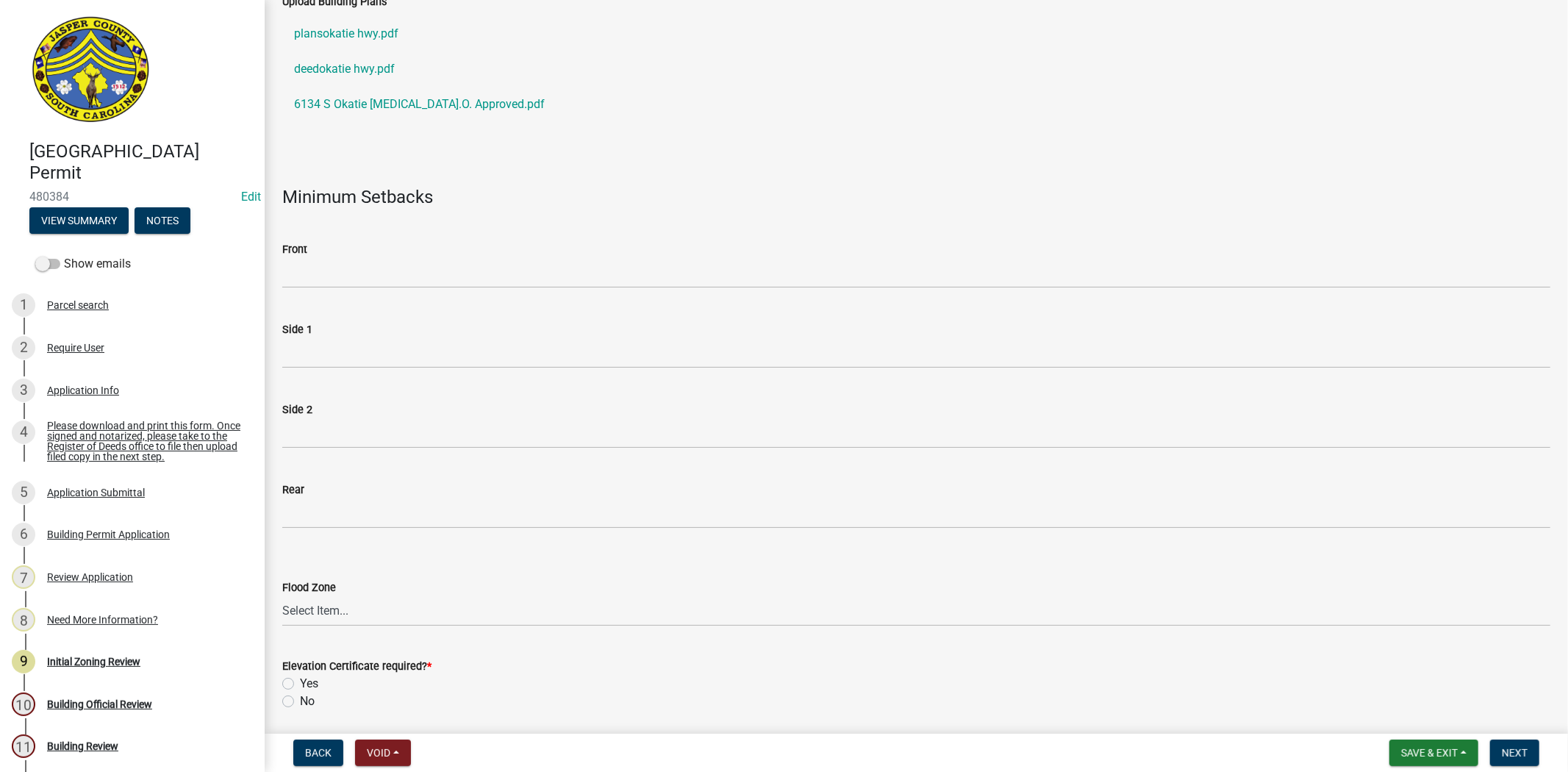
scroll to position [163, 0]
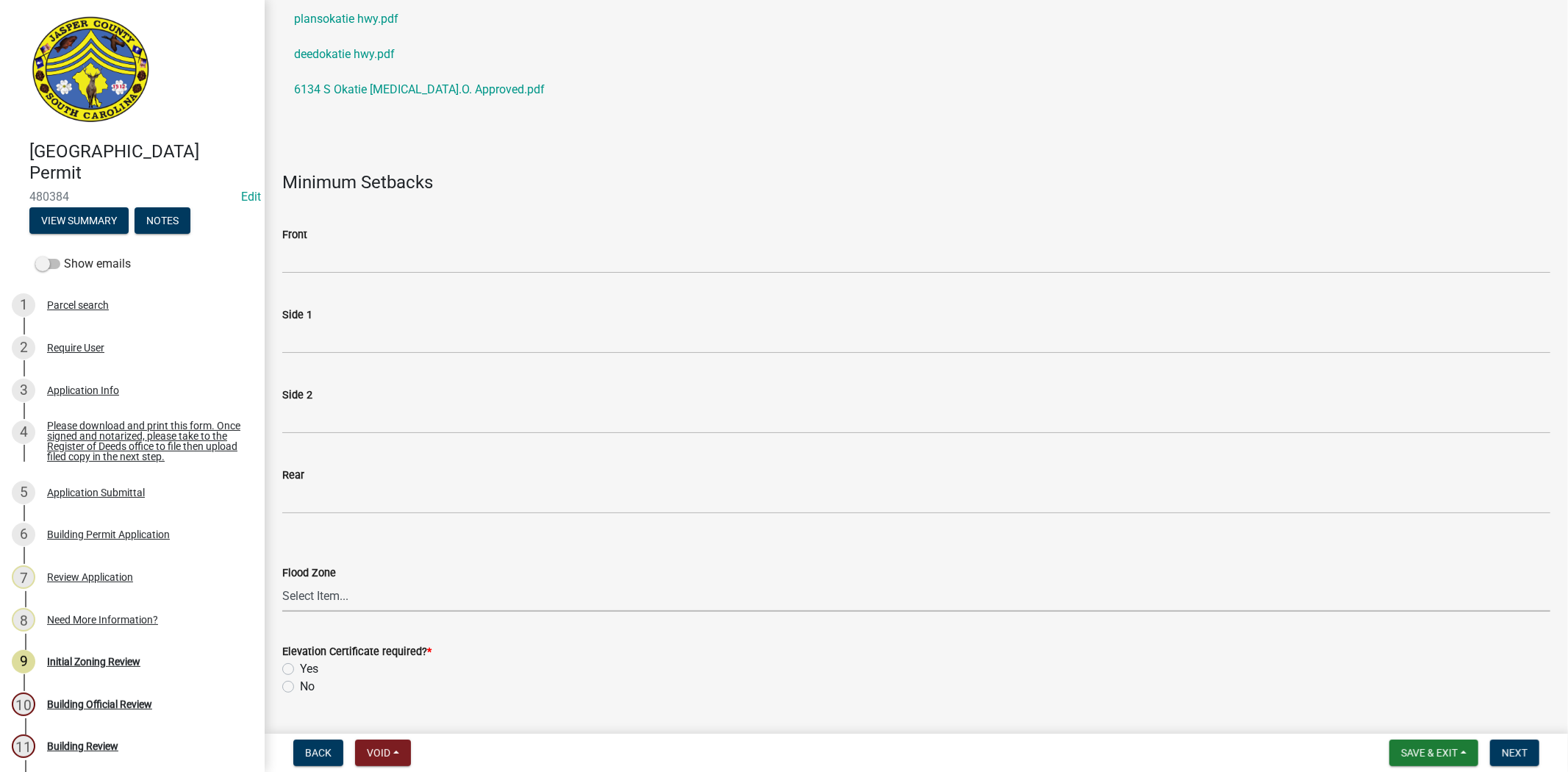
click at [287, 599] on select "Select Item... A AE X Shaded X N/A" at bounding box center [916, 597] width 1268 height 30
click at [282, 582] on select "Select Item... A AE X Shaded X N/A" at bounding box center [916, 597] width 1268 height 30
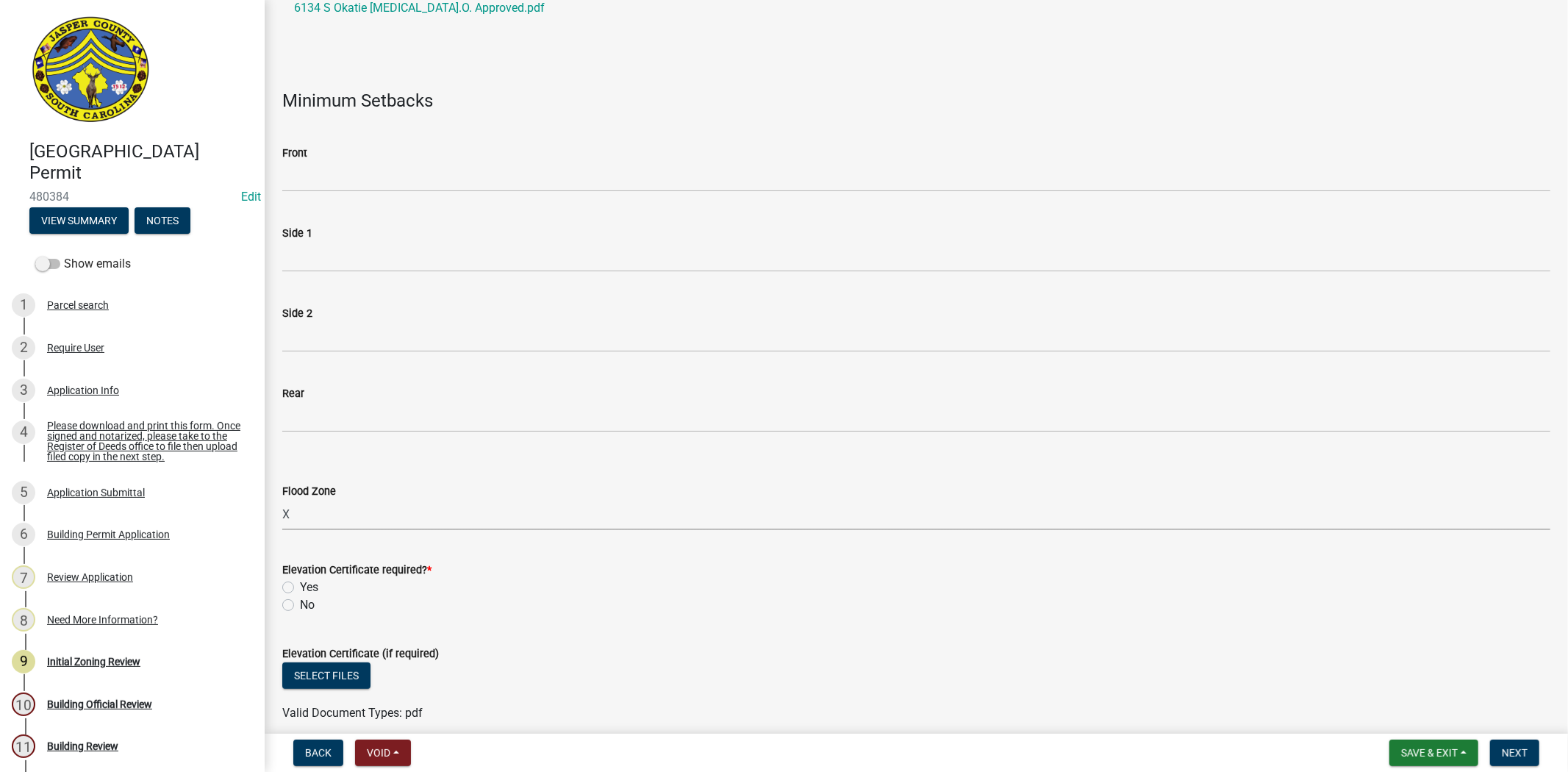
click at [300, 519] on select "Select Item... A AE X Shaded X N/A" at bounding box center [916, 515] width 1268 height 30
click at [282, 500] on select "Select Item... A AE X Shaded X N/A" at bounding box center [916, 515] width 1268 height 30
select select "28e8055b-422e-4c2e-9206-ce7b96ebb91b"
click at [300, 600] on label "No" at bounding box center [308, 604] width 15 height 18
click at [300, 600] on input "No" at bounding box center [305, 601] width 9 height 9
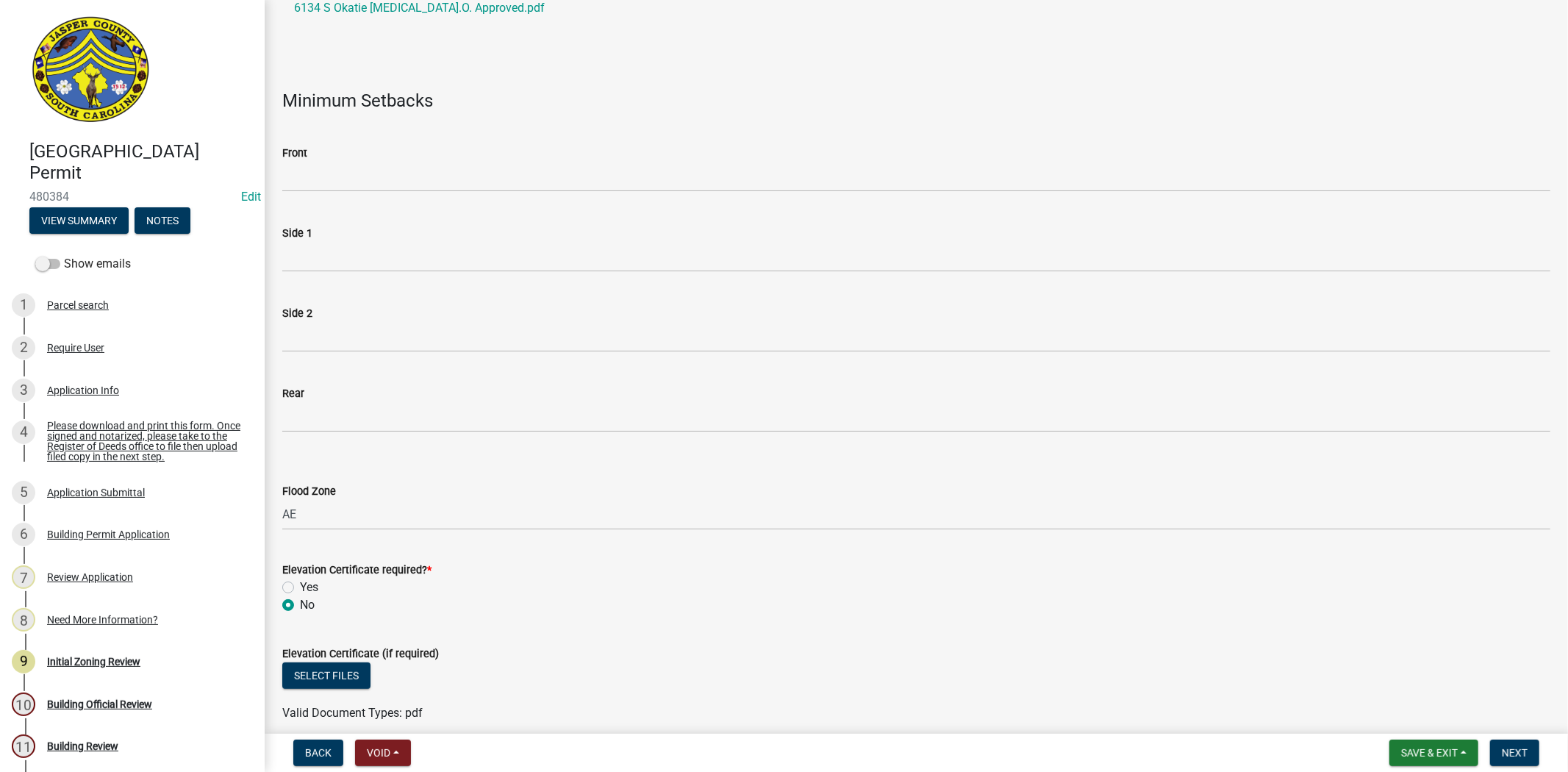
radio input "true"
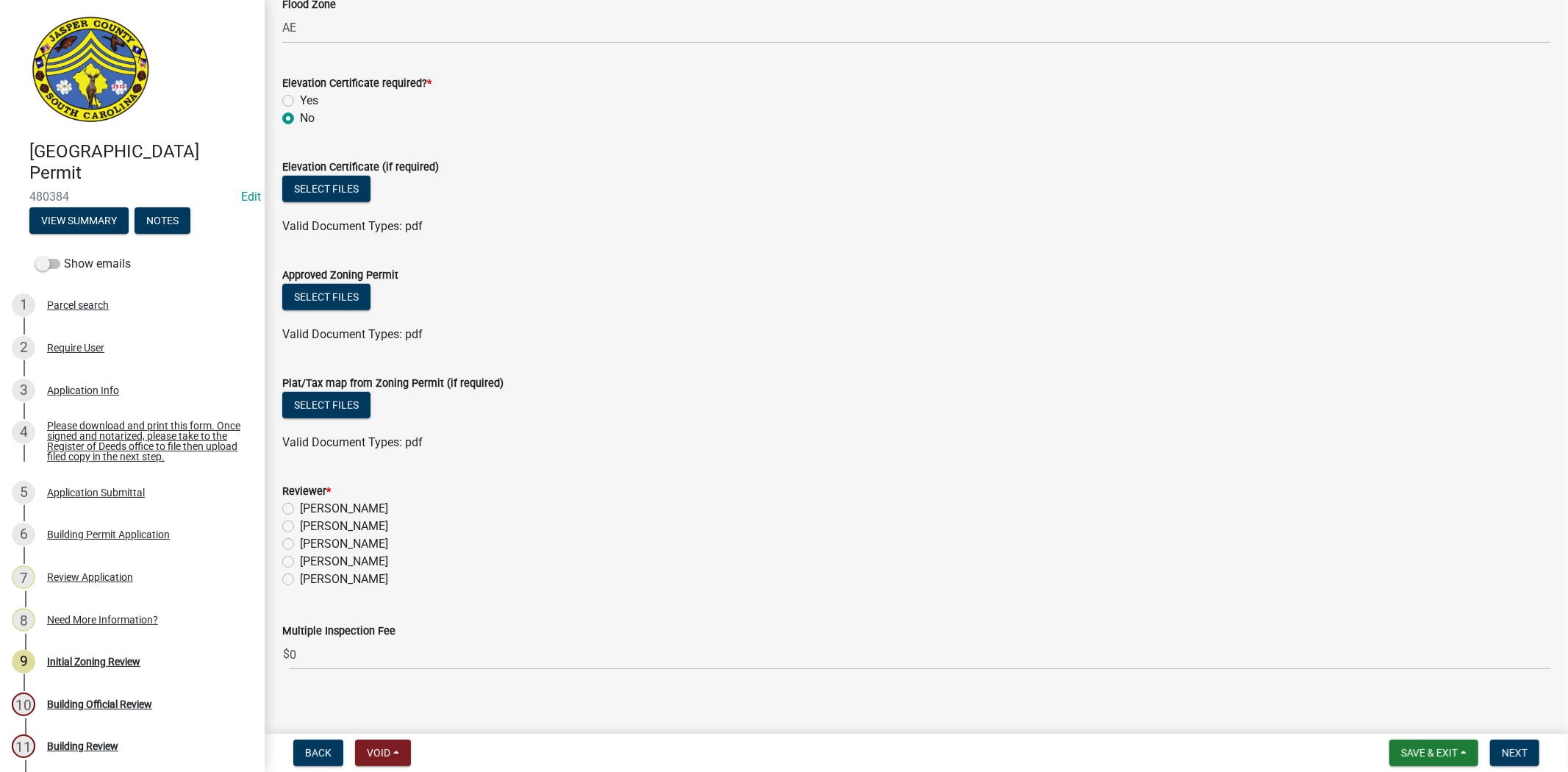
scroll to position [735, 0]
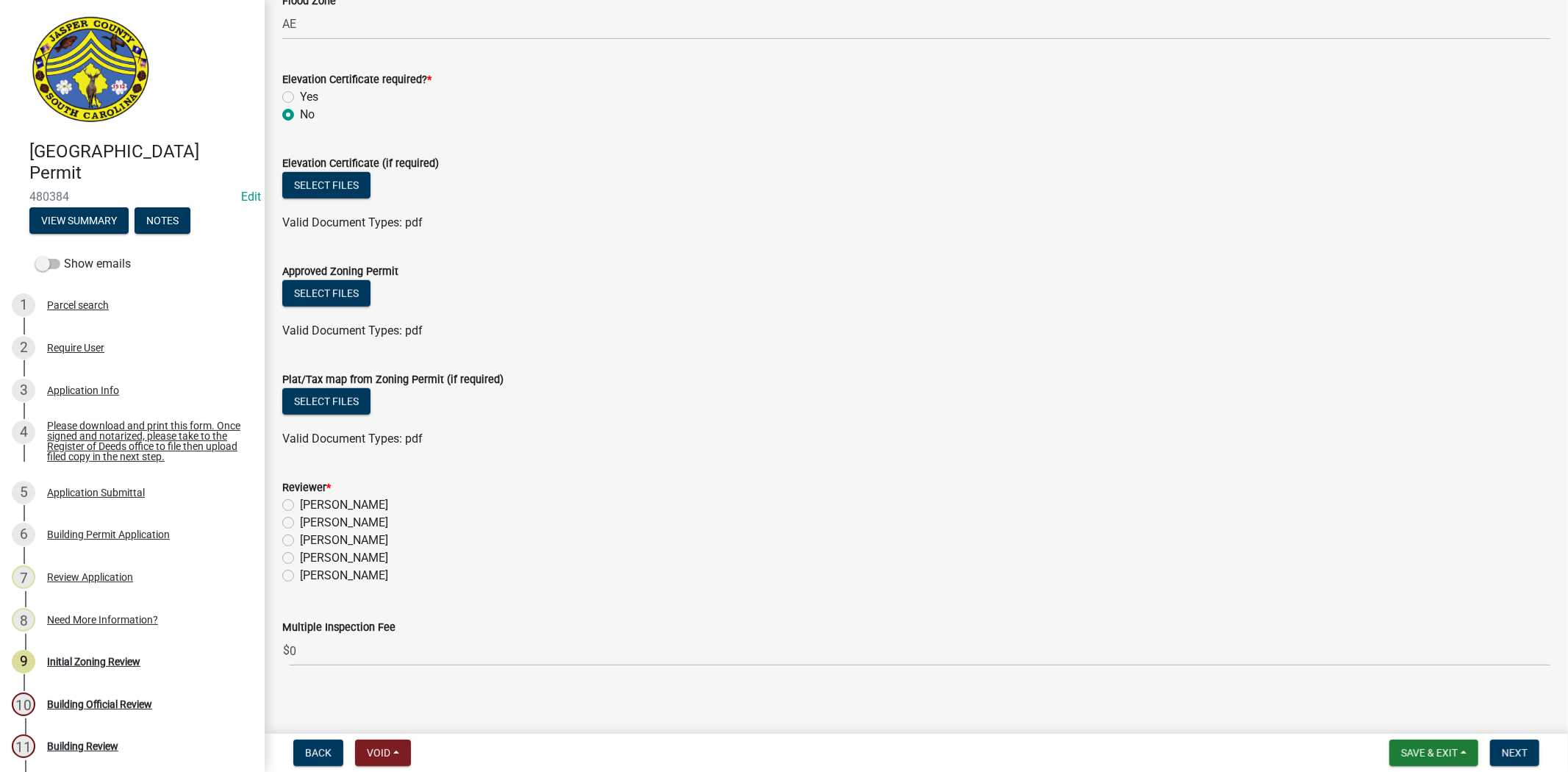
click at [300, 506] on label "[PERSON_NAME]" at bounding box center [344, 505] width 88 height 18
click at [300, 506] on input "[PERSON_NAME]" at bounding box center [305, 501] width 9 height 9
radio input "true"
click at [1512, 756] on span "Next" at bounding box center [1513, 752] width 25 height 11
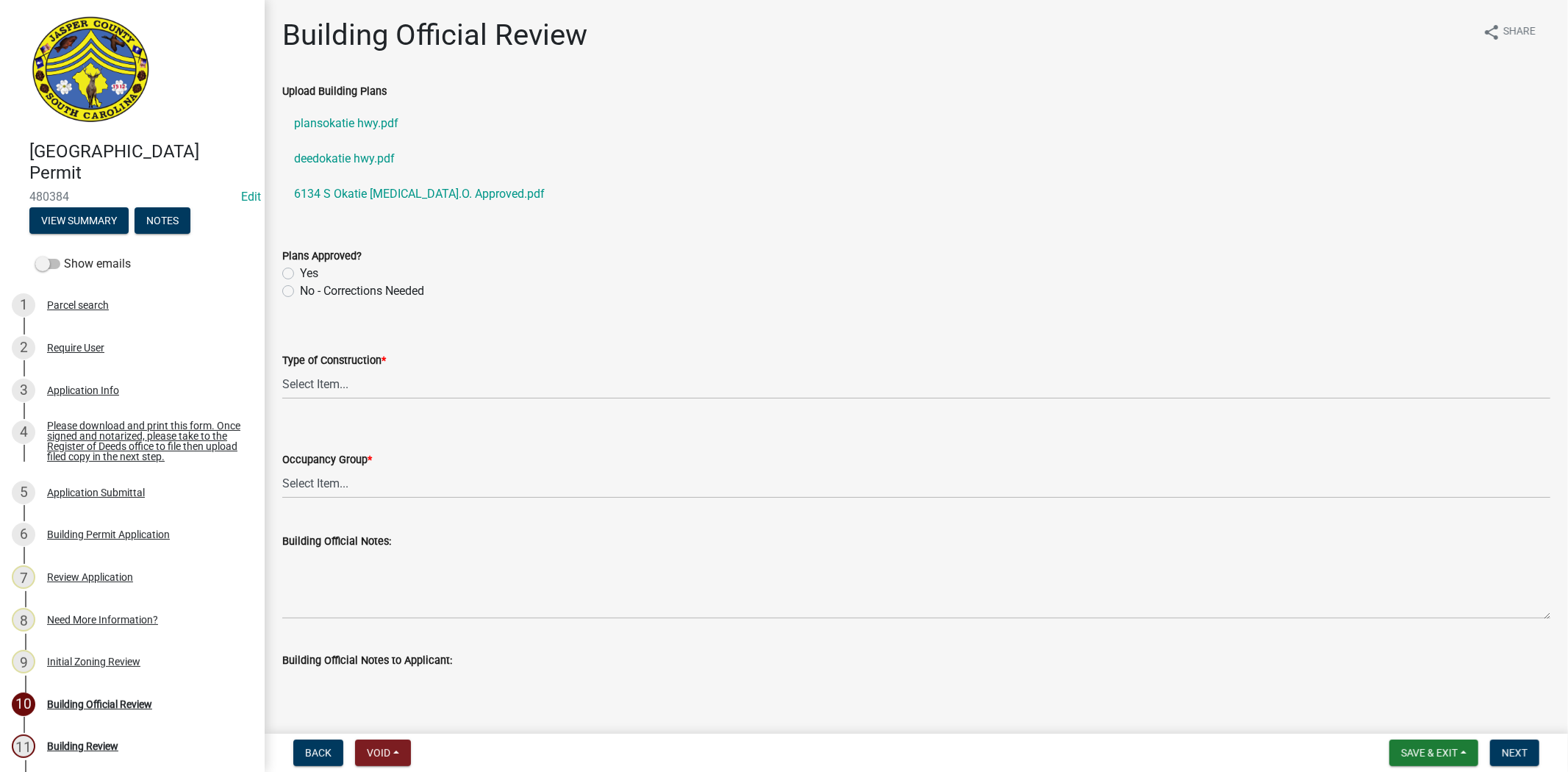
click at [300, 272] on label "Yes" at bounding box center [310, 273] width 19 height 18
click at [300, 272] on input "Yes" at bounding box center [305, 269] width 9 height 9
radio input "true"
click at [293, 388] on select "Select Item... IA IB IIA IIB IIIA IIIB IV VA VB" at bounding box center [916, 384] width 1268 height 30
click at [282, 369] on select "Select Item... IA IB IIA IIB IIIA IIIB IV VA VB" at bounding box center [916, 384] width 1268 height 30
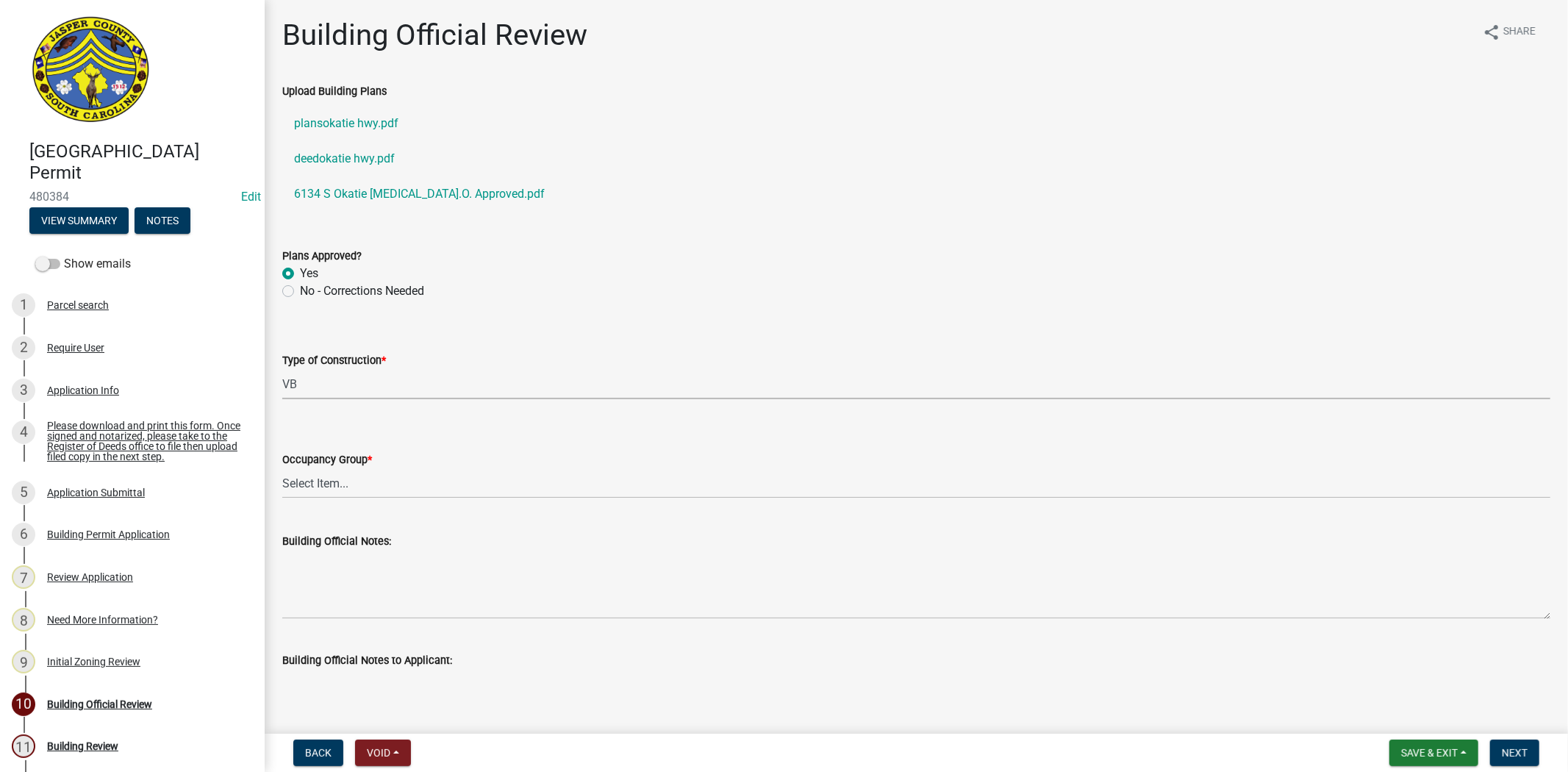
select select "5377c7cd-ae48-4ed2-bc38-366ad0c69dab"
drag, startPoint x: 307, startPoint y: 488, endPoint x: 307, endPoint y: 512, distance: 24.0
click at [307, 488] on select "Select Item... A-1 A-2 A-3 A-4 B E F-1 F-2 H-1 H-2 H-3 H-4 H-5 I-1 I-2 I-3 I-4 …" at bounding box center [916, 483] width 1268 height 30
click at [282, 468] on select "Select Item... A-1 A-2 A-3 A-4 B E F-1 F-2 H-1 H-2 H-3 H-4 H-5 I-1 I-2 I-3 I-4 …" at bounding box center [916, 483] width 1268 height 30
select select "a775bd88-bb11-4979-9dc9-57cd65166191"
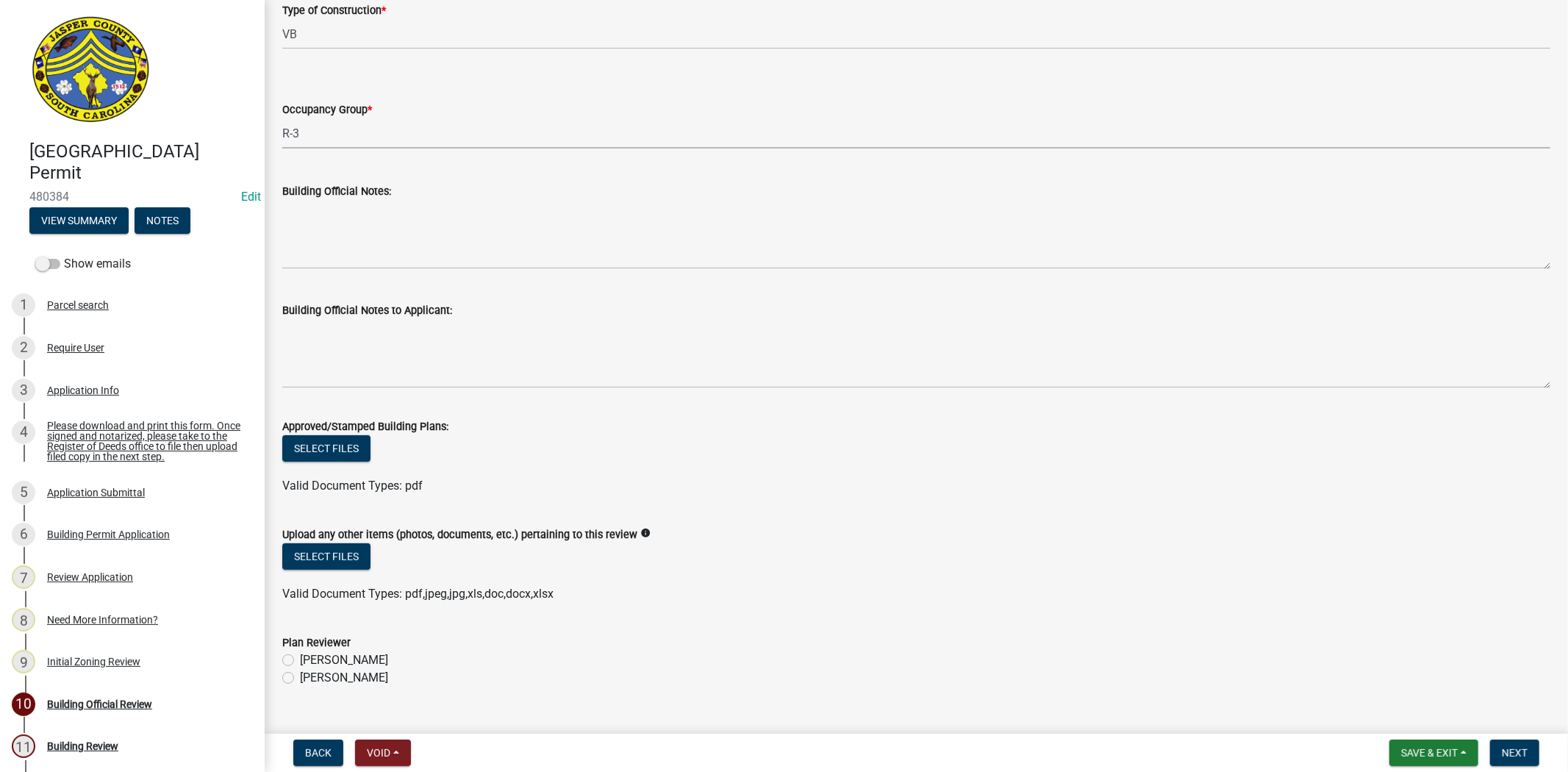
scroll to position [378, 0]
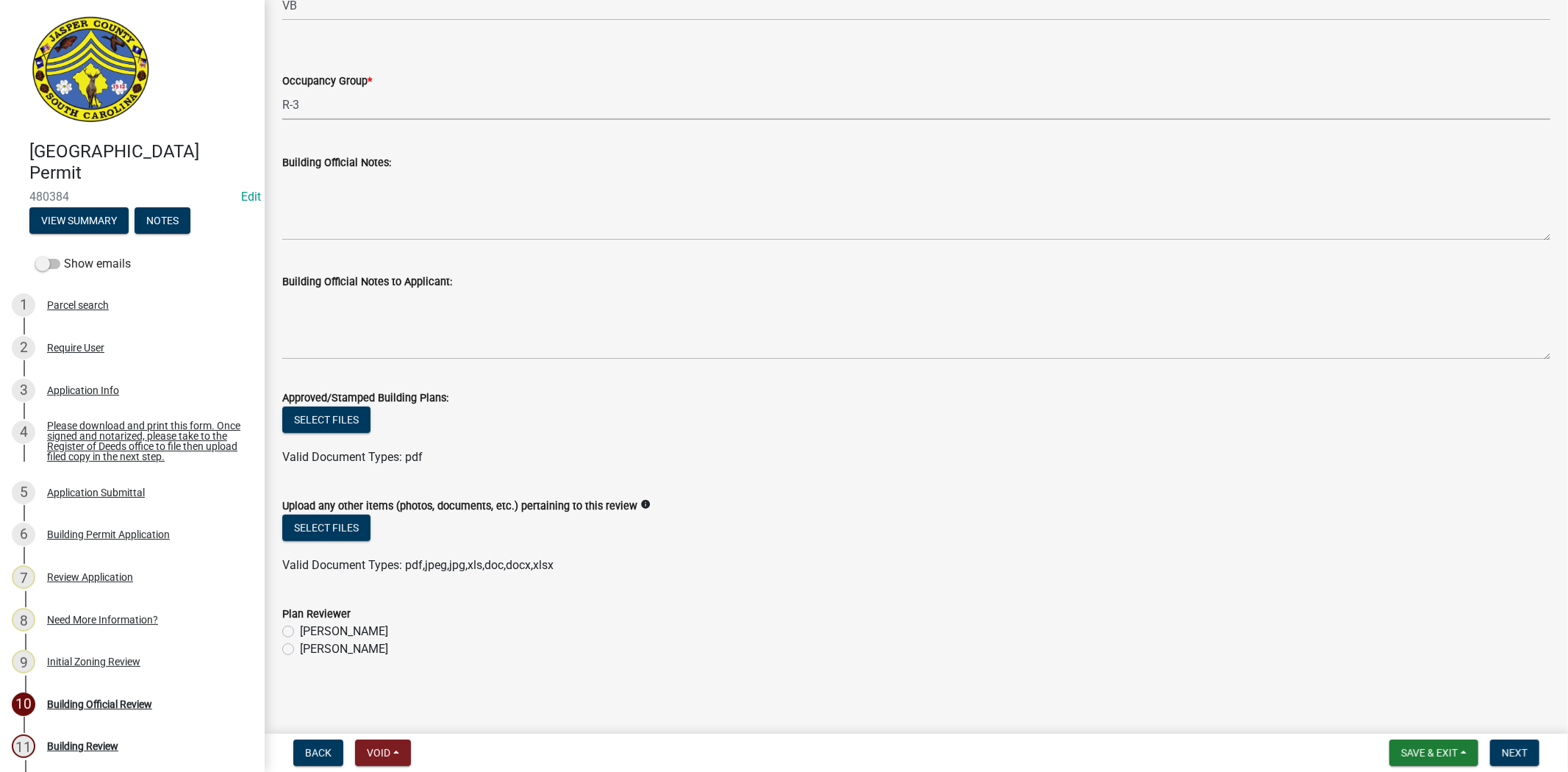
click at [300, 651] on label "Ryan Campbell" at bounding box center [344, 649] width 88 height 18
click at [300, 650] on input "Ryan Campbell" at bounding box center [305, 645] width 9 height 9
radio input "true"
click at [1511, 753] on span "Next" at bounding box center [1513, 752] width 25 height 11
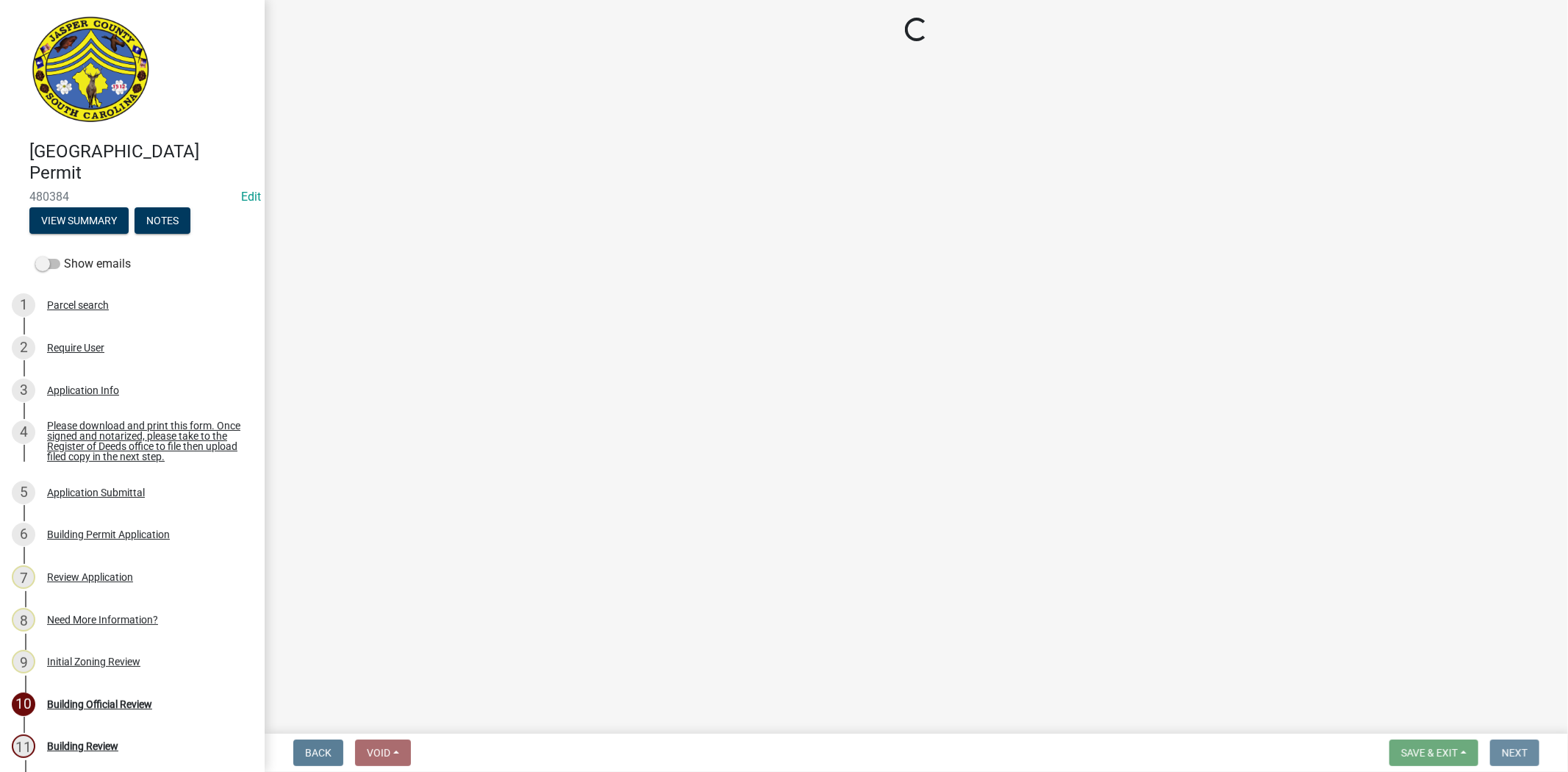
scroll to position [0, 0]
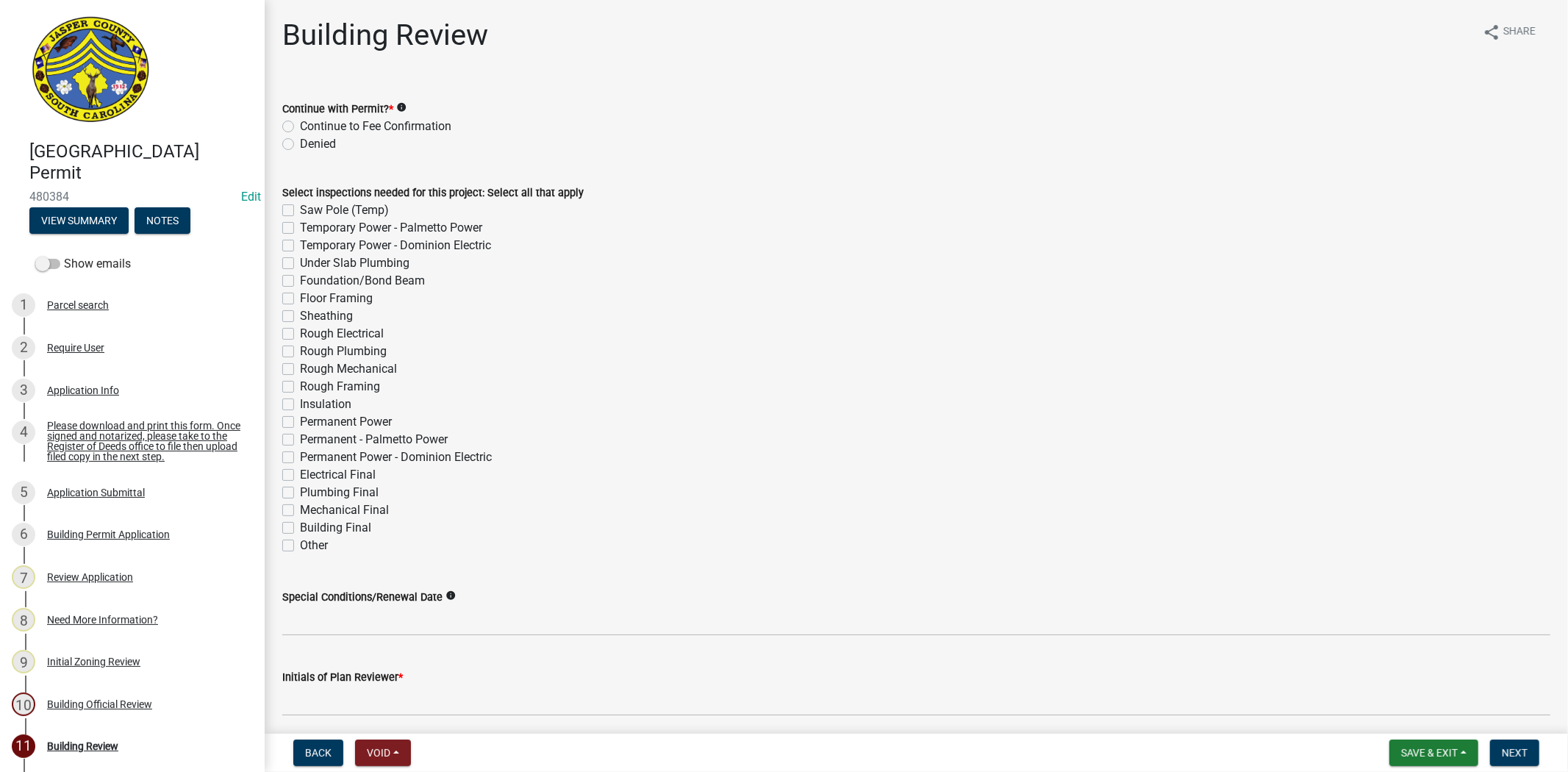
click at [300, 126] on label "Continue to Fee Confirmation" at bounding box center [376, 126] width 152 height 18
click at [300, 126] on input "Continue to Fee Confirmation" at bounding box center [305, 122] width 9 height 9
radio input "true"
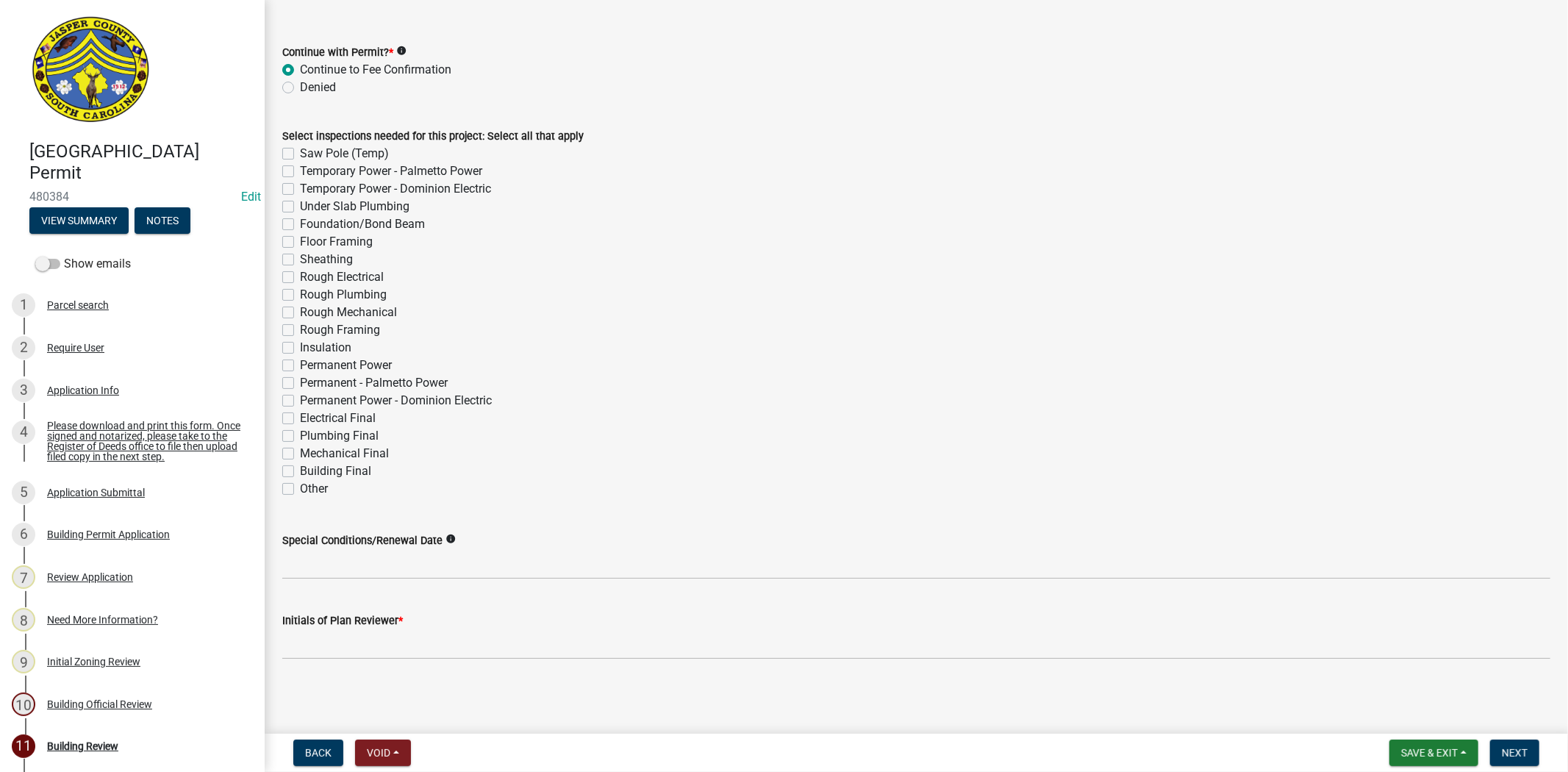
click at [300, 491] on label "Other" at bounding box center [314, 489] width 28 height 18
click at [300, 490] on input "Other" at bounding box center [305, 485] width 9 height 9
checkbox input "true"
checkbox input "false"
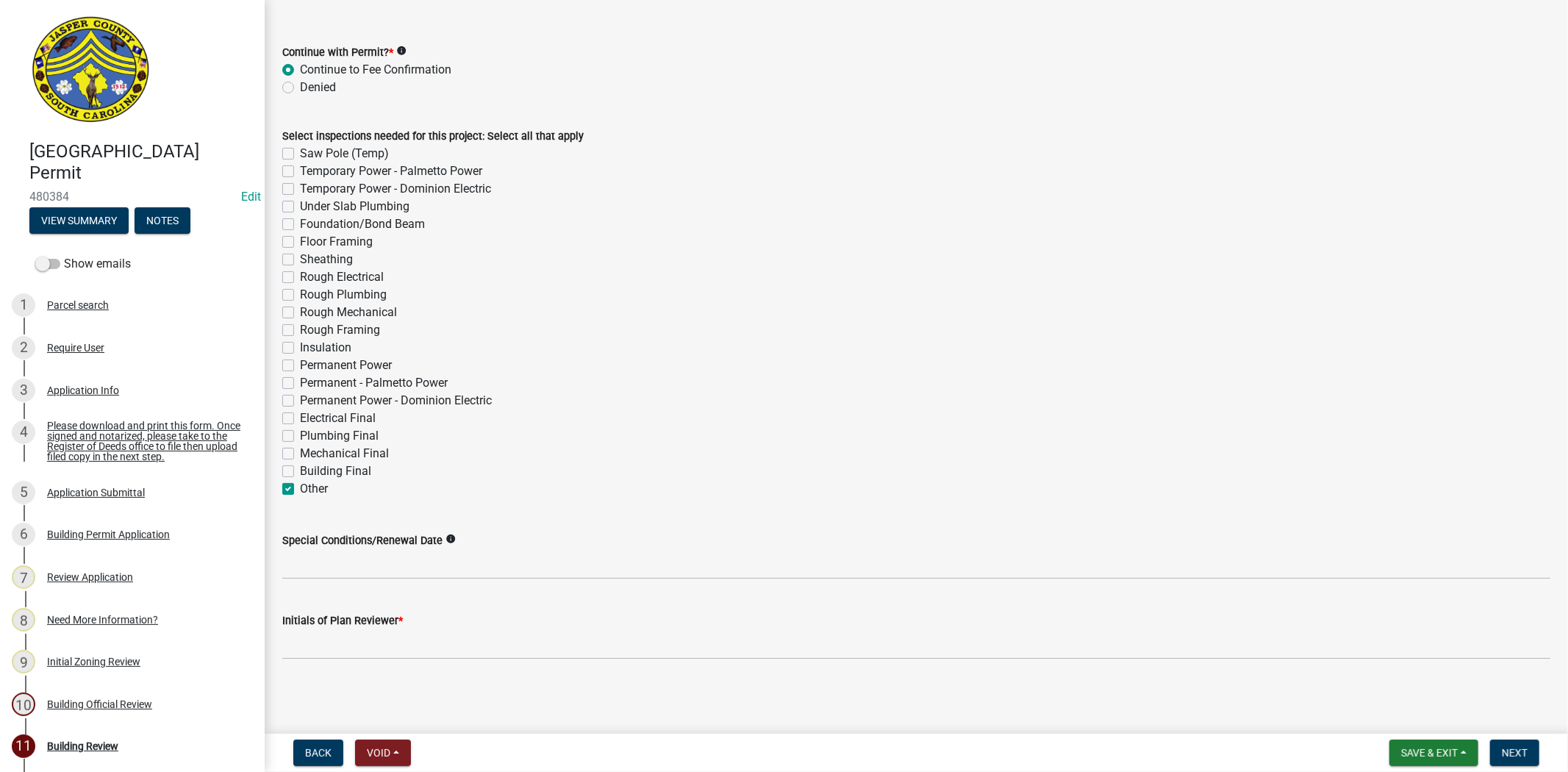
checkbox input "false"
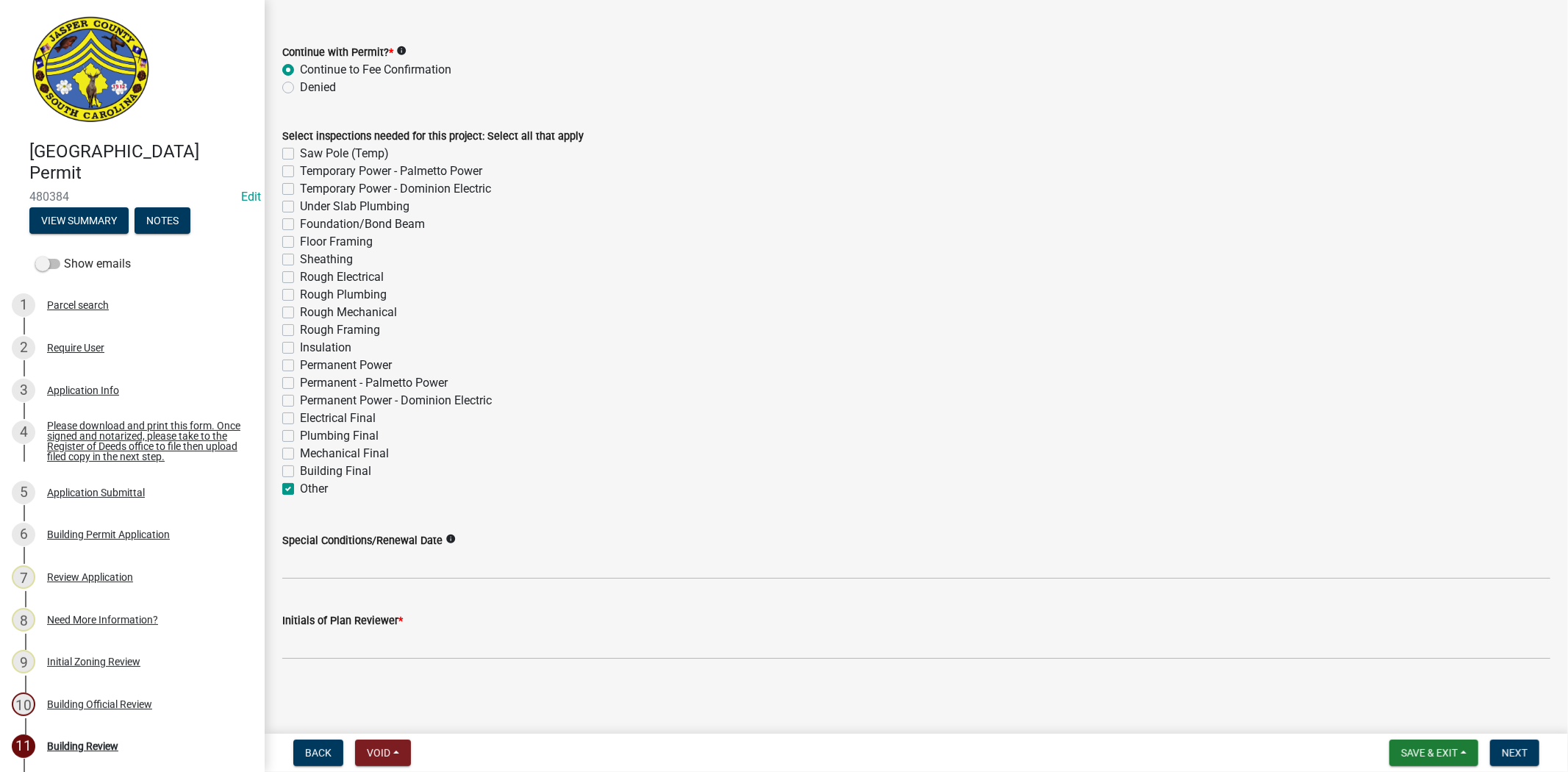
checkbox input "false"
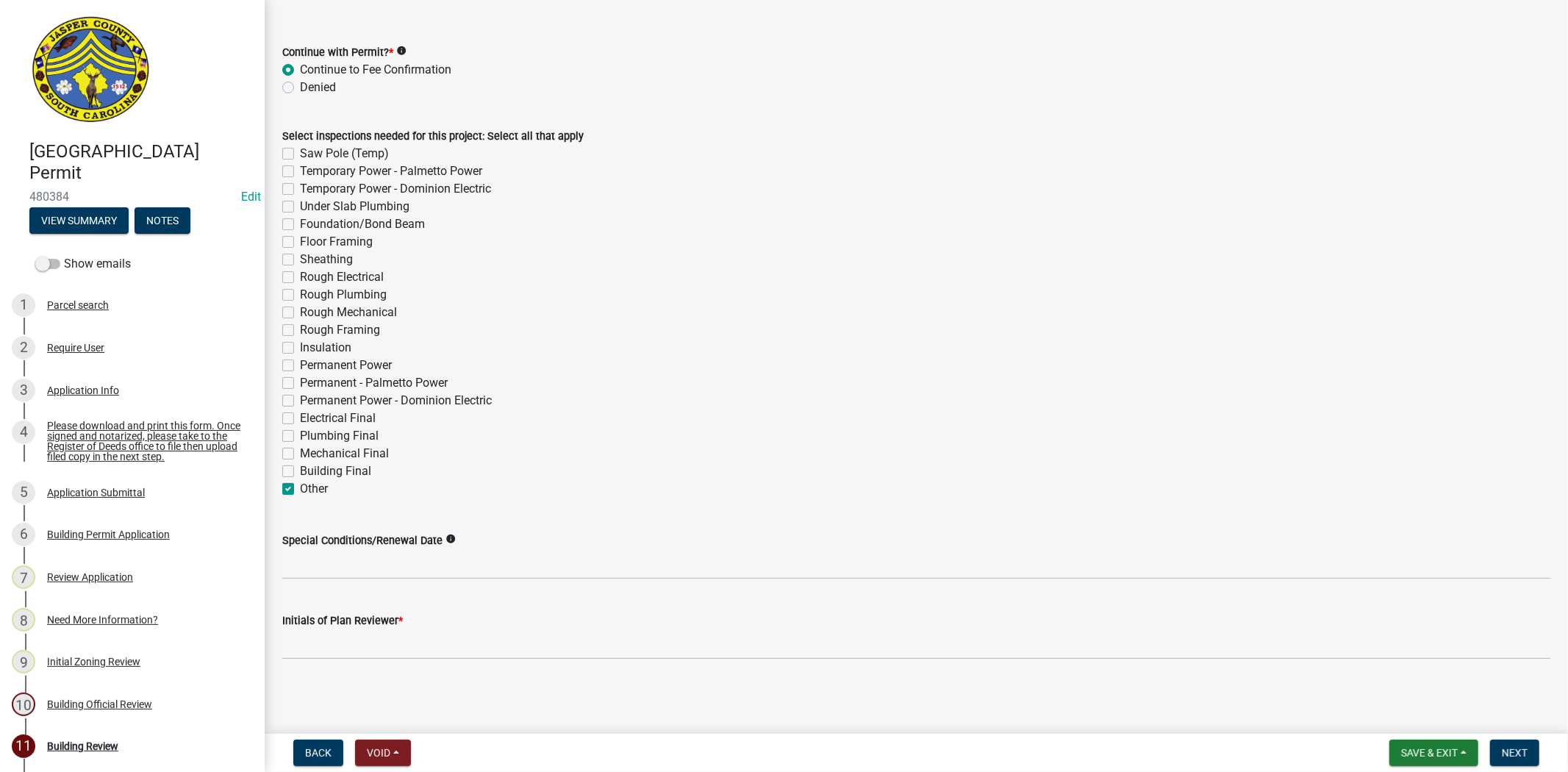
checkbox input "false"
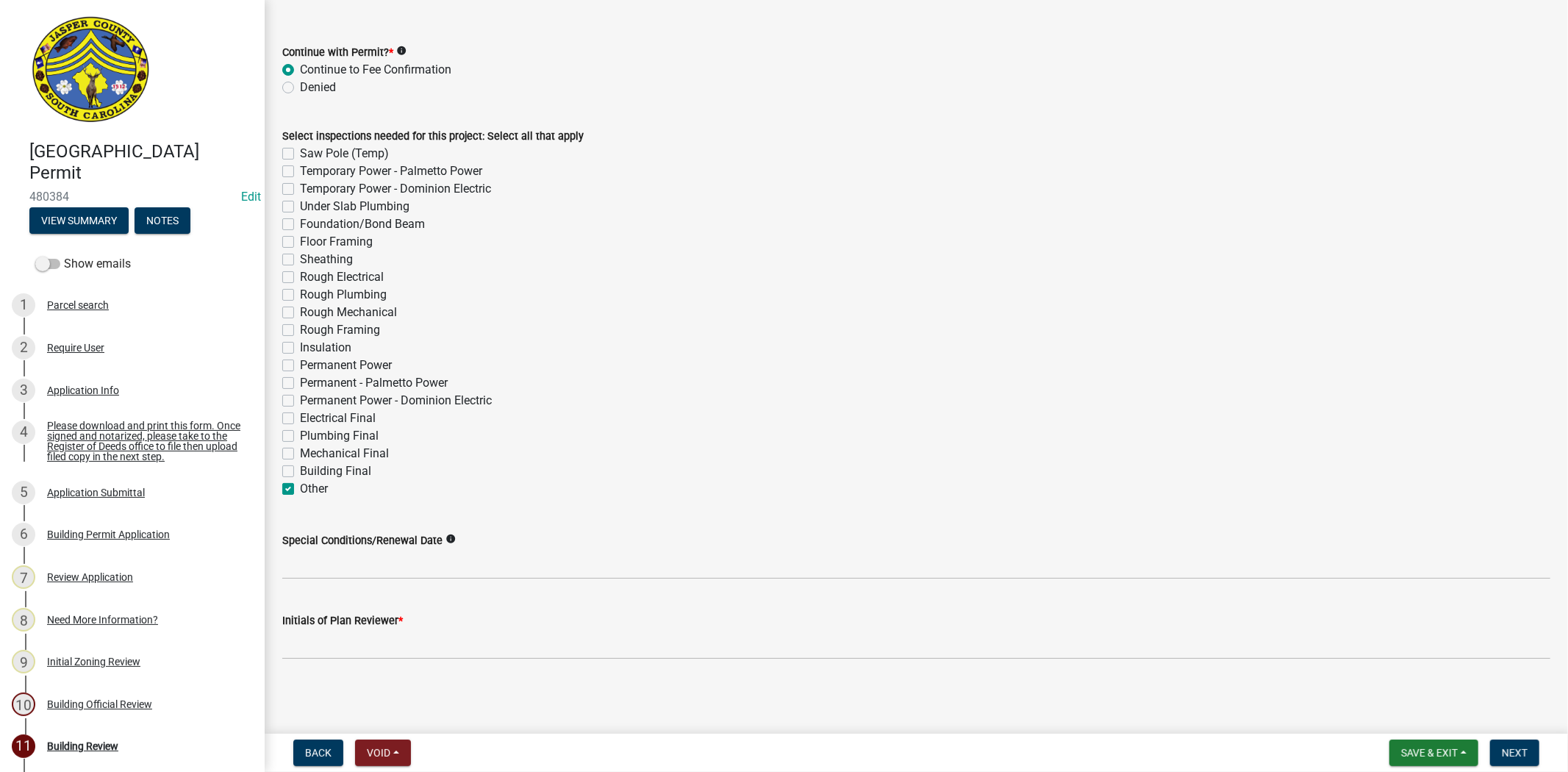
checkbox input "false"
checkbox input "true"
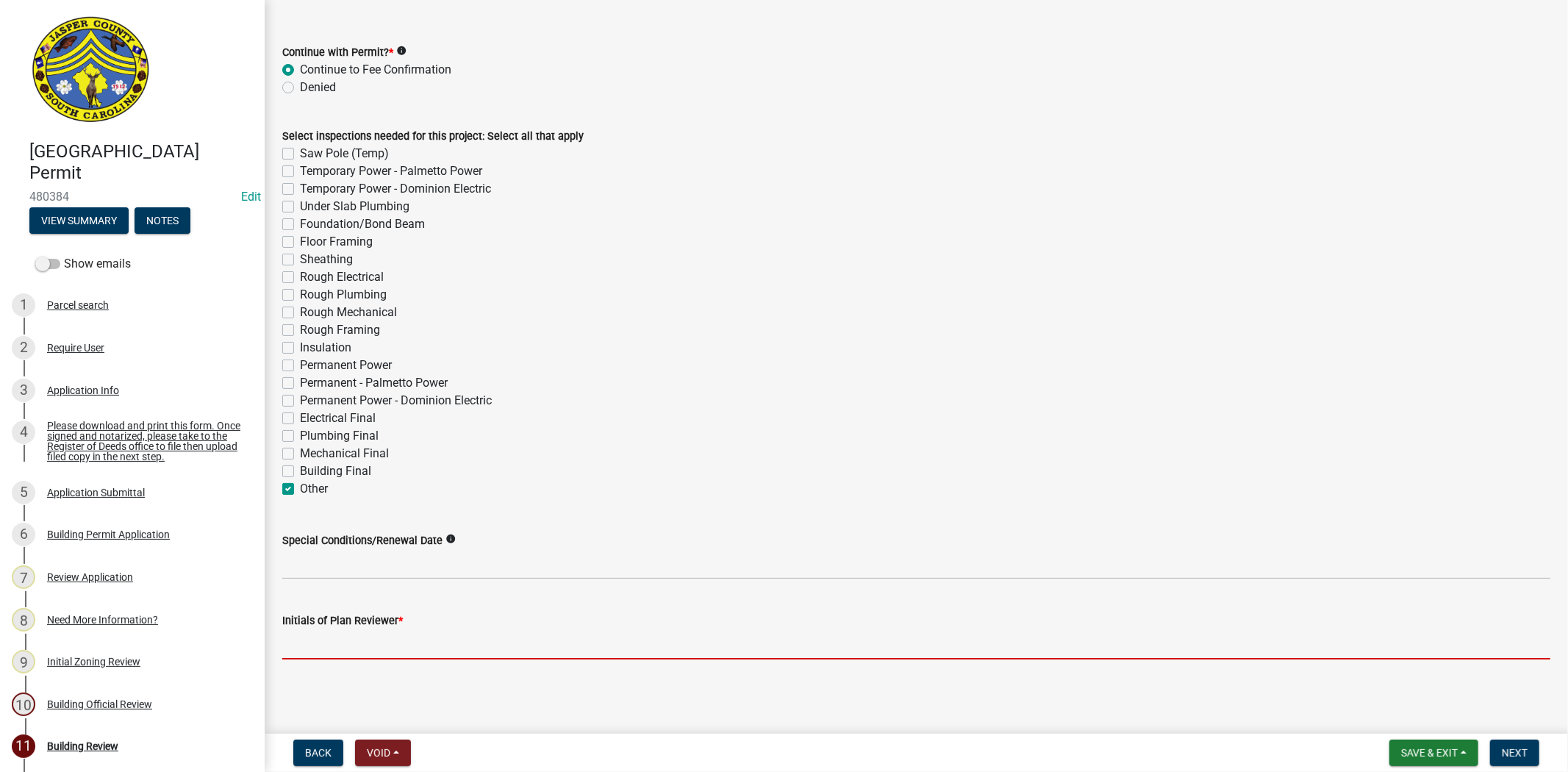
click at [341, 633] on input "Initials of Plan Reviewer *" at bounding box center [916, 644] width 1268 height 30
type input "RC"
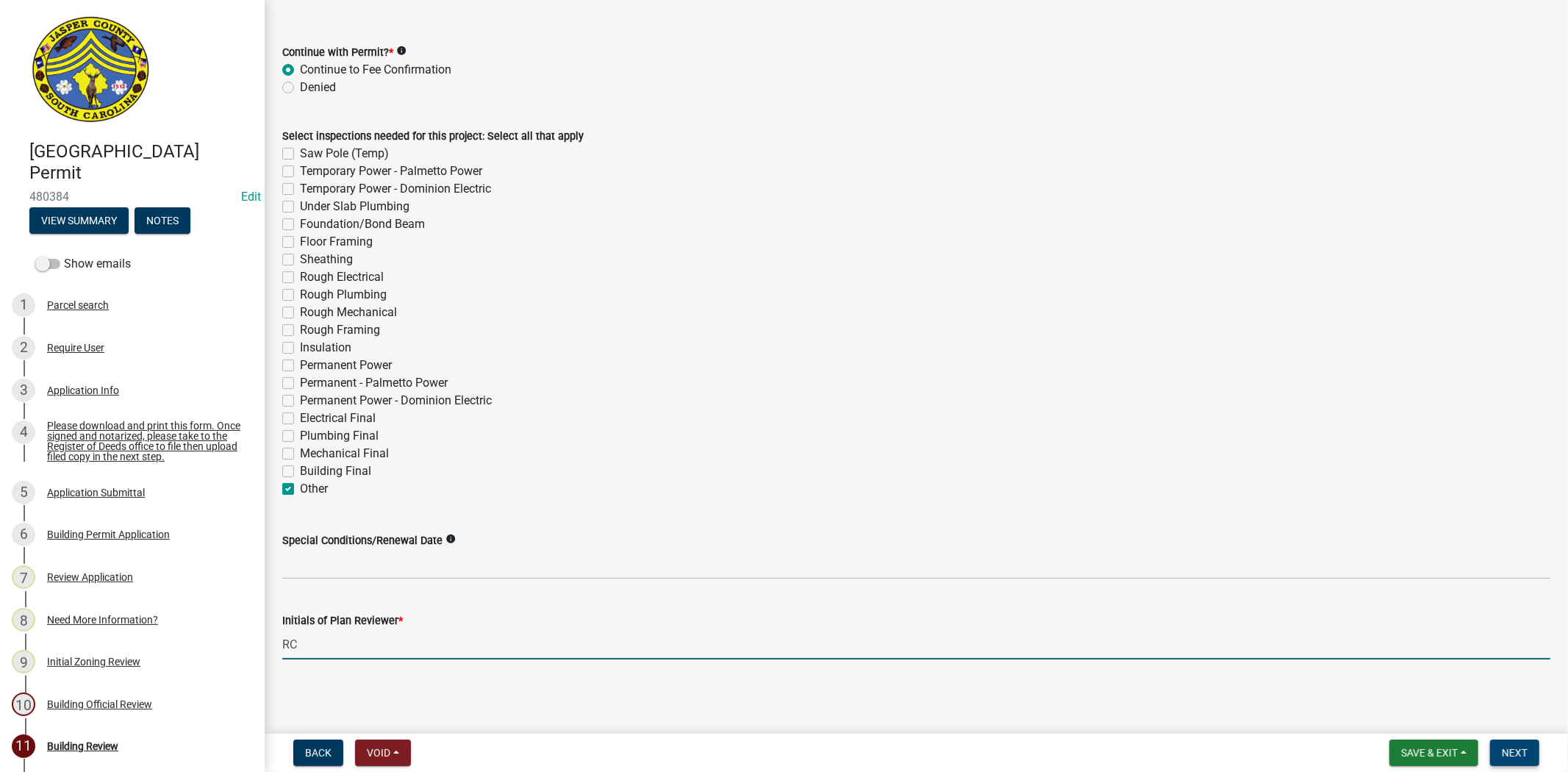
click at [1521, 758] on button "Next" at bounding box center [1514, 753] width 49 height 26
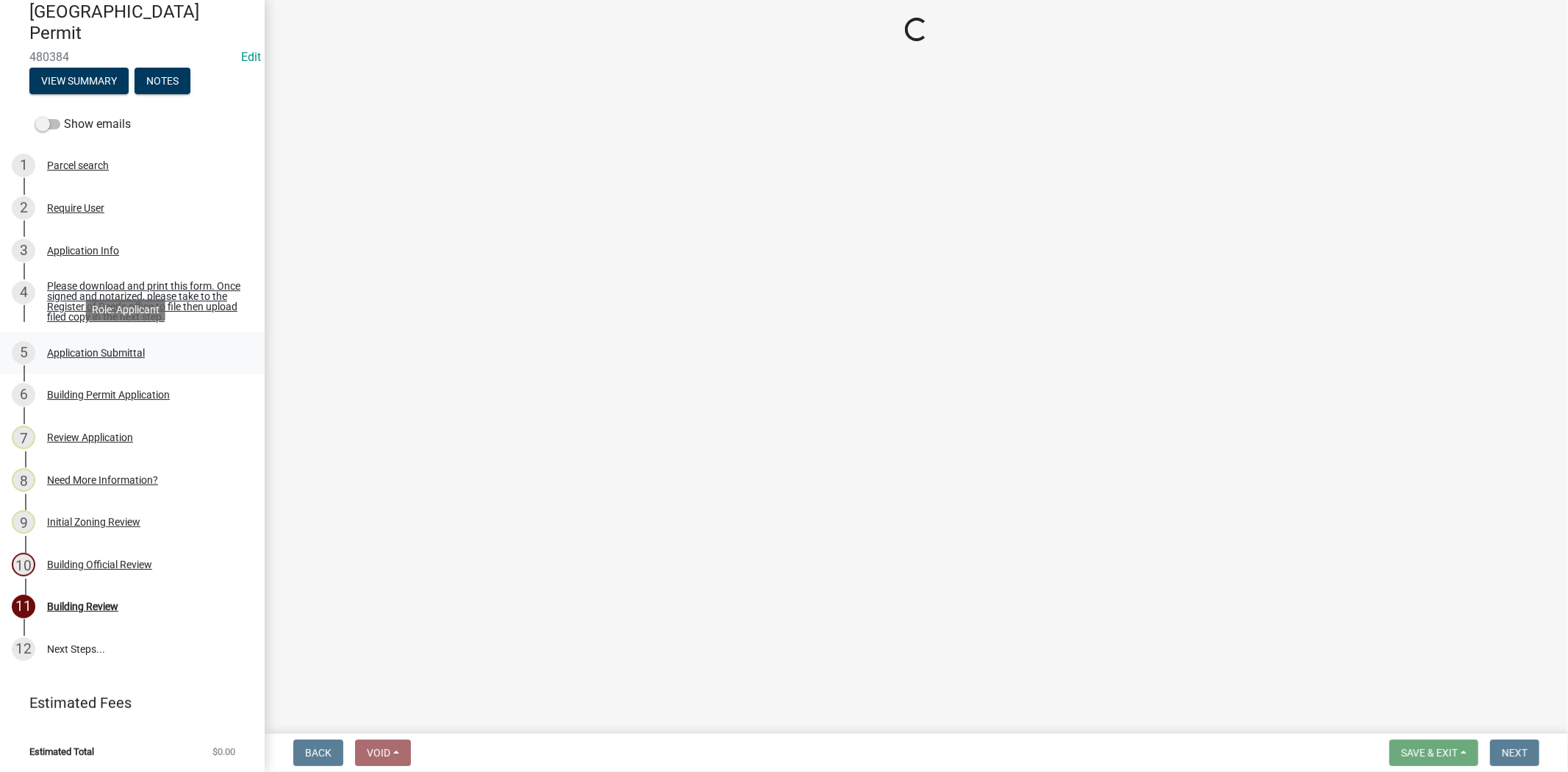
scroll to position [141, 0]
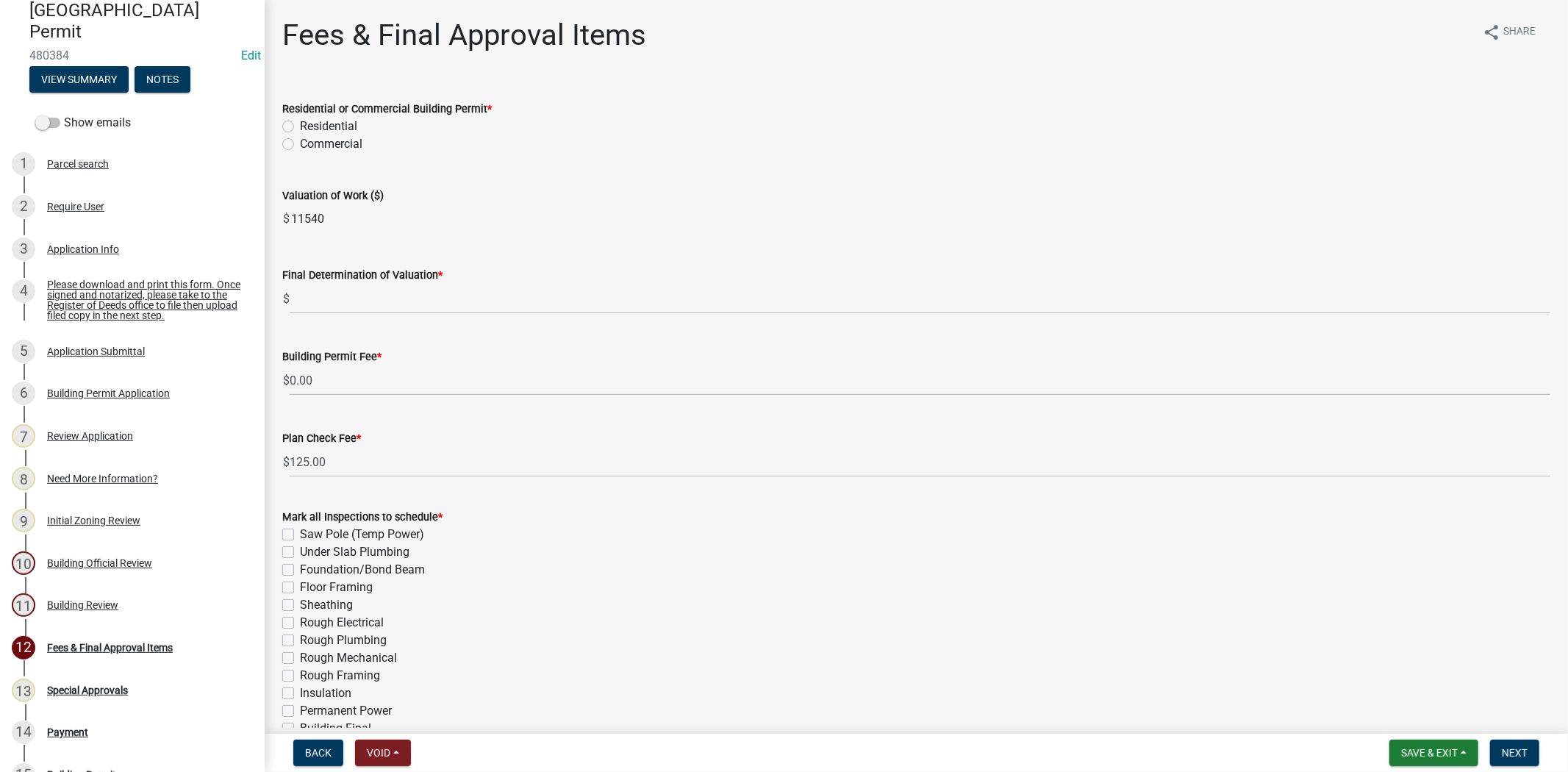
click at [300, 127] on label "Residential" at bounding box center [328, 126] width 57 height 18
click at [300, 127] on input "Residential" at bounding box center [305, 122] width 9 height 9
radio input "true"
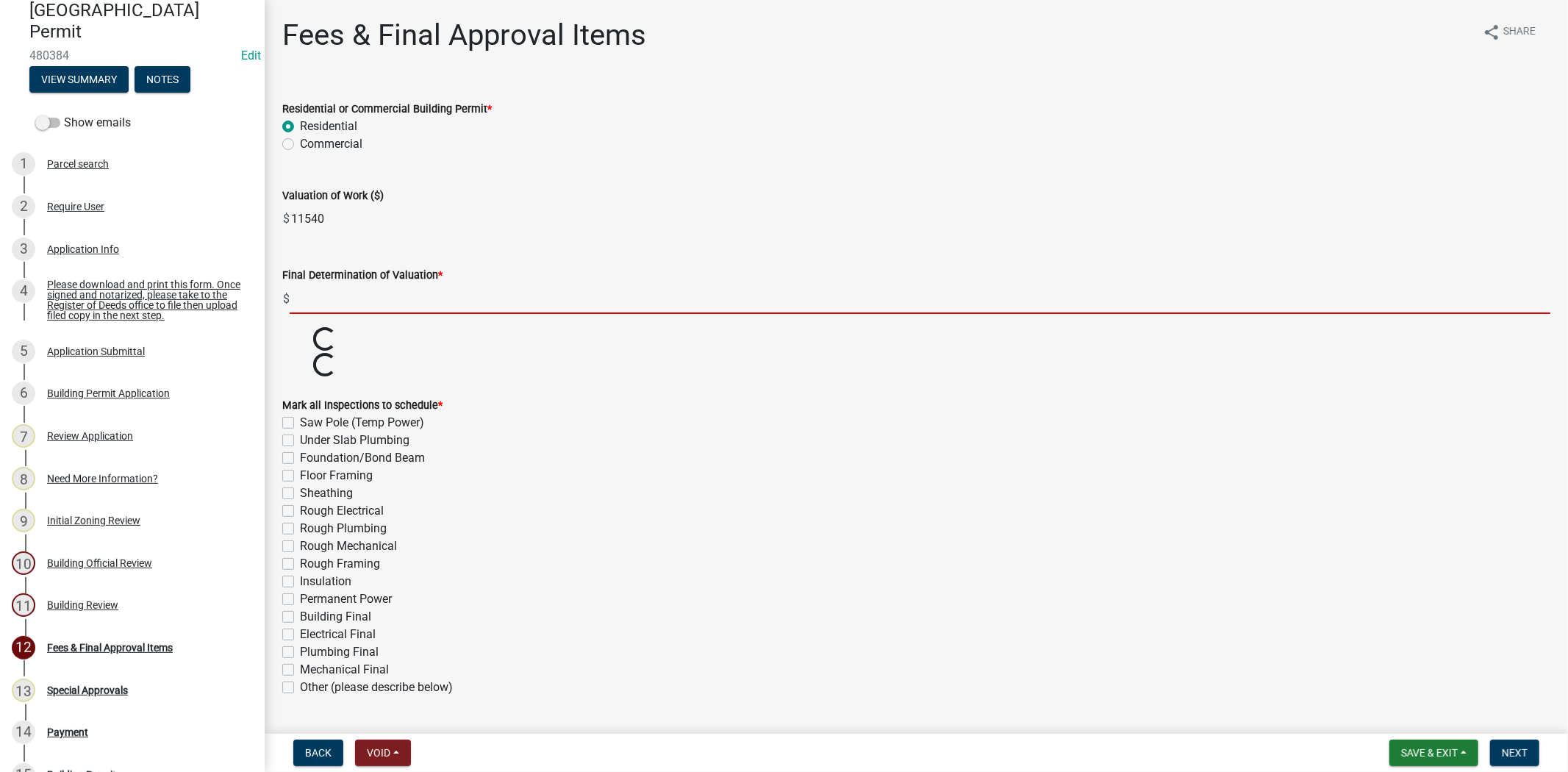
click at [305, 301] on input "text" at bounding box center [920, 298] width 1260 height 30
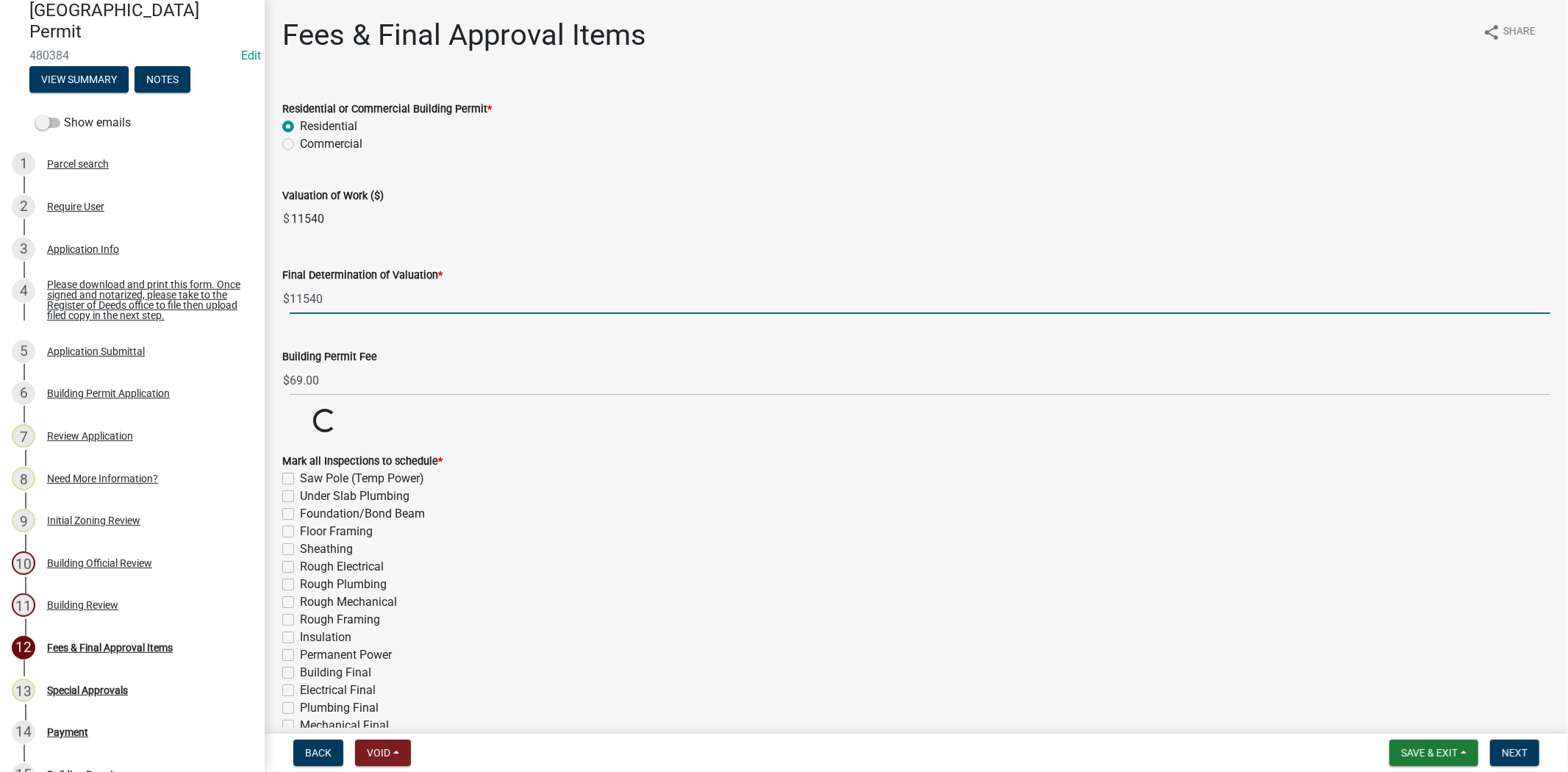
type input "11540"
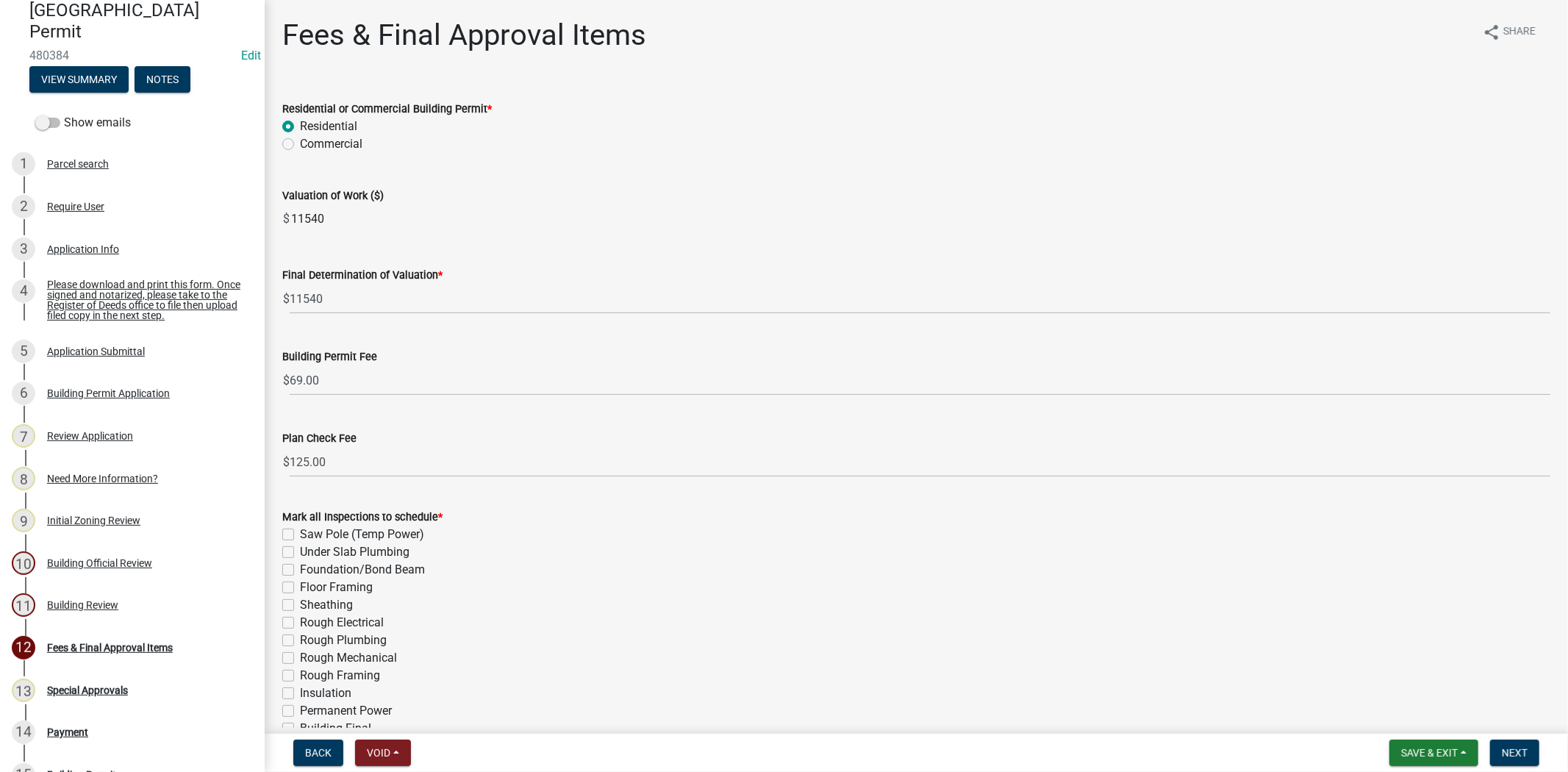
type input "174.00"
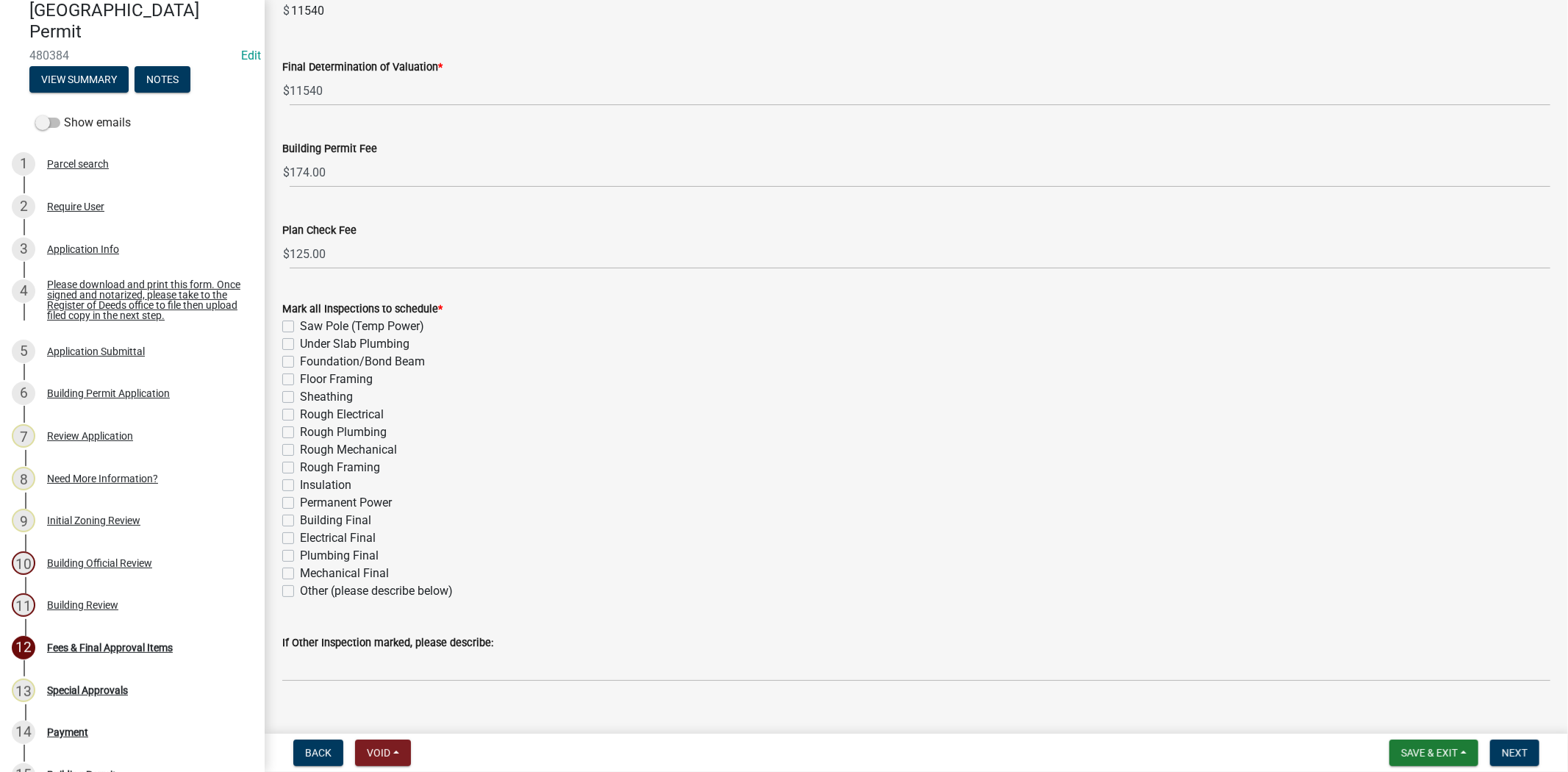
scroll to position [231, 0]
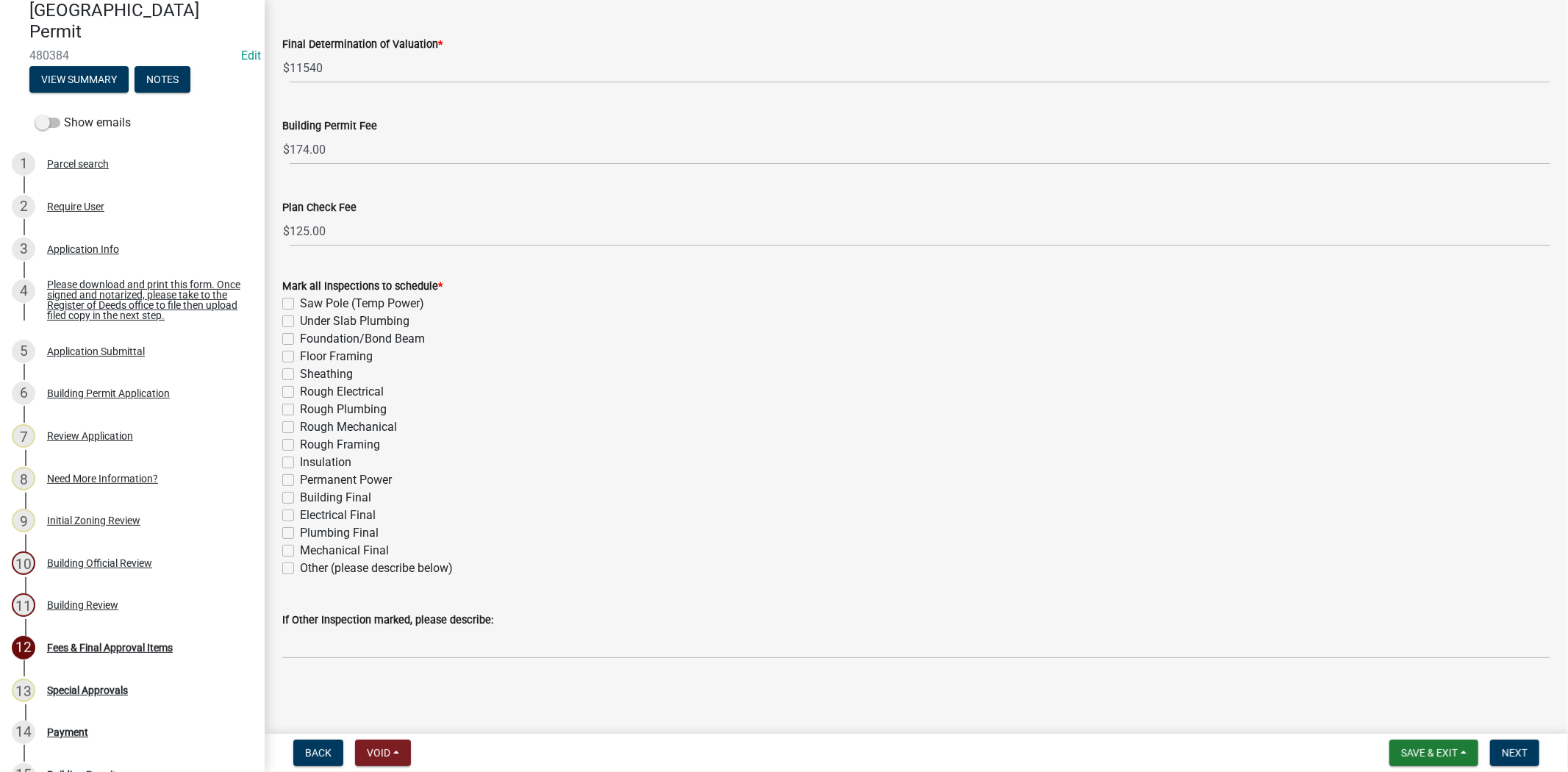
click at [300, 495] on label "Building Final" at bounding box center [336, 497] width 72 height 18
click at [300, 495] on input "Building Final" at bounding box center [305, 493] width 9 height 9
checkbox input "true"
checkbox input "false"
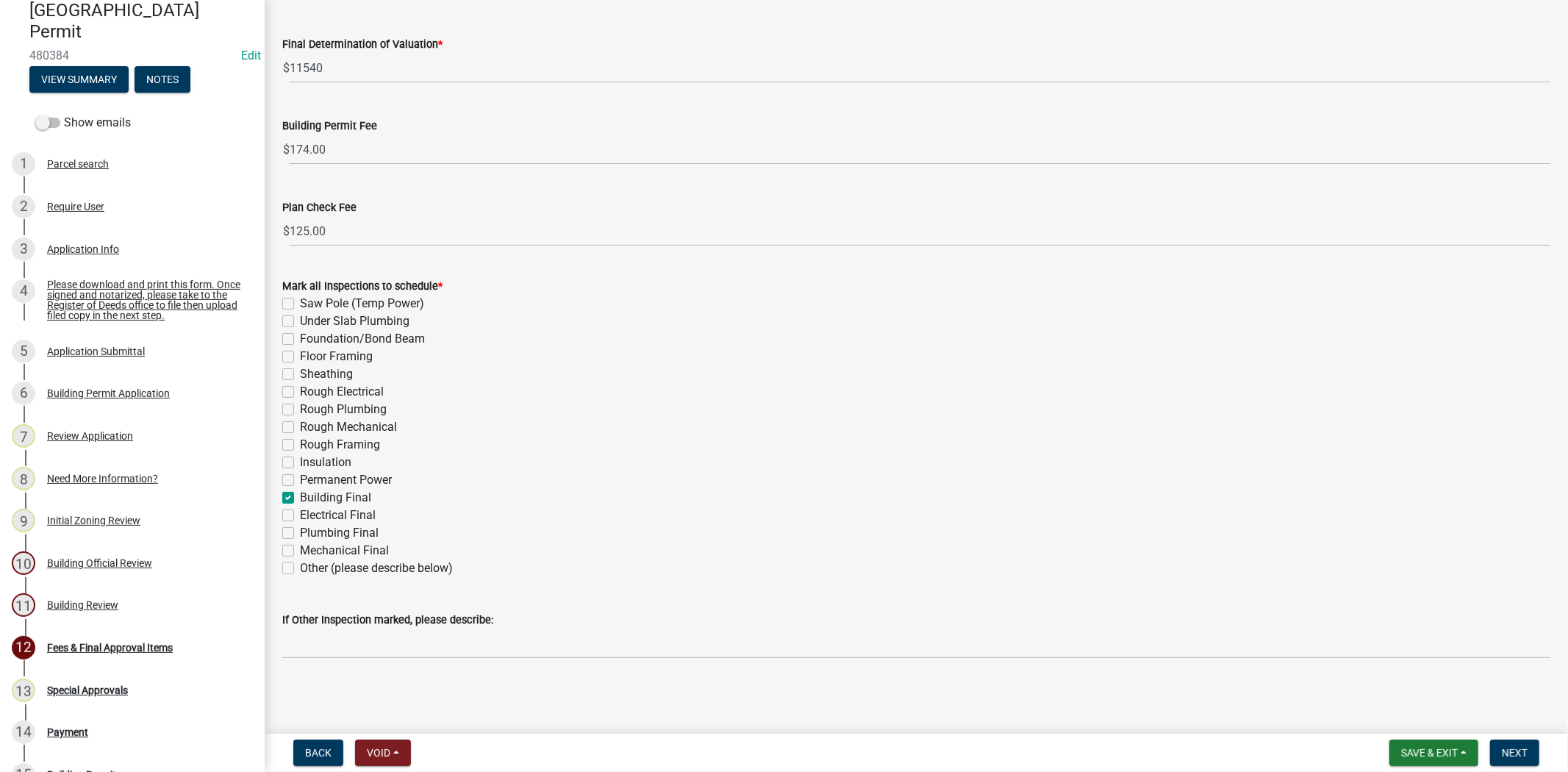
checkbox input "false"
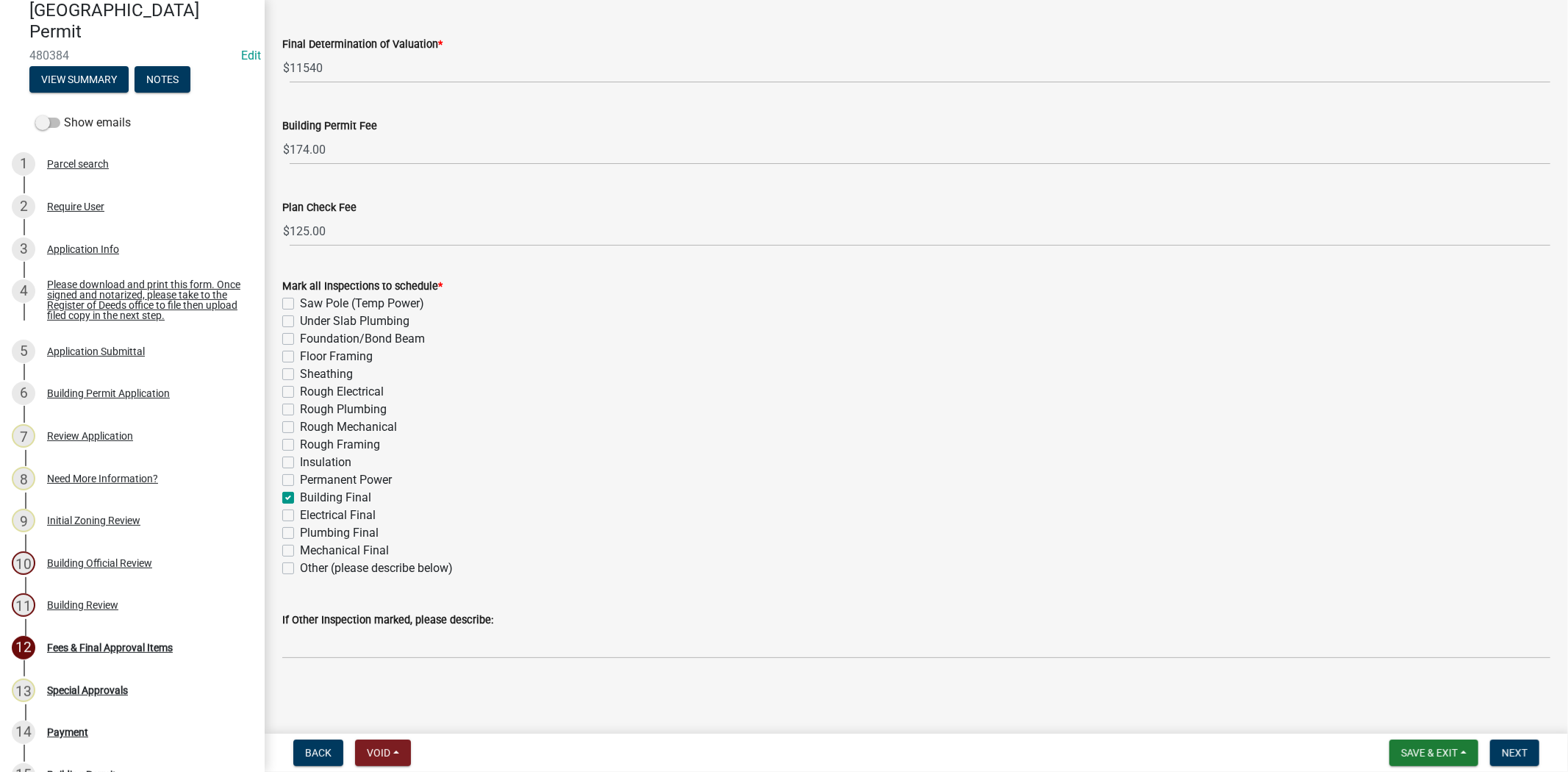
checkbox input "false"
checkbox input "true"
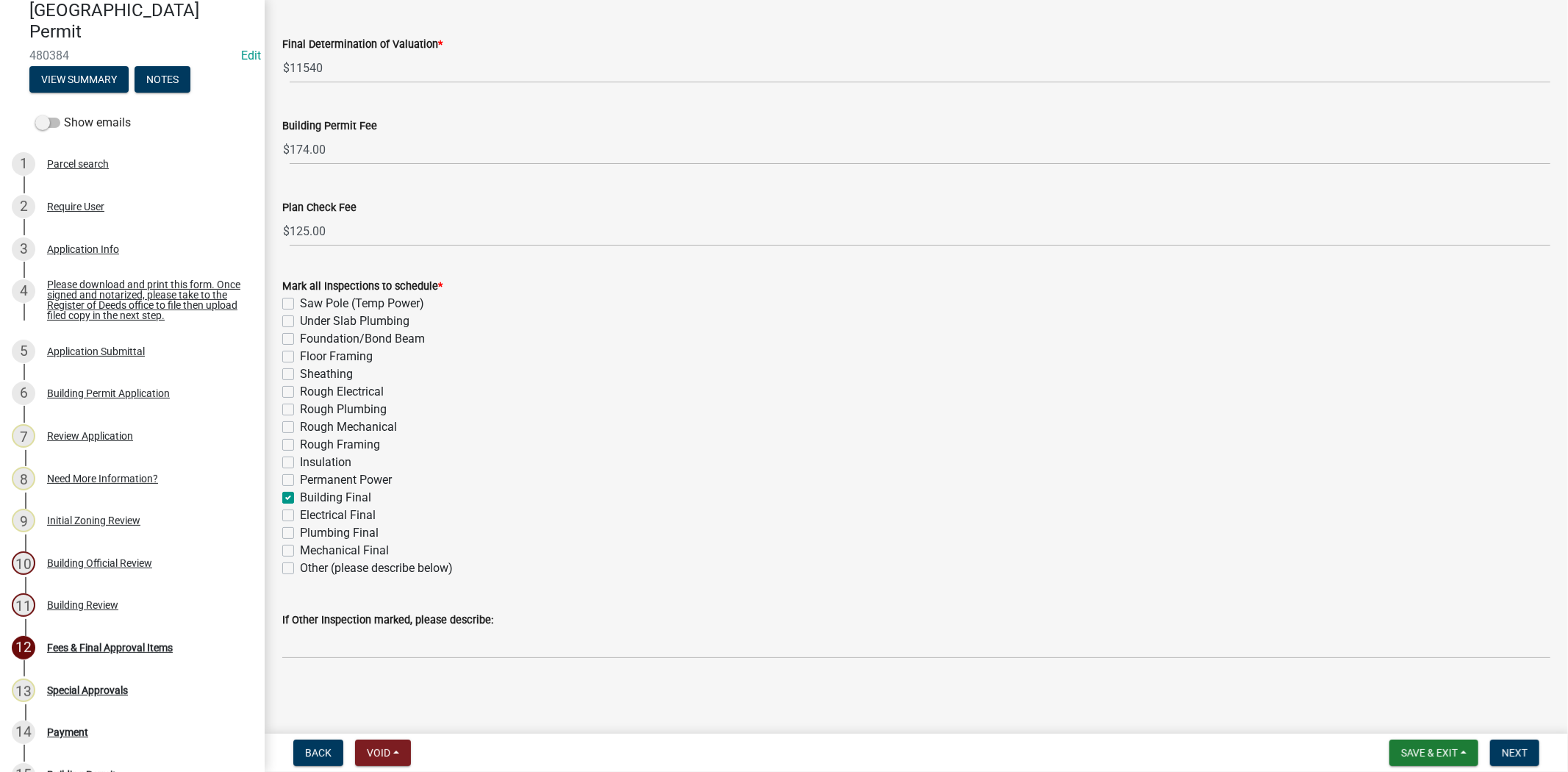
checkbox input "false"
click at [1522, 750] on span "Next" at bounding box center [1513, 752] width 25 height 11
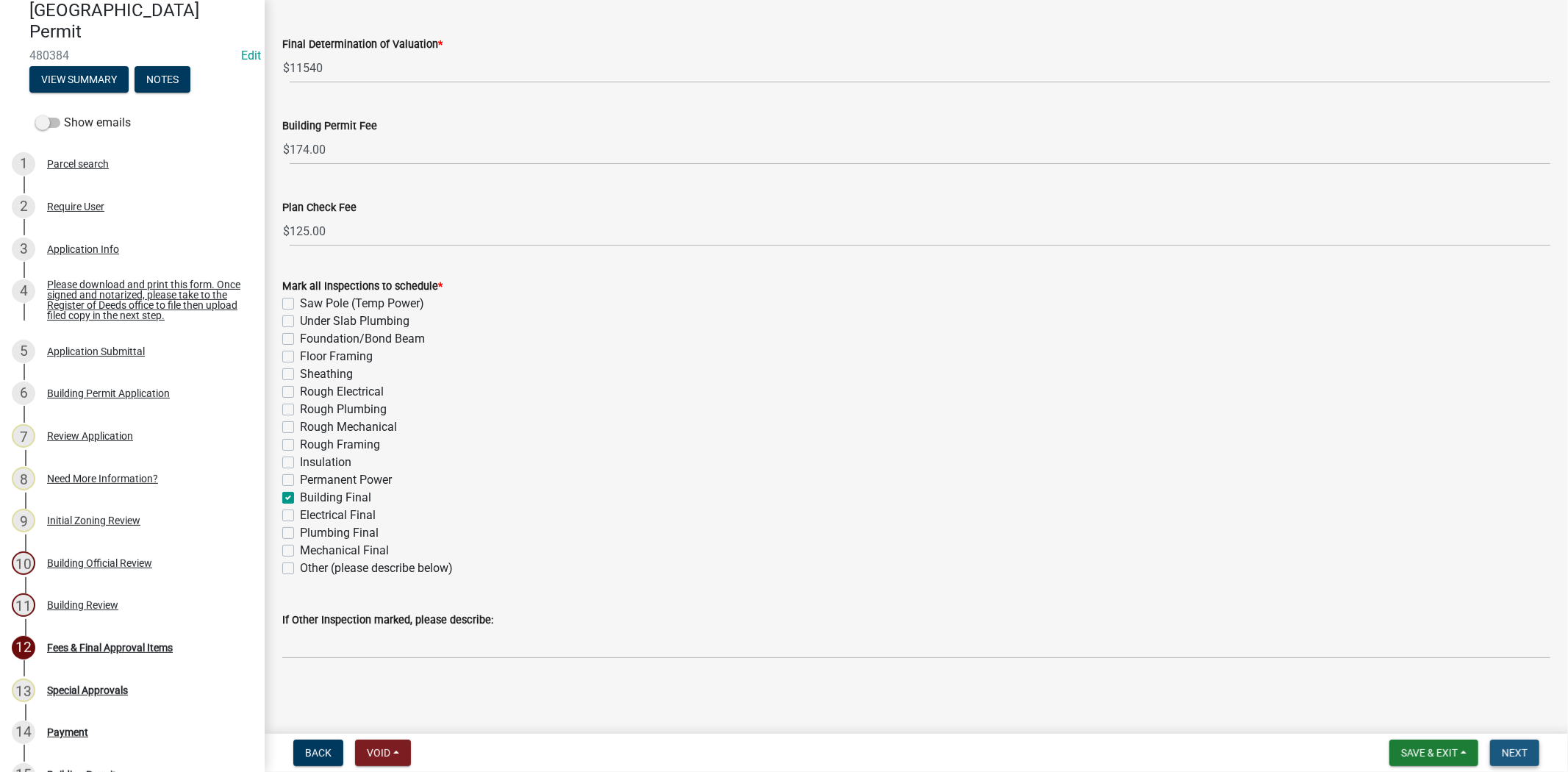
scroll to position [0, 0]
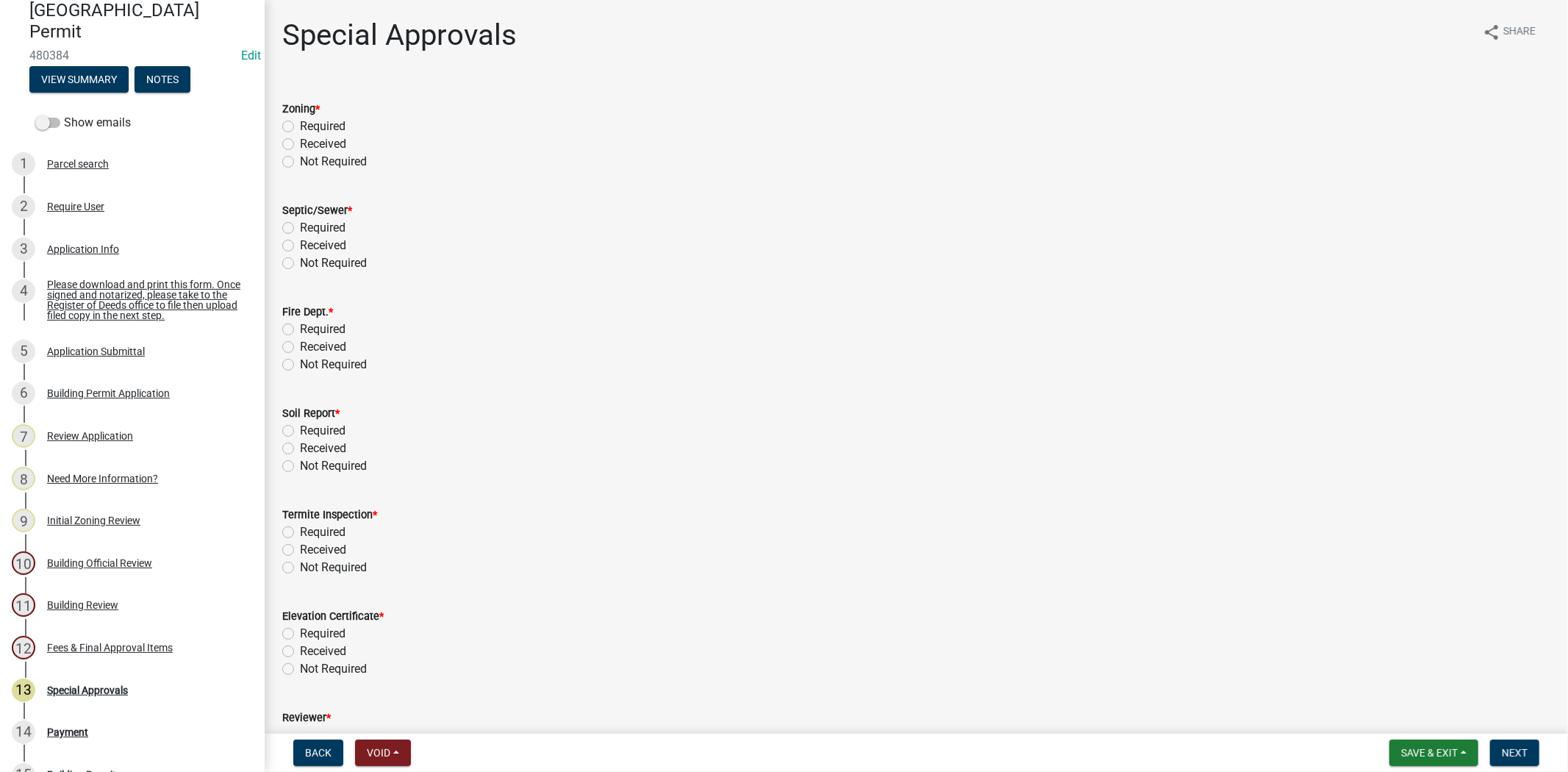
click at [300, 142] on label "Received" at bounding box center [323, 144] width 46 height 18
click at [300, 142] on input "Received" at bounding box center [305, 140] width 9 height 9
radio input "true"
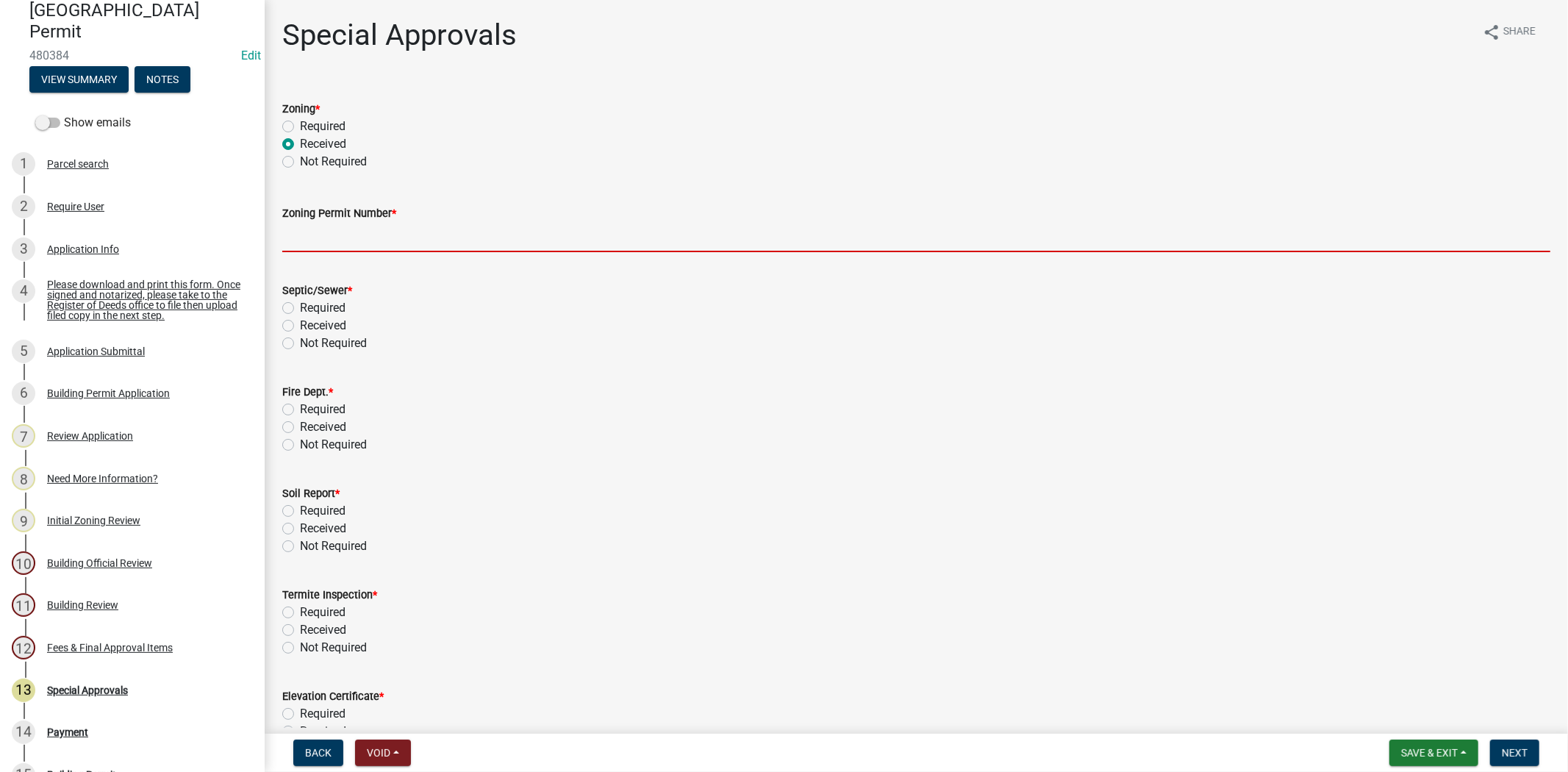
click at [401, 238] on input "Zoning Permit Number *" at bounding box center [916, 237] width 1268 height 30
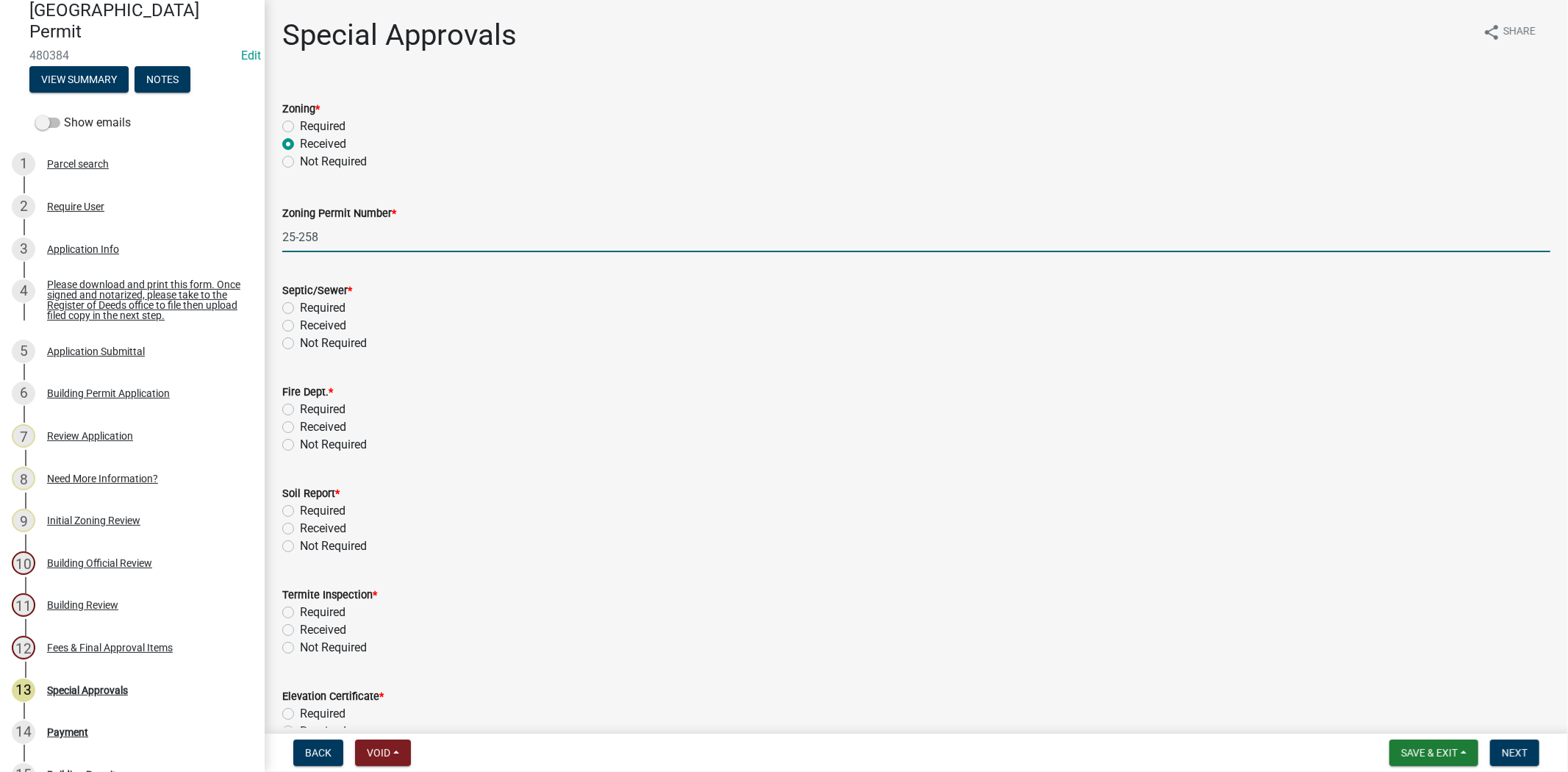
type input "25-258"
click at [300, 341] on label "Not Required" at bounding box center [333, 343] width 67 height 18
click at [300, 341] on input "Not Required" at bounding box center [305, 339] width 9 height 9
radio input "true"
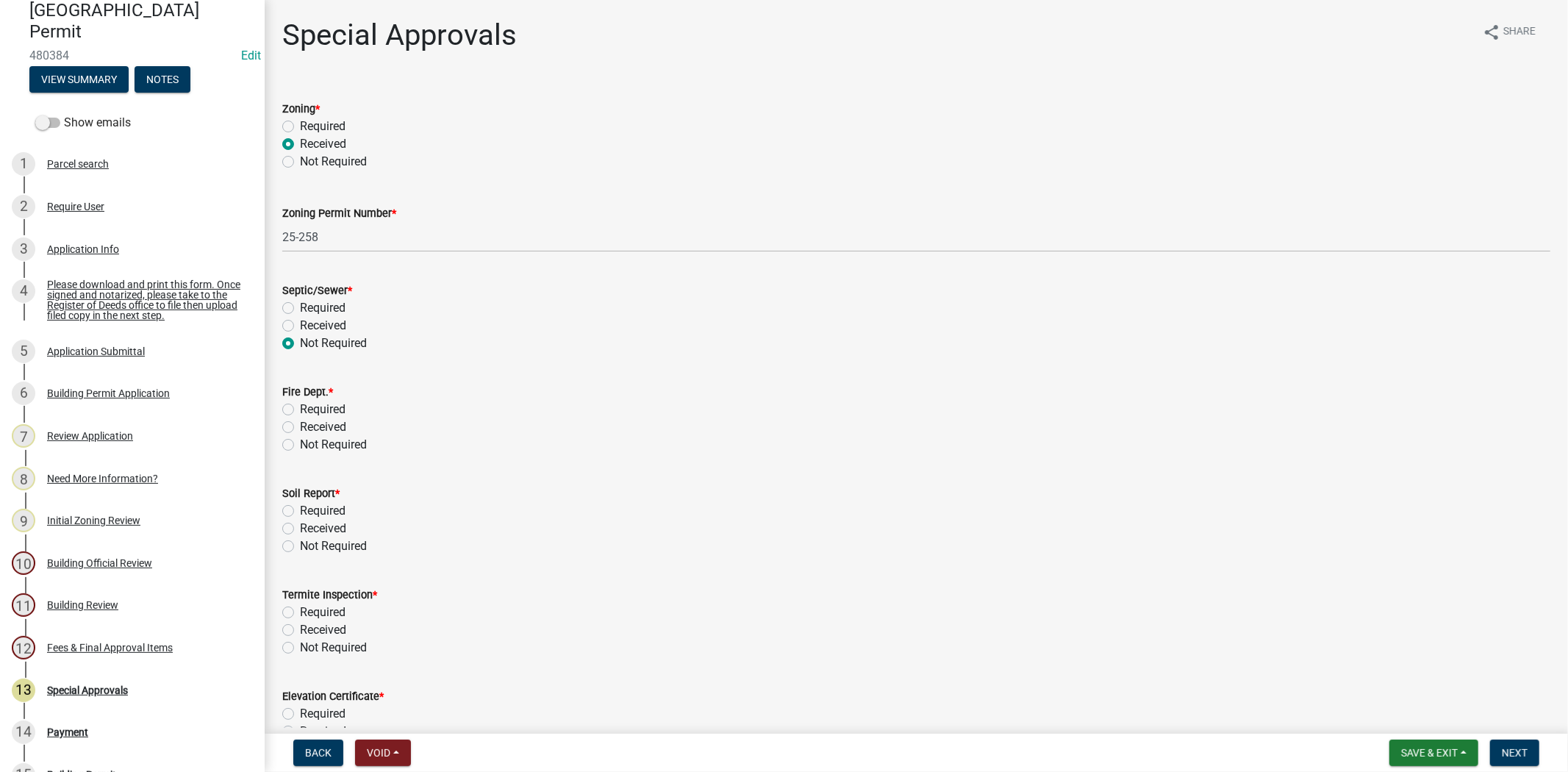
click at [300, 442] on label "Not Required" at bounding box center [333, 444] width 67 height 18
click at [300, 442] on input "Not Required" at bounding box center [305, 441] width 9 height 9
radio input "true"
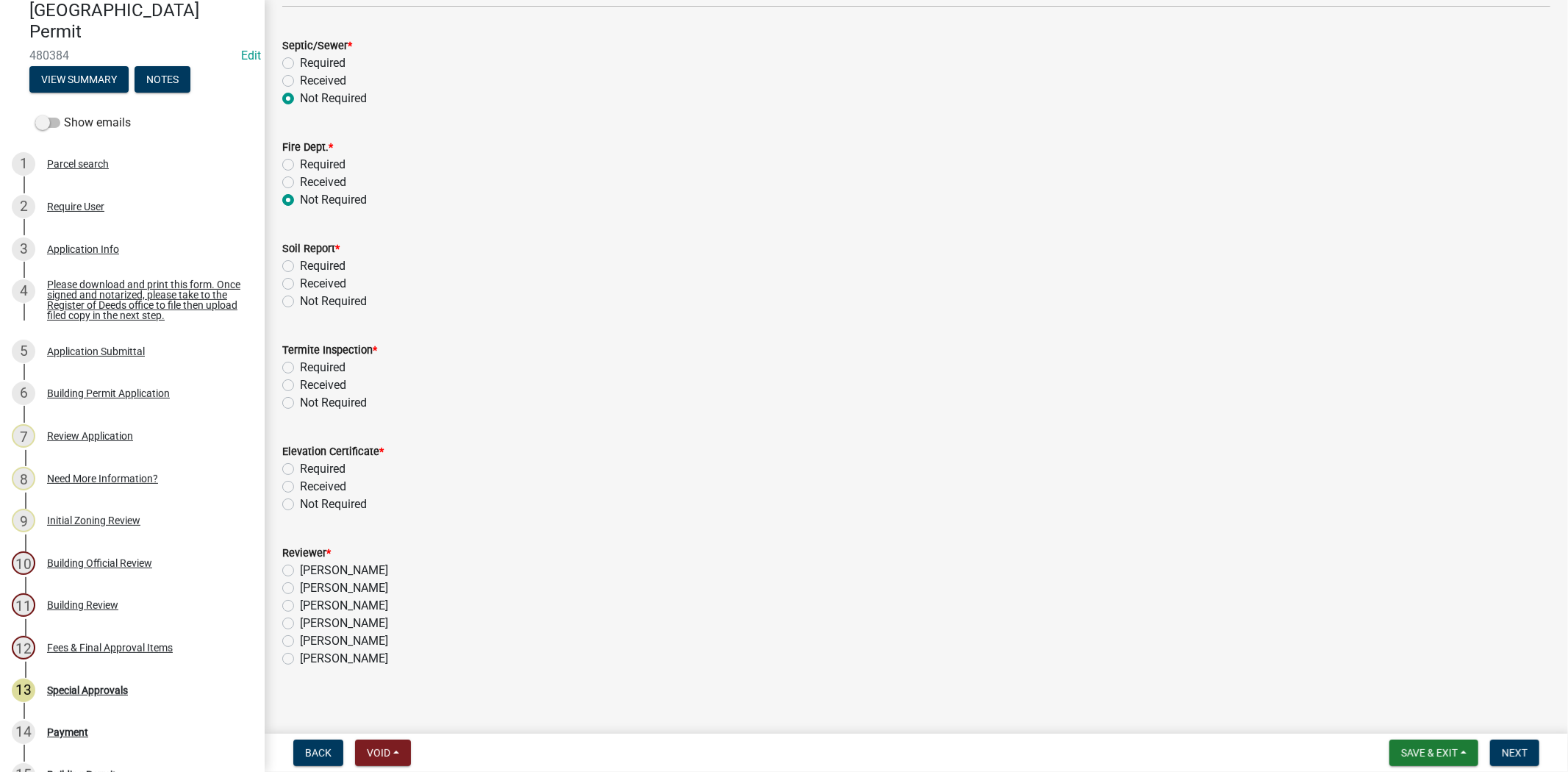
click at [300, 300] on label "Not Required" at bounding box center [333, 301] width 67 height 18
click at [300, 300] on input "Not Required" at bounding box center [305, 298] width 9 height 9
radio input "true"
click at [300, 401] on label "Not Required" at bounding box center [333, 403] width 67 height 18
click at [300, 401] on input "Not Required" at bounding box center [305, 399] width 9 height 9
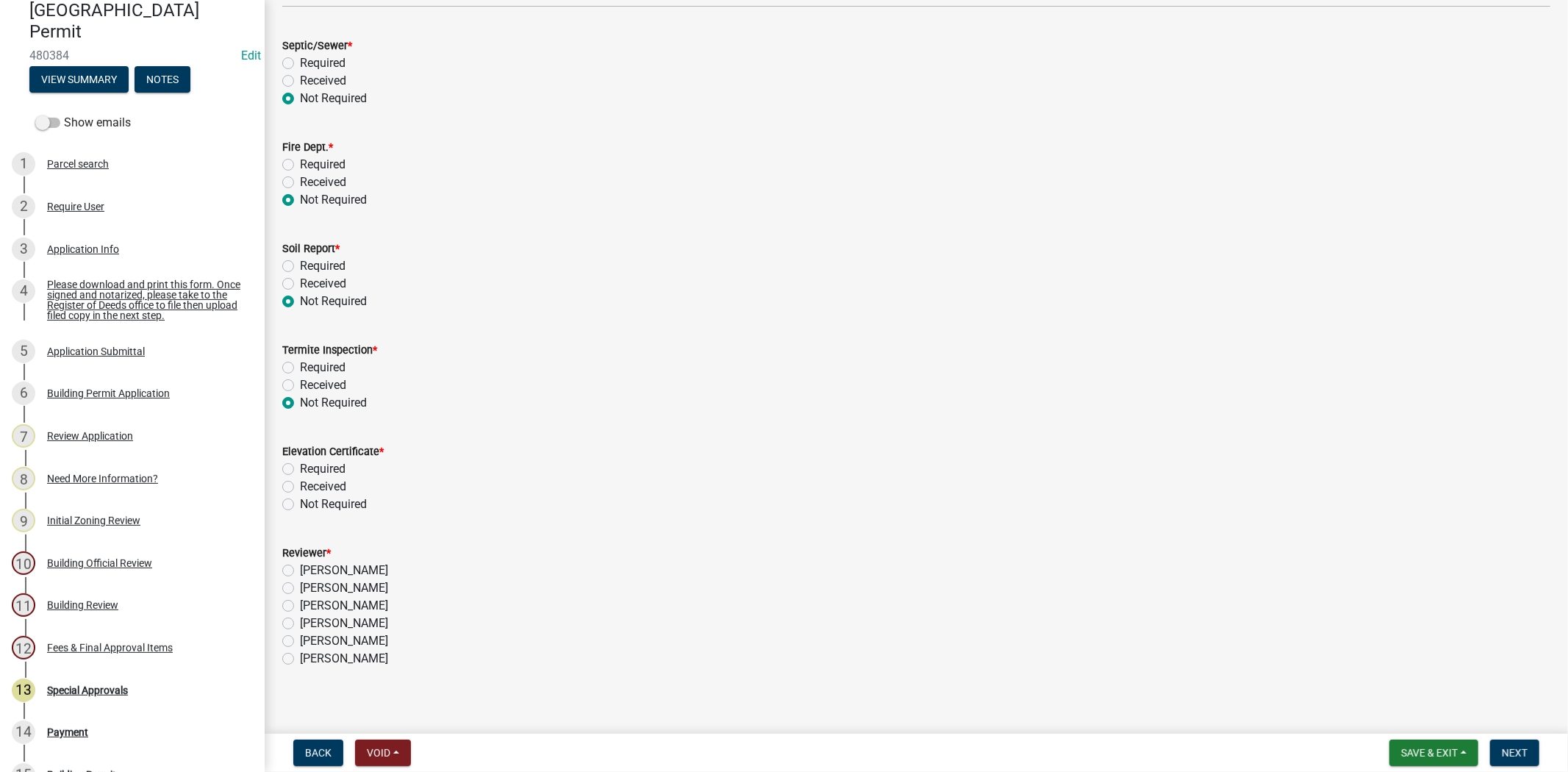
radio input "true"
click at [300, 506] on label "Not Required" at bounding box center [333, 504] width 67 height 18
click at [300, 505] on input "Not Required" at bounding box center [305, 500] width 9 height 9
radio input "true"
click at [300, 619] on label "[PERSON_NAME]" at bounding box center [344, 623] width 88 height 18
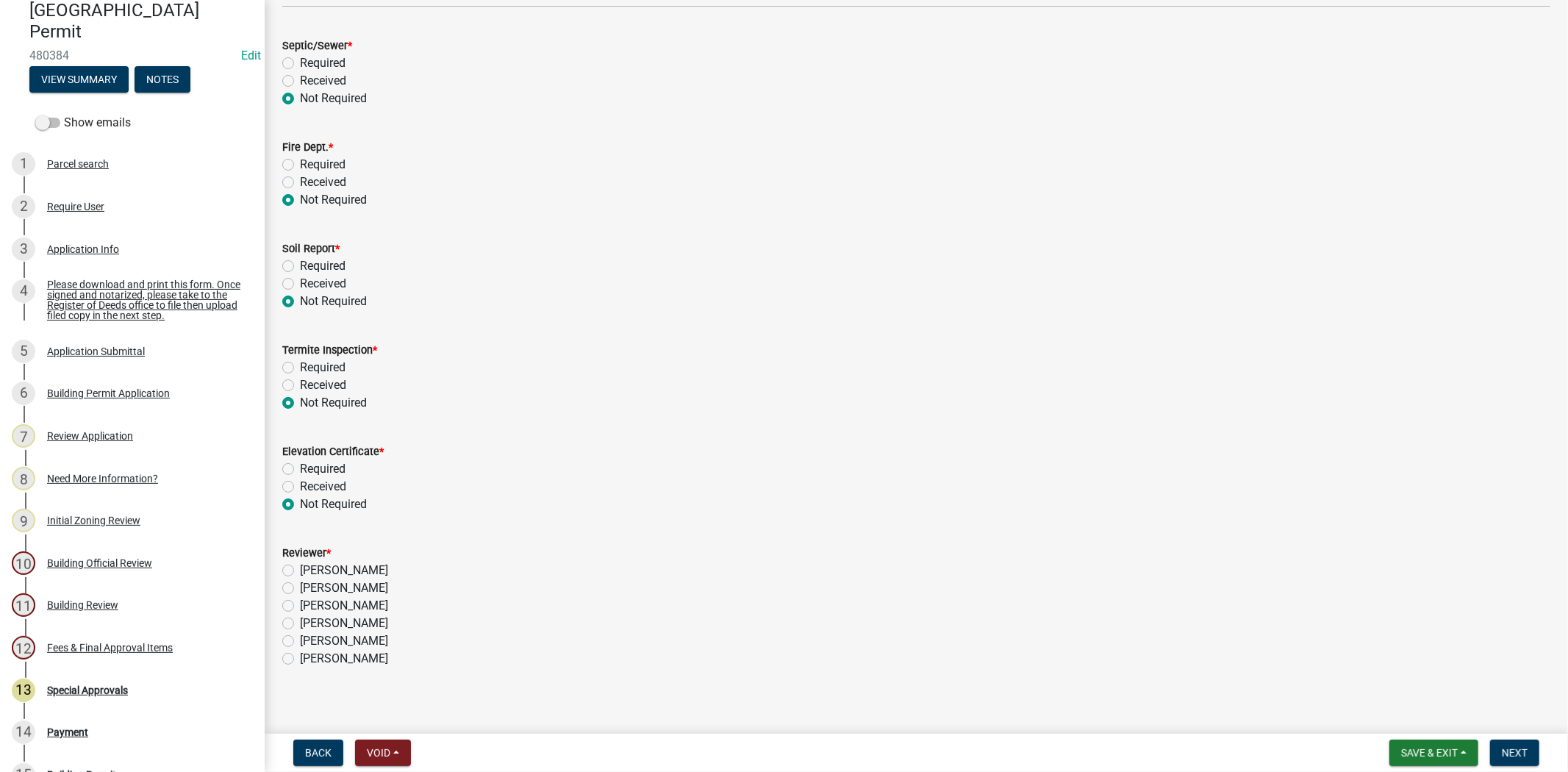
click at [300, 619] on input "[PERSON_NAME]" at bounding box center [305, 619] width 9 height 9
radio input "true"
click at [1511, 752] on span "Next" at bounding box center [1513, 752] width 25 height 11
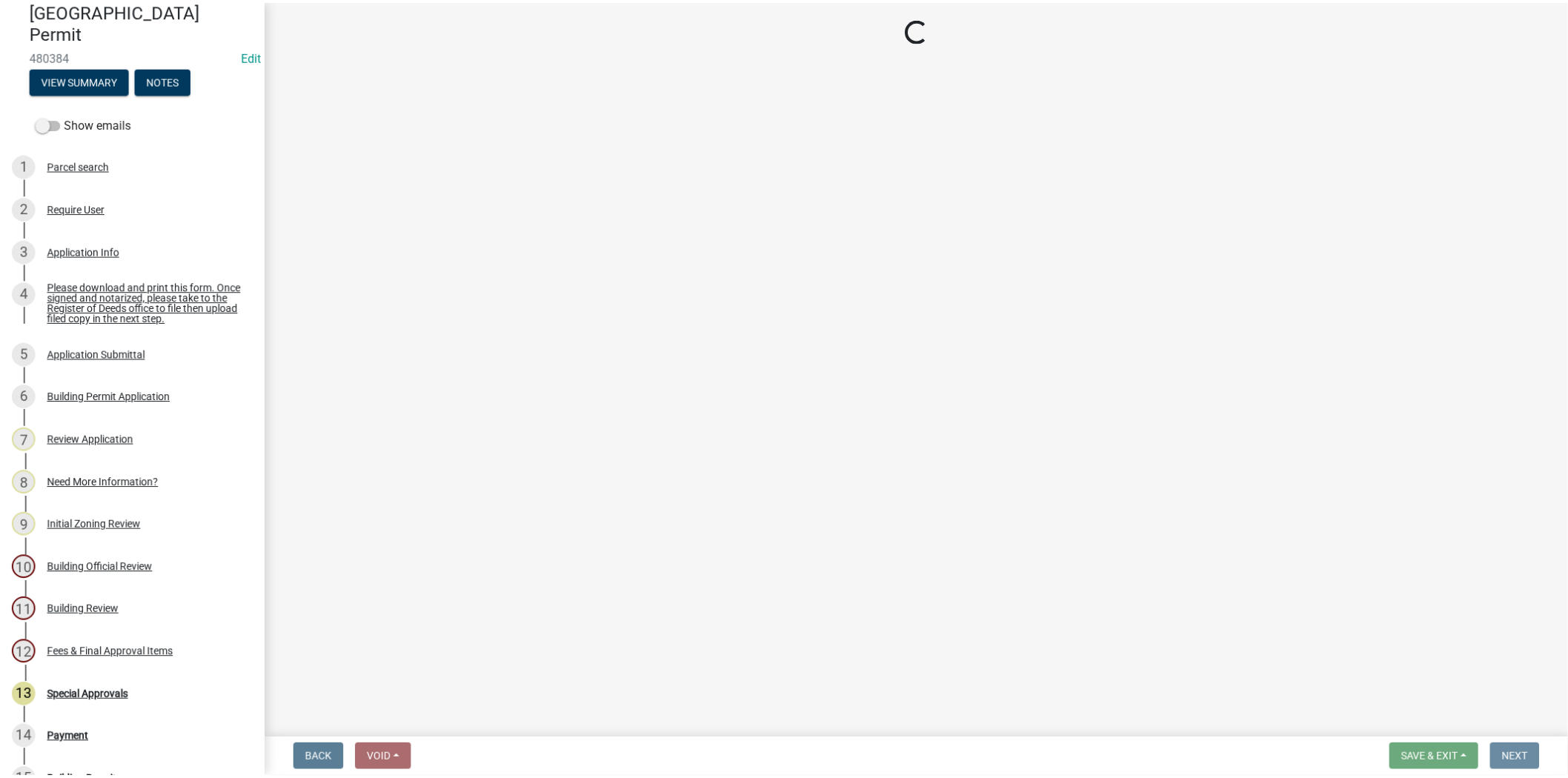
scroll to position [0, 0]
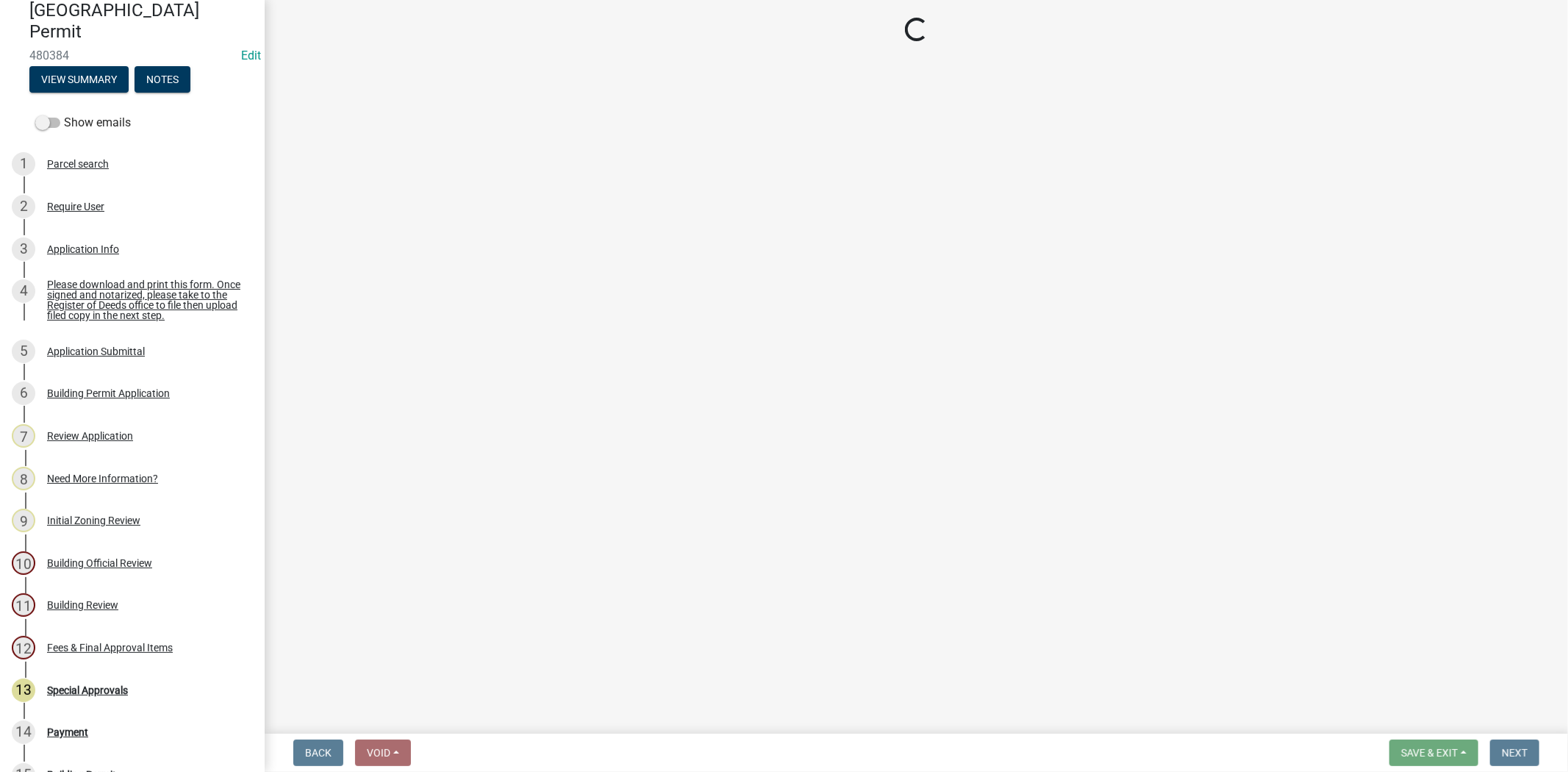
select select "3: 3"
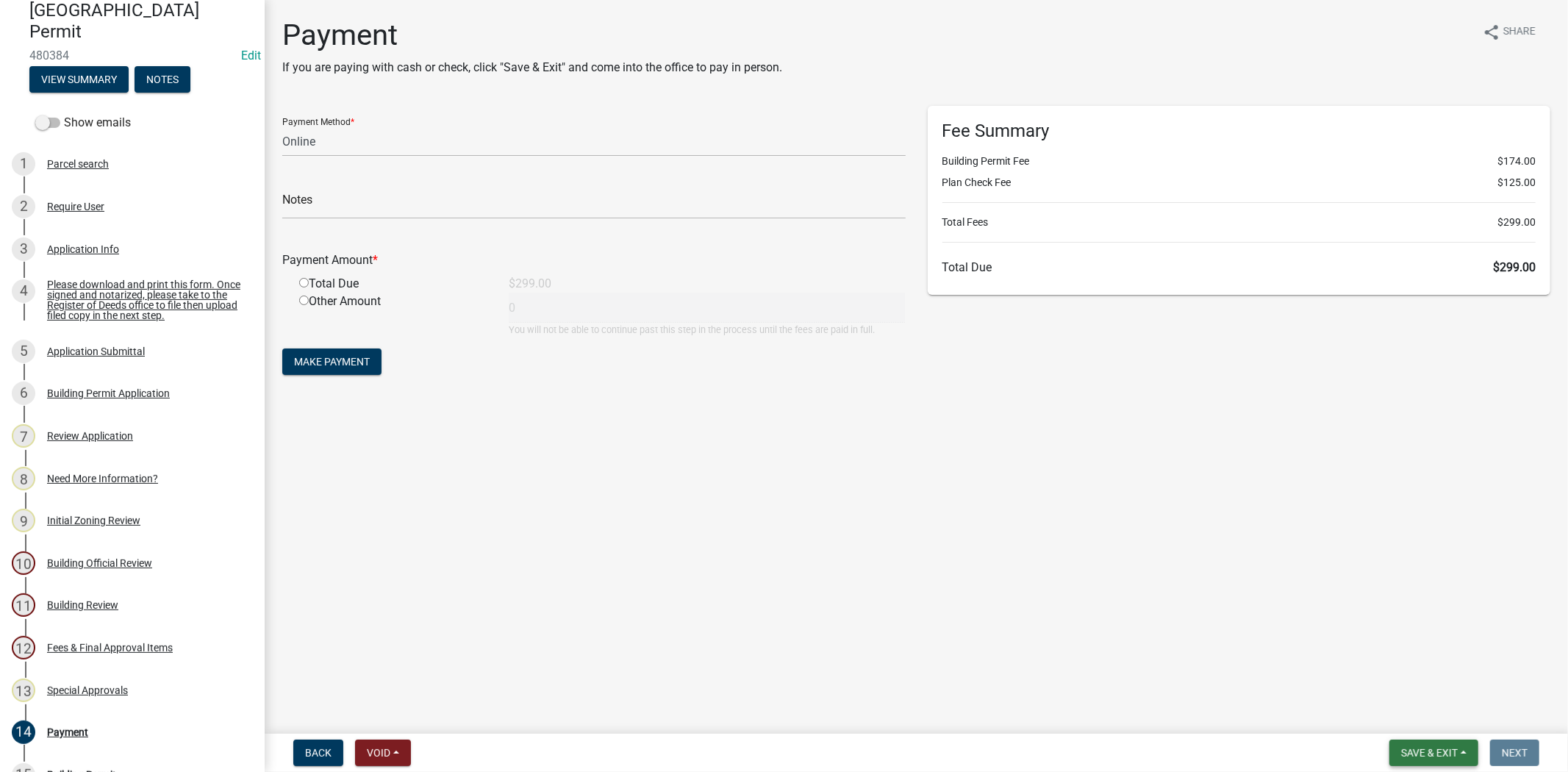
click at [1412, 751] on span "Save & Exit" at bounding box center [1429, 752] width 56 height 11
click at [1400, 712] on button "Save & Exit" at bounding box center [1418, 714] width 118 height 35
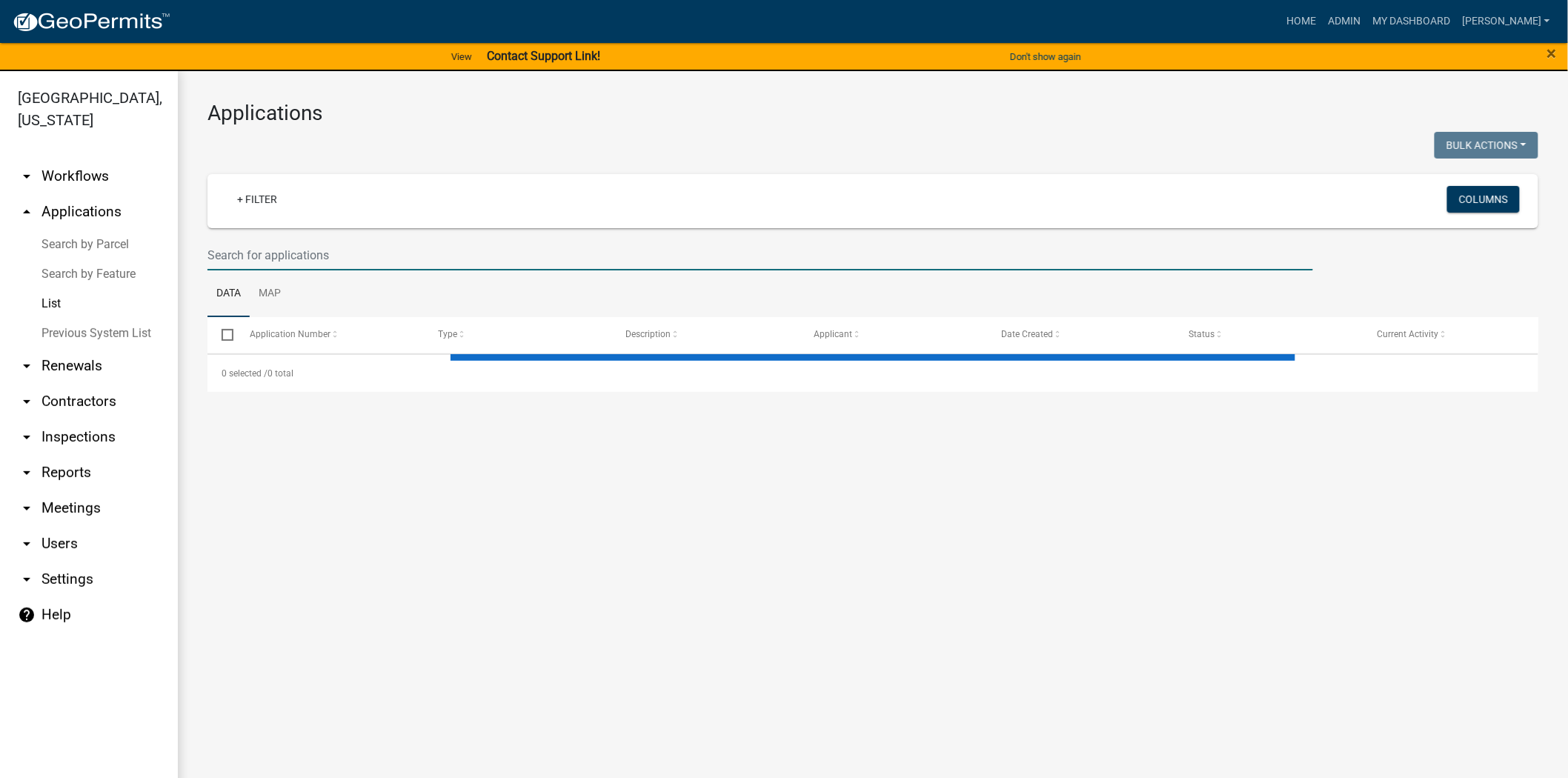
click at [383, 263] on input "text" at bounding box center [760, 255] width 1106 height 30
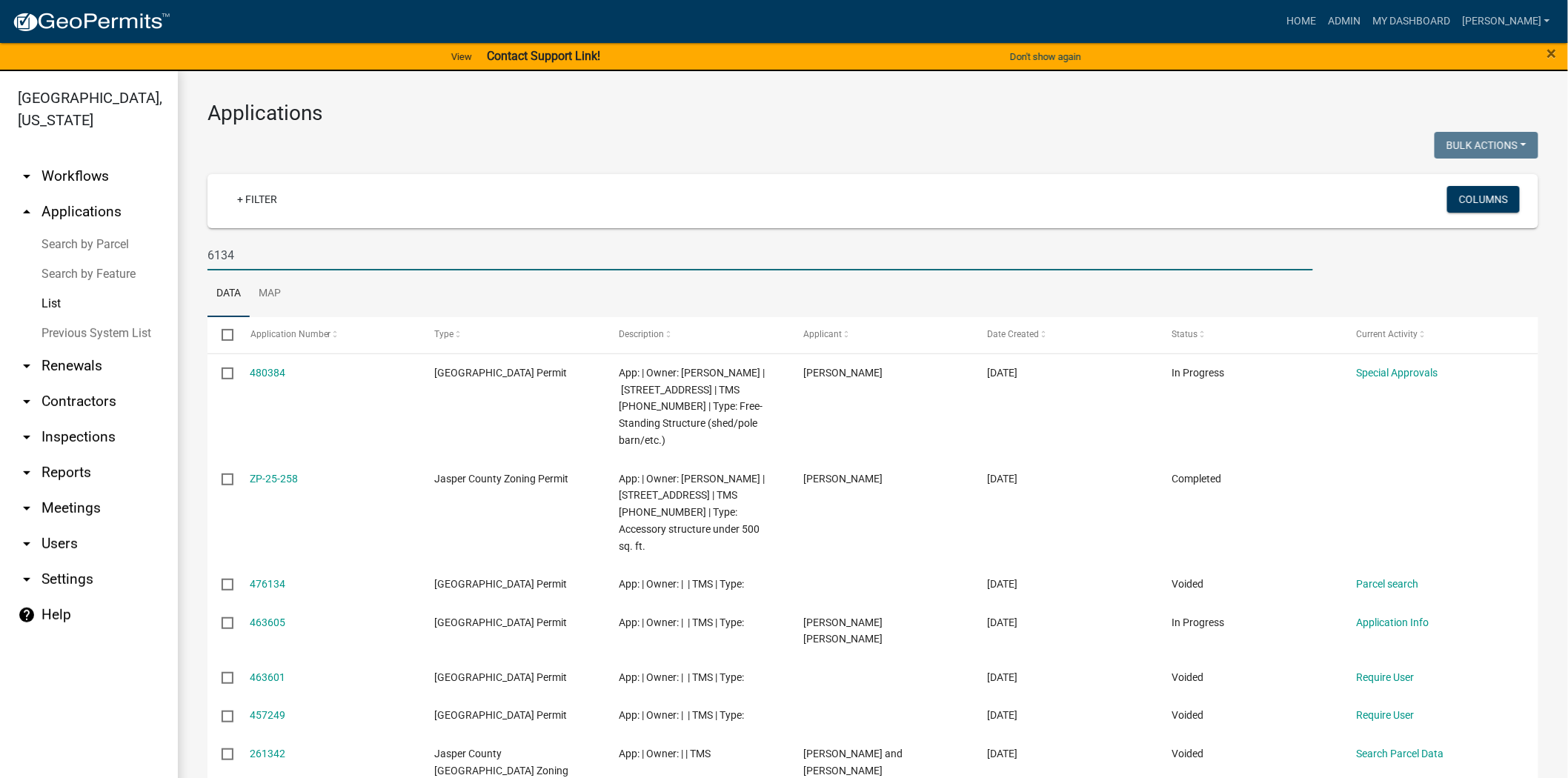
type input "6134"
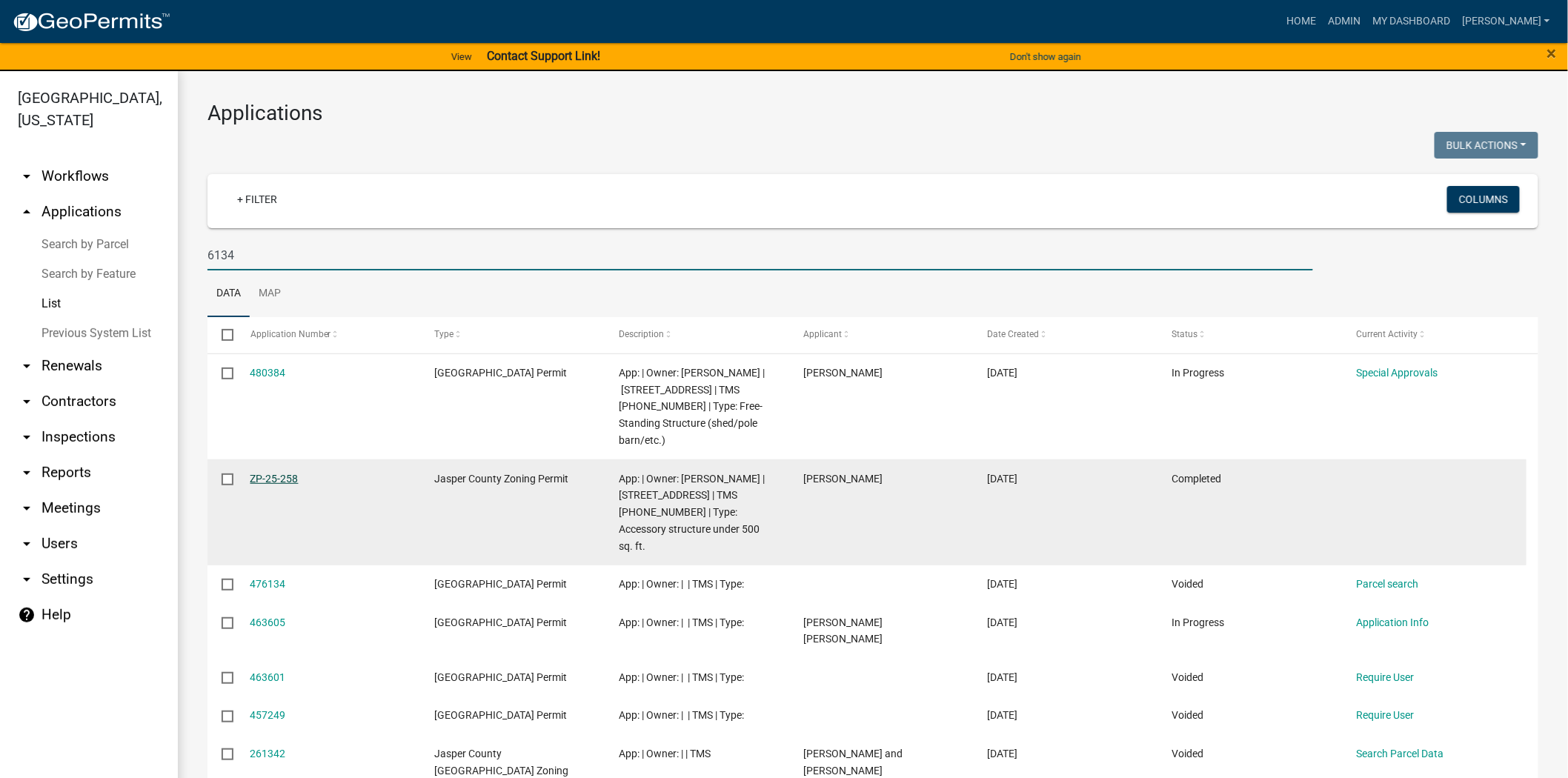
click at [269, 472] on link "ZP-25-258" at bounding box center [274, 478] width 48 height 11
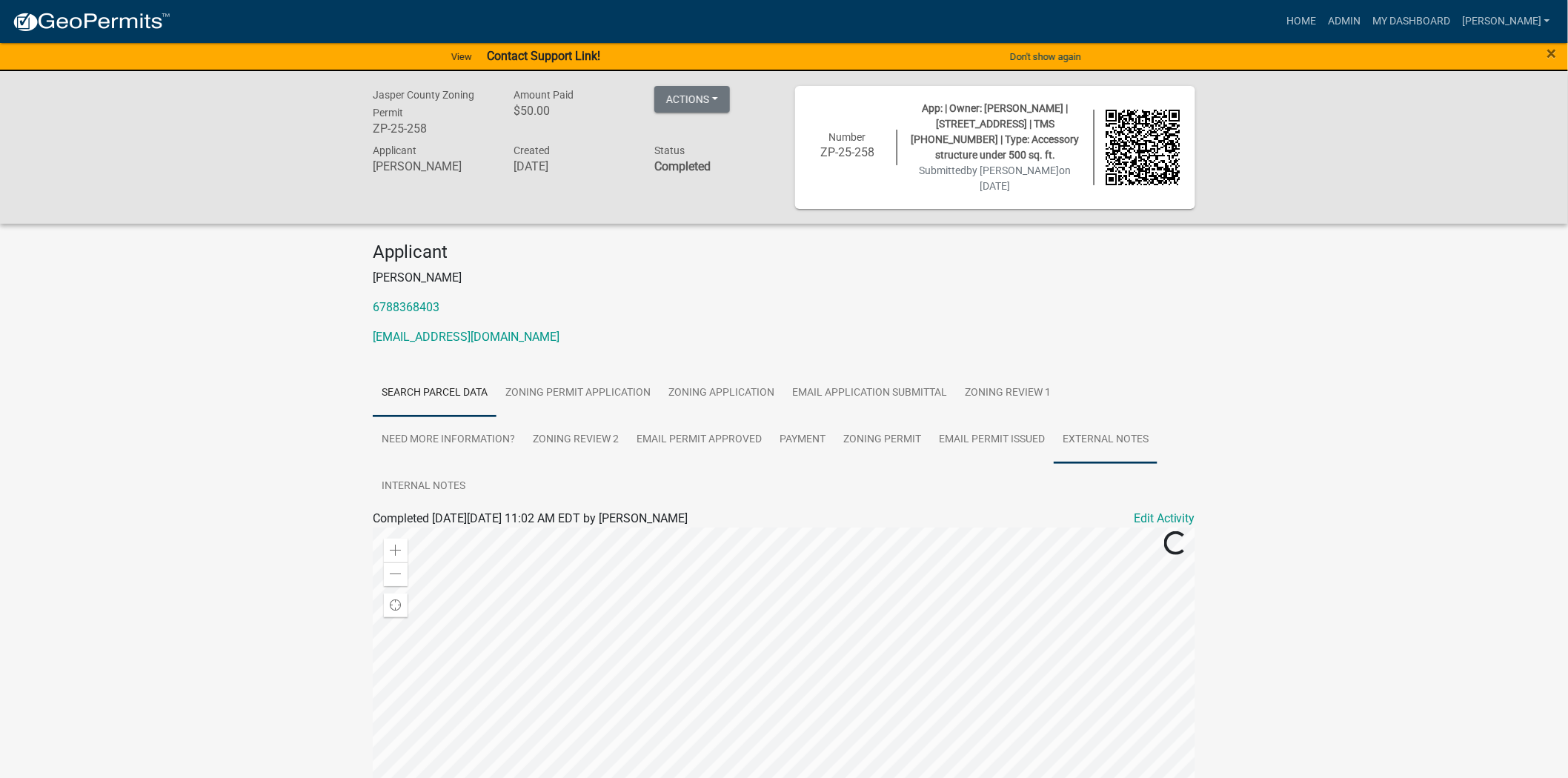
click at [1088, 431] on link "External Notes" at bounding box center [1105, 440] width 103 height 47
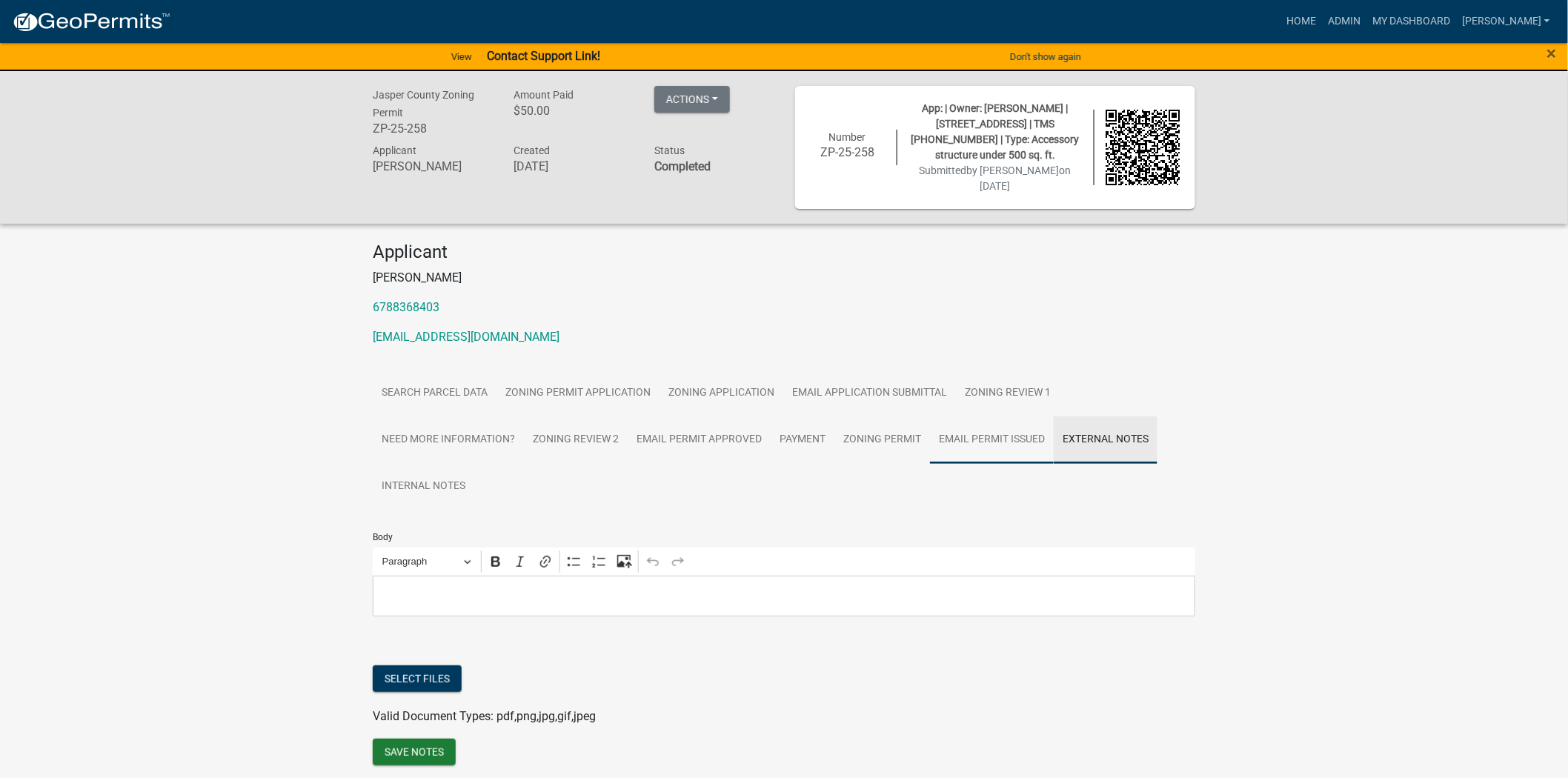
click at [987, 435] on link "Email Permit Issued" at bounding box center [992, 440] width 123 height 47
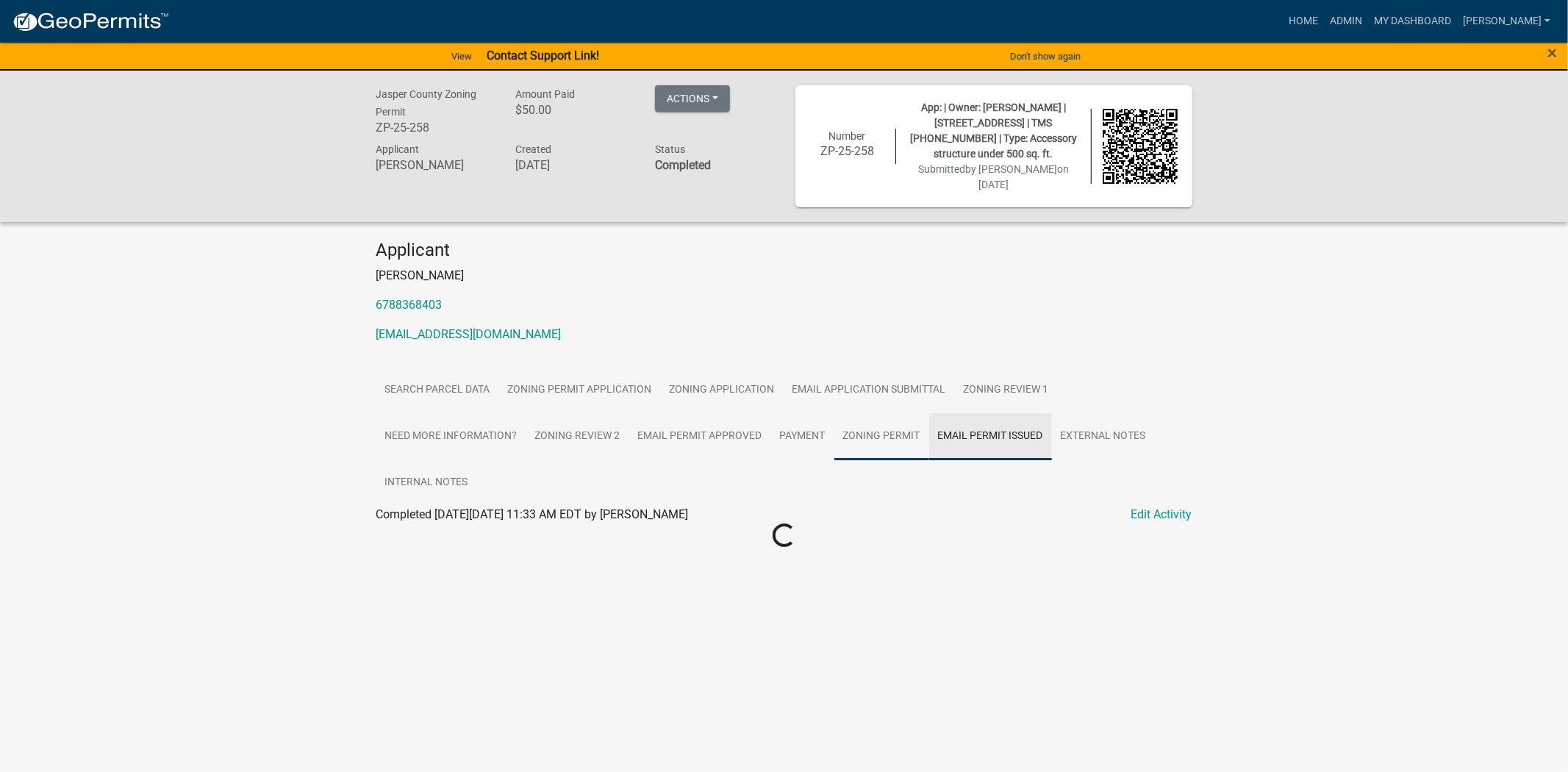
click at [864, 424] on link "Zoning Permit" at bounding box center [881, 437] width 95 height 47
click at [703, 384] on link "Zoning Application" at bounding box center [722, 391] width 122 height 47
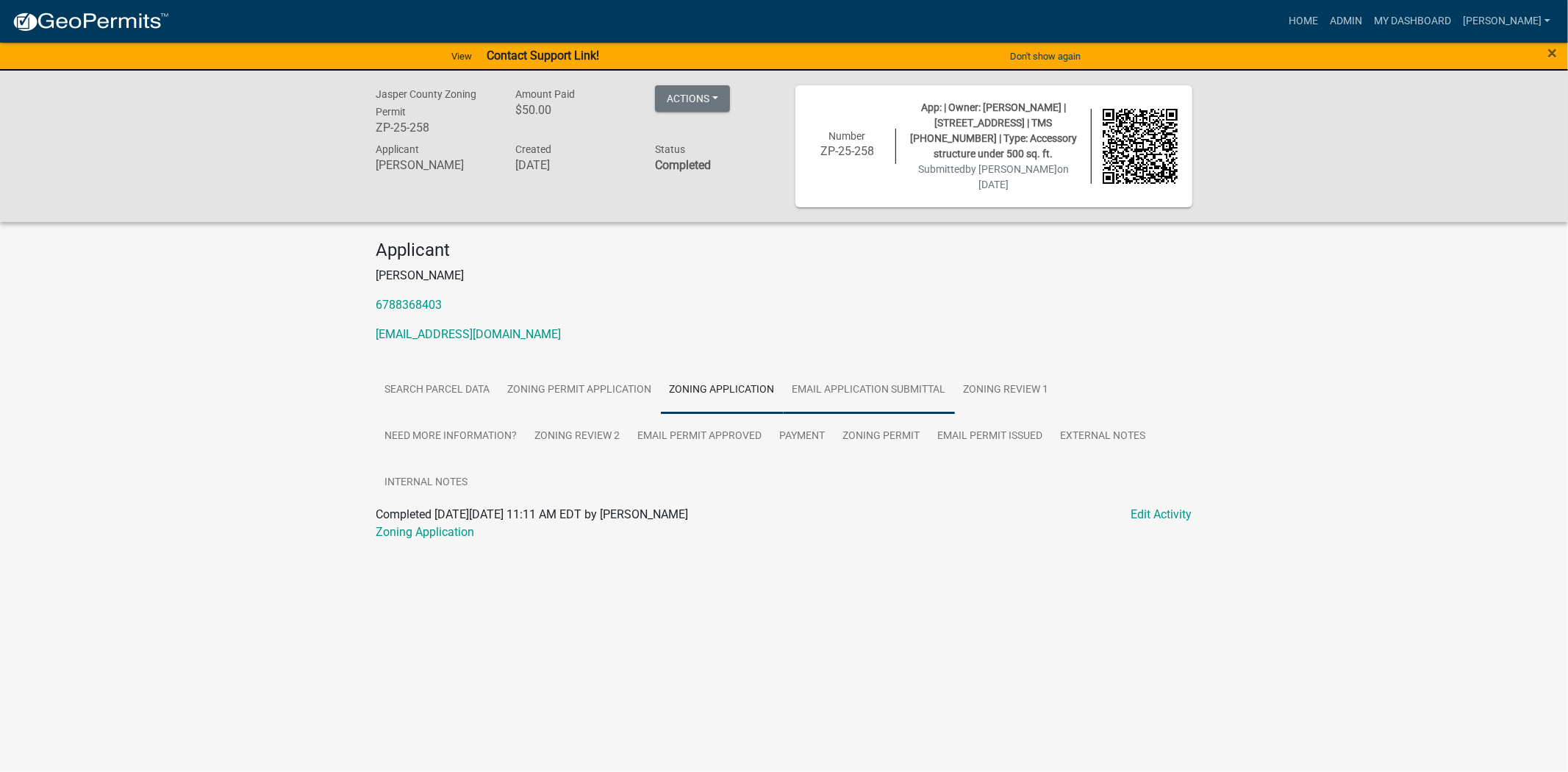
click at [807, 407] on link "Email Application Submittal" at bounding box center [869, 391] width 171 height 47
click at [745, 390] on link "Zoning Application" at bounding box center [722, 391] width 122 height 47
drag, startPoint x: 619, startPoint y: 384, endPoint x: 666, endPoint y: 394, distance: 48.1
click at [619, 384] on link "Zoning Permit Application" at bounding box center [580, 391] width 162 height 47
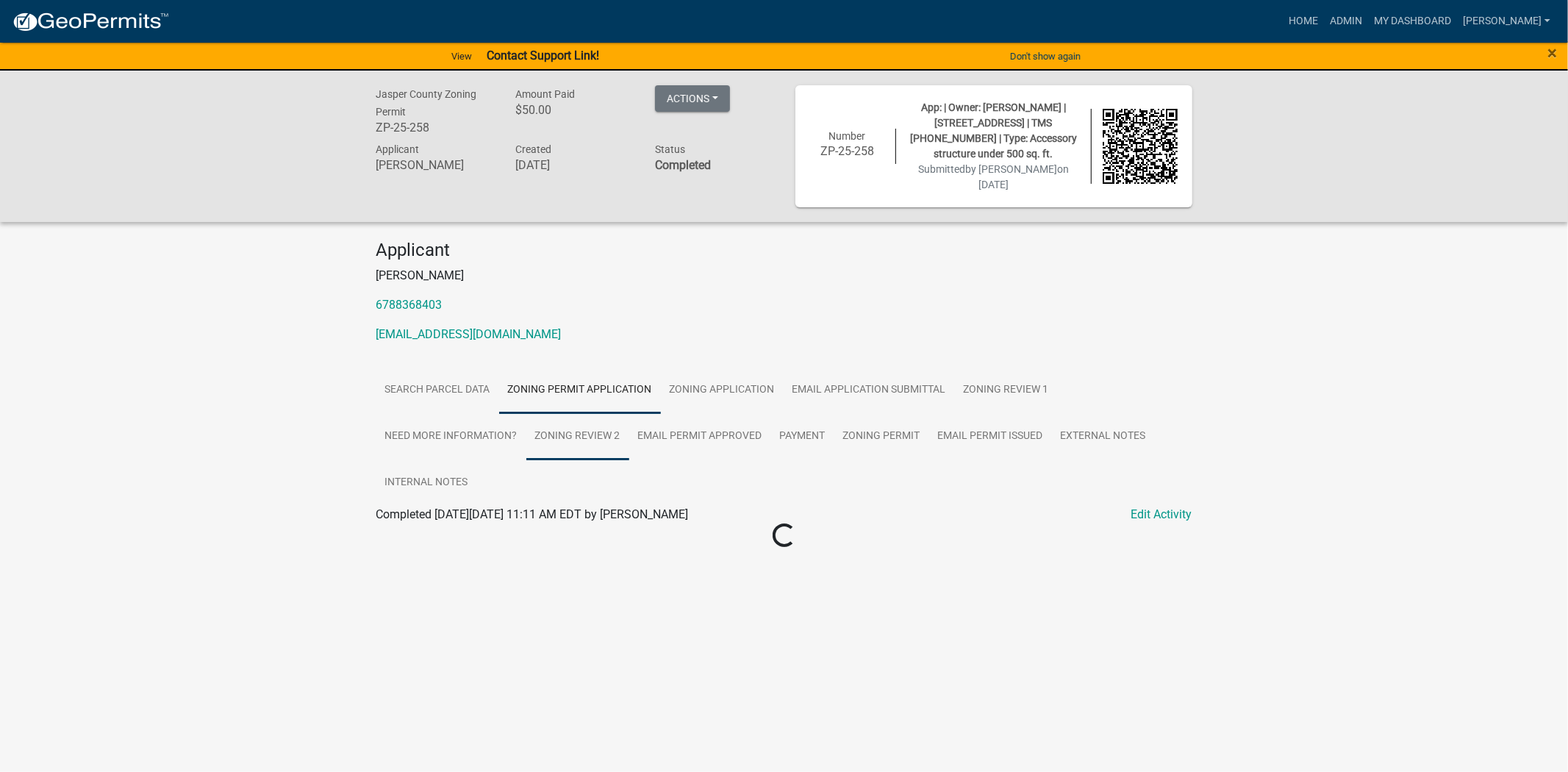
click at [556, 444] on link "Zoning Review 2" at bounding box center [577, 437] width 103 height 47
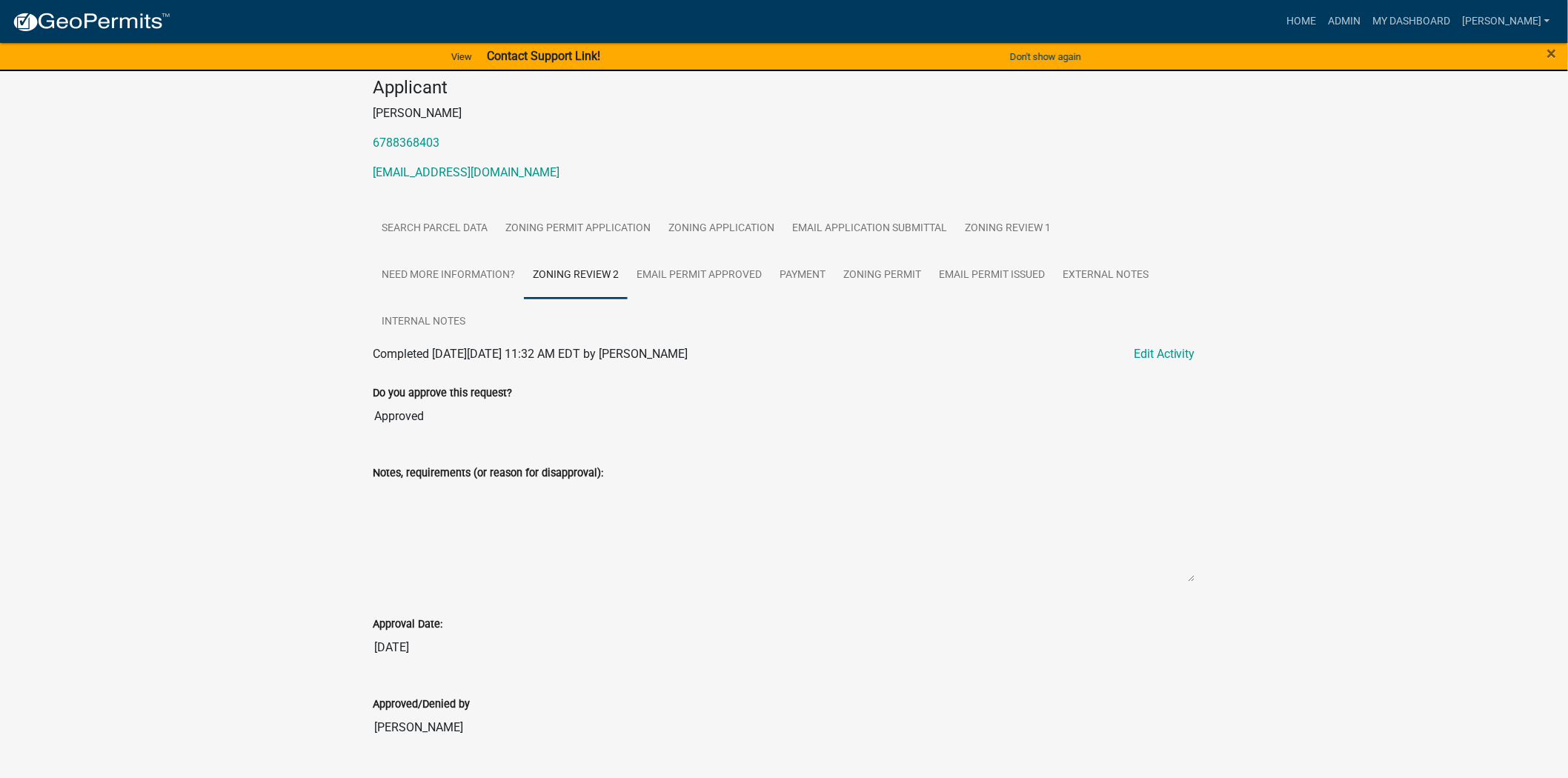
scroll to position [204, 0]
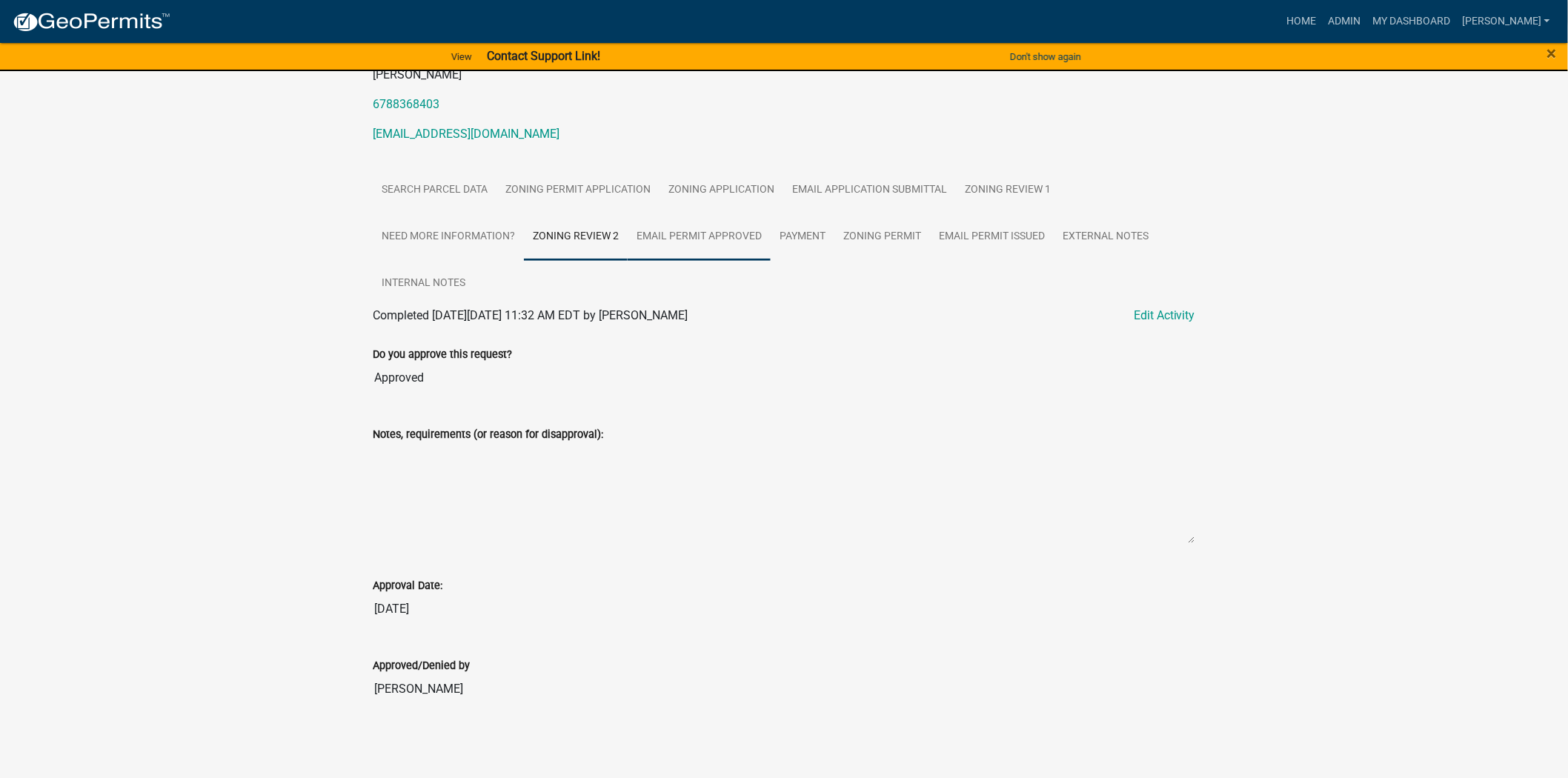
click at [700, 213] on link "Email Permit Approved" at bounding box center [699, 237] width 143 height 47
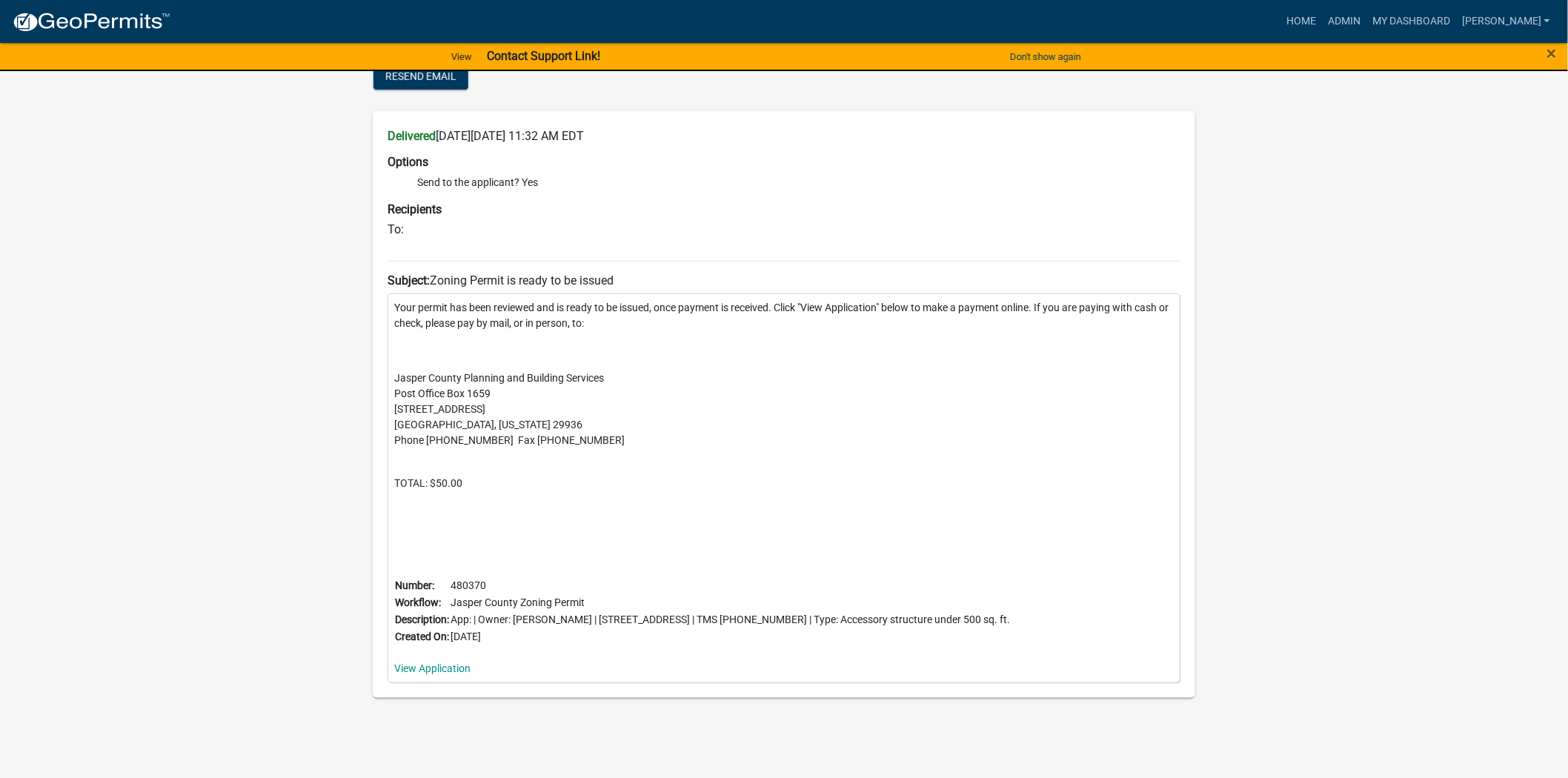
scroll to position [136, 0]
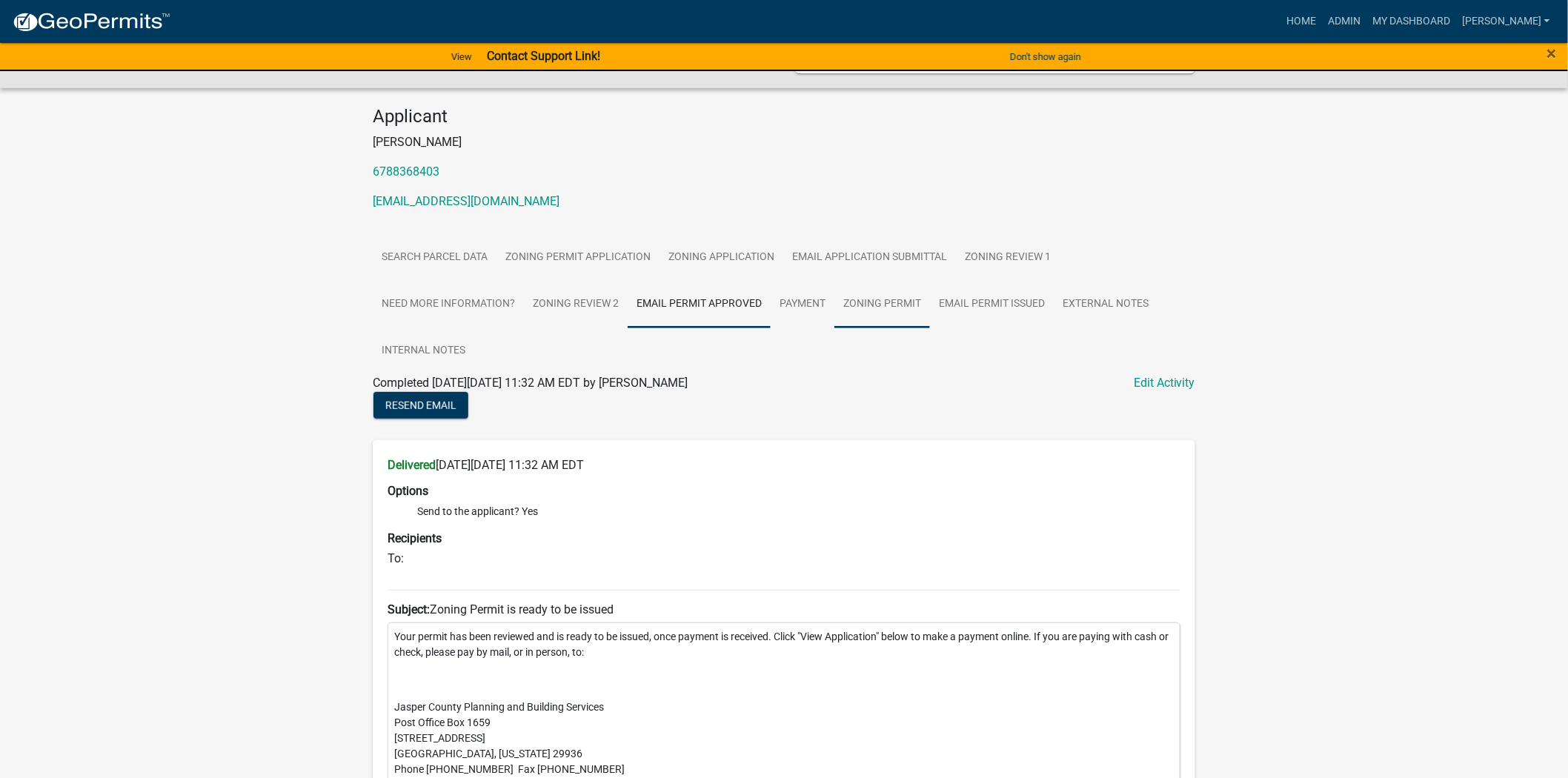
click at [913, 306] on link "Zoning Permit" at bounding box center [882, 305] width 96 height 47
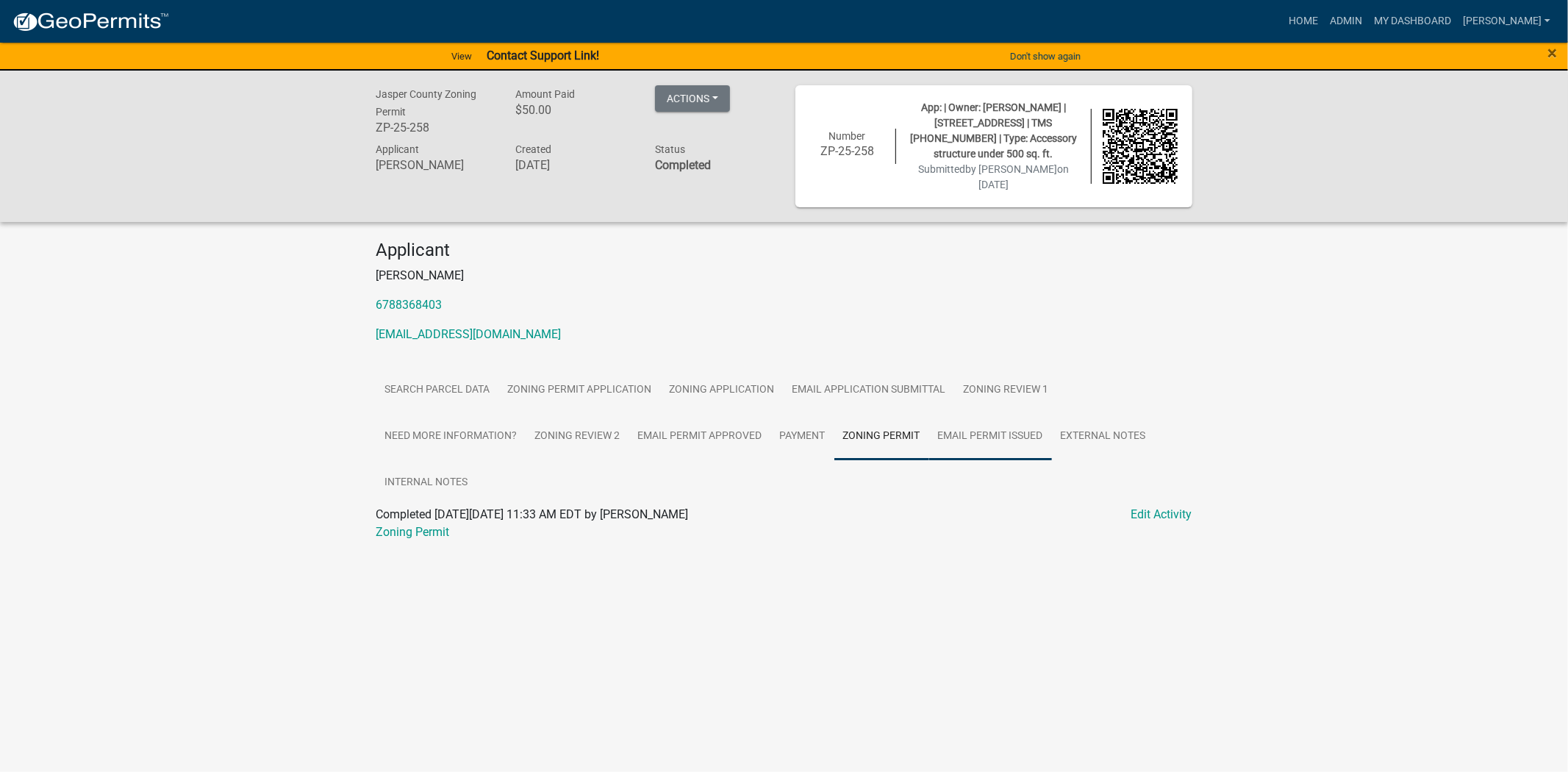
click at [973, 421] on link "Email Permit Issued" at bounding box center [990, 437] width 122 height 47
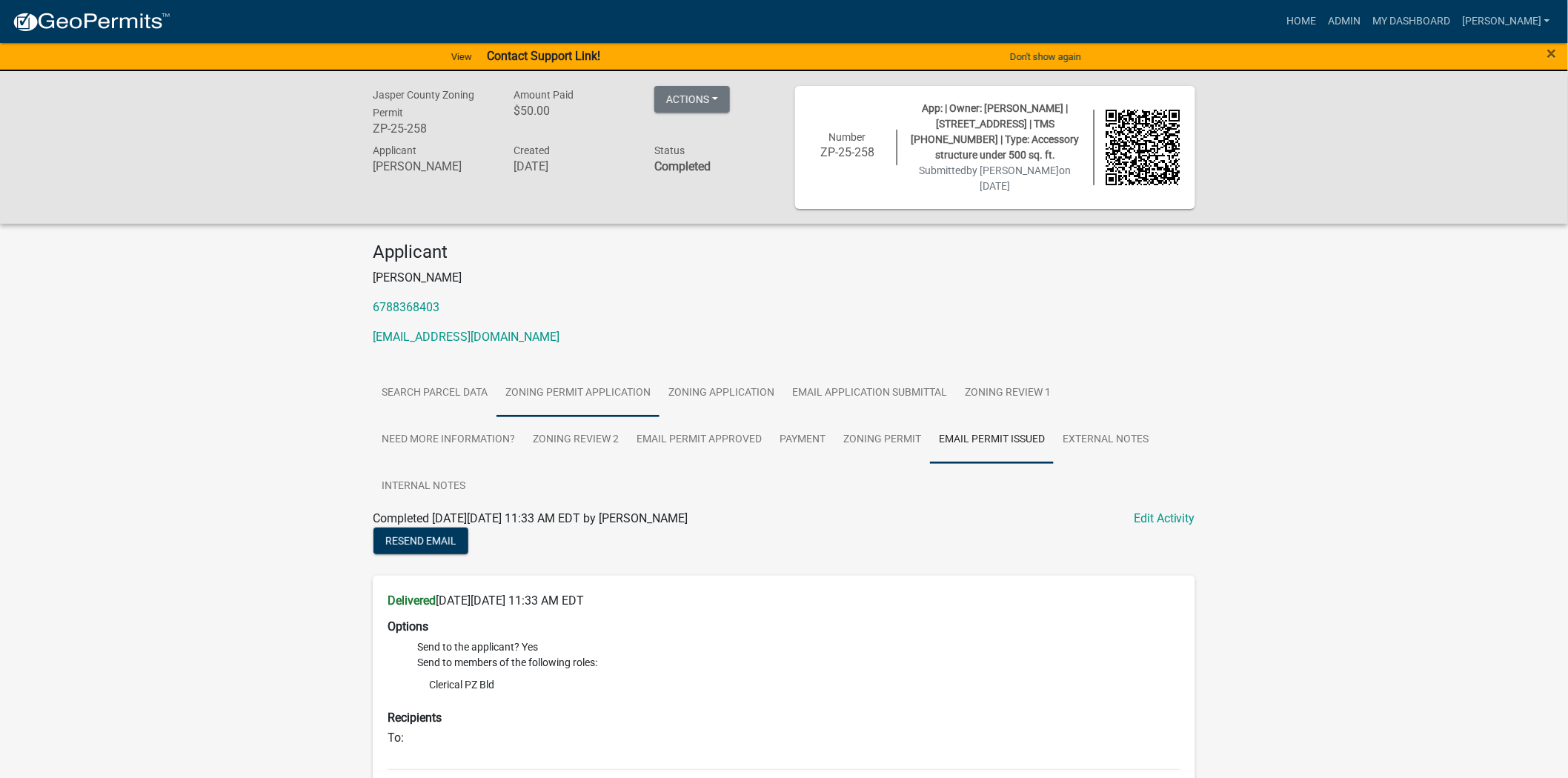
click at [611, 385] on link "Zoning Permit Application" at bounding box center [578, 394] width 163 height 47
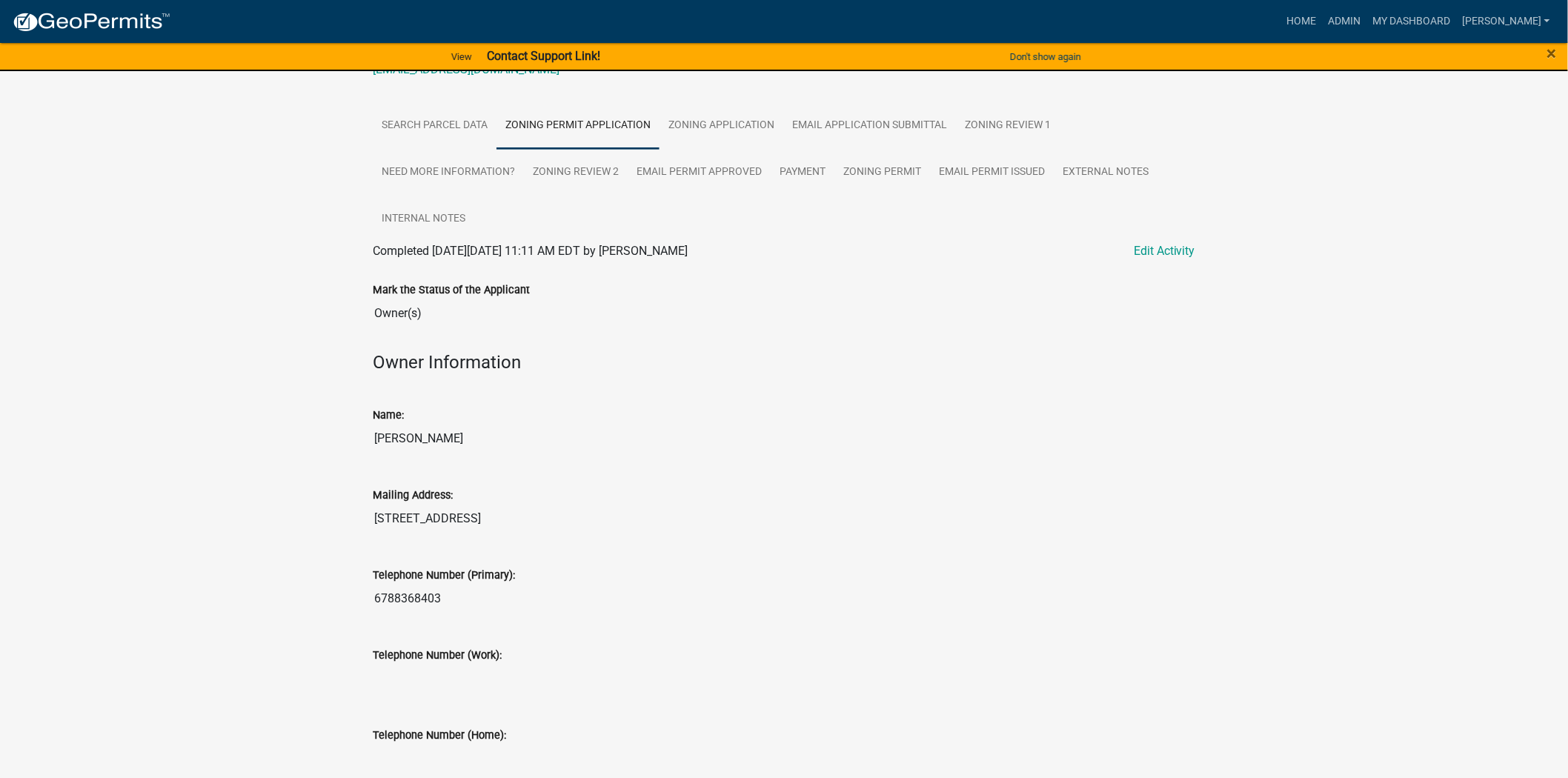
scroll to position [26, 0]
